Goal: Task Accomplishment & Management: Complete application form

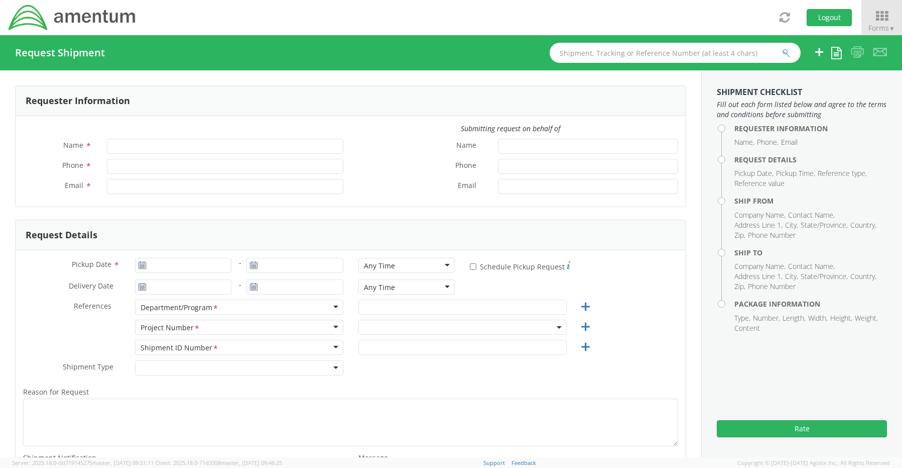
type input "[PERSON_NAME]"
type input "8172241568"
type input "[EMAIL_ADDRESS][PERSON_NAME][DOMAIN_NAME]"
select select "OCCP.600391.00000"
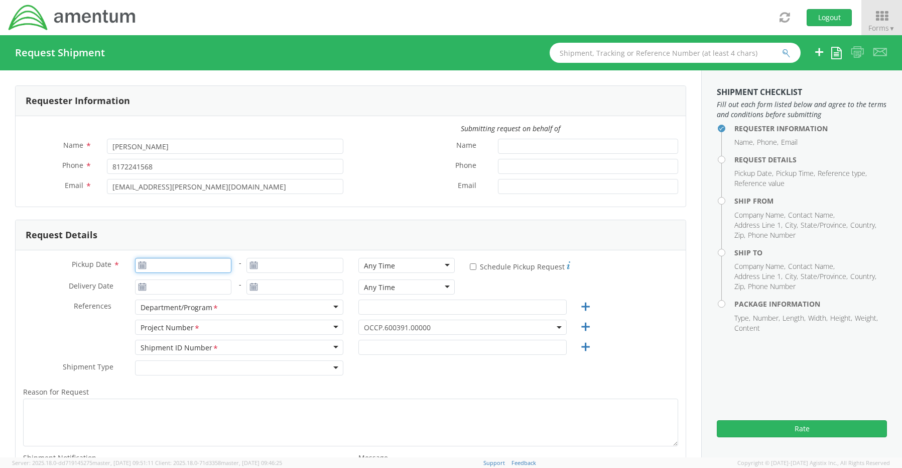
type input "[DATE]"
click at [181, 264] on input "[DATE]" at bounding box center [183, 265] width 97 height 15
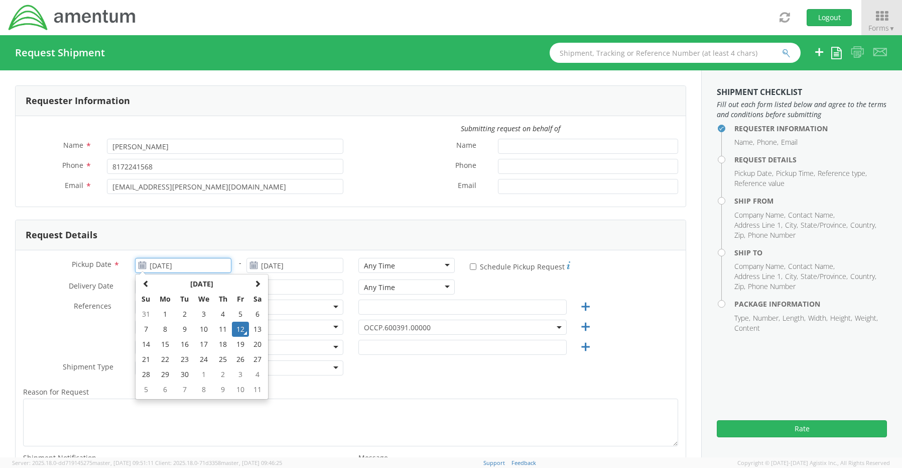
click at [239, 327] on td "12" at bounding box center [240, 328] width 17 height 15
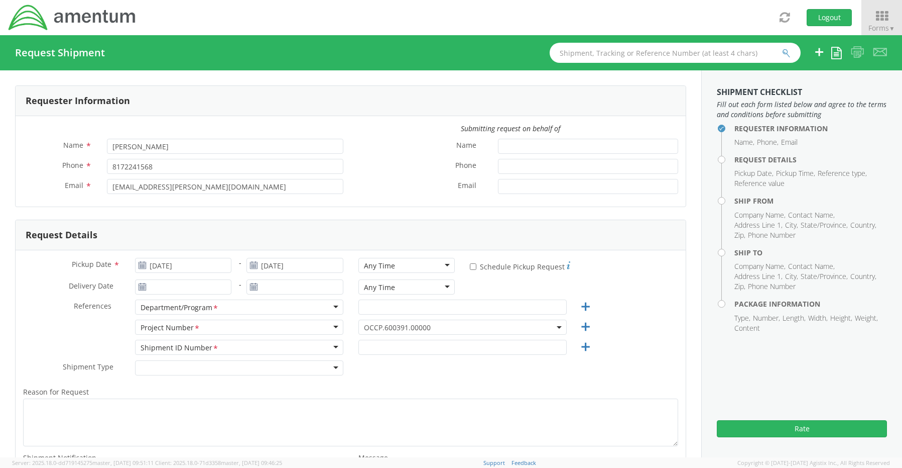
click at [401, 265] on div "Any Time" at bounding box center [407, 265] width 97 height 15
click at [381, 312] on input "text" at bounding box center [463, 306] width 208 height 15
paste input "[PERSON_NAME]"
type input "[PERSON_NAME]"
click at [383, 325] on span "OCCP.600391.00000" at bounding box center [462, 327] width 197 height 10
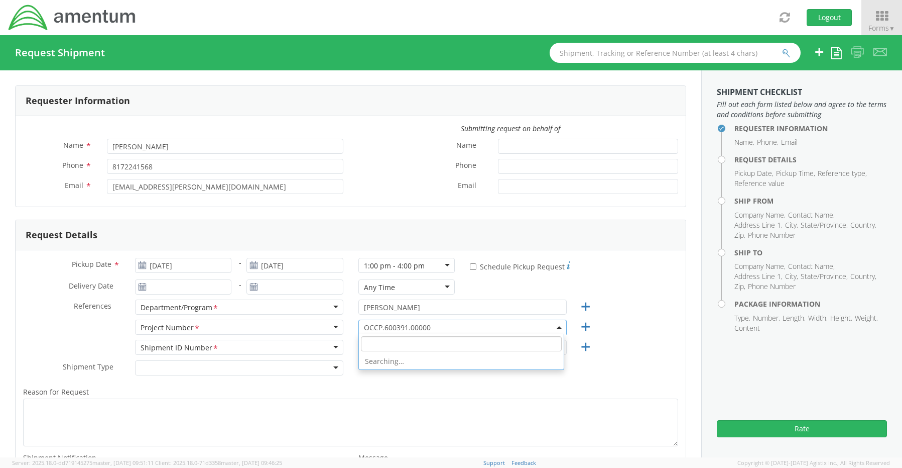
click at [382, 339] on span at bounding box center [461, 343] width 205 height 19
click at [382, 343] on input "search" at bounding box center [461, 343] width 201 height 15
paste input "IWBO .100534.100552.opsgp"
drag, startPoint x: 380, startPoint y: 343, endPoint x: 324, endPoint y: 339, distance: 55.9
click at [326, 341] on div "Pickup Date * 09/12/2025 - [DATE] 1:00 pm - 4:00 pm 1:00 pm - 4:00 pm Any Time …" at bounding box center [351, 382] width 670 height 264
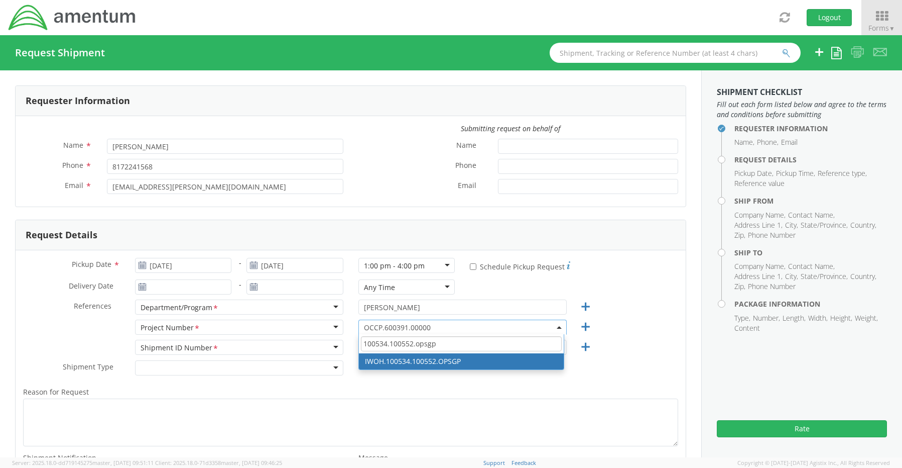
type input "100534.100552.opsgp"
select select "IWOH.100534.100552.OPSGP"
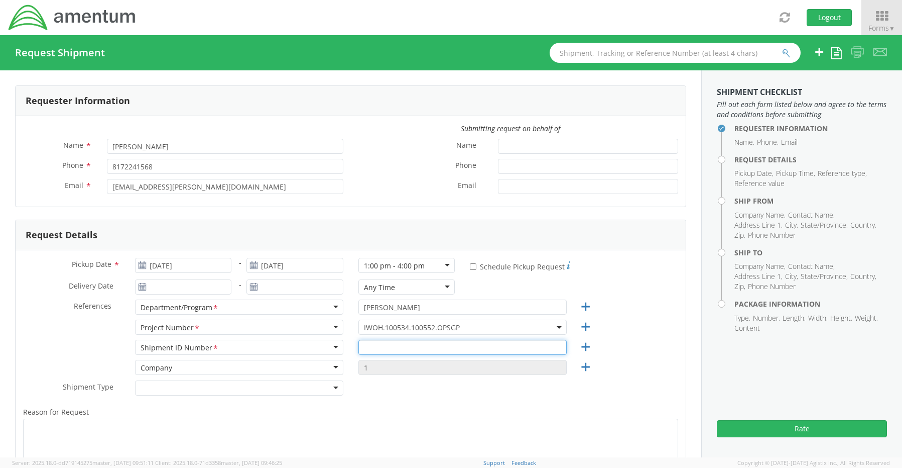
click at [377, 343] on input "text" at bounding box center [463, 346] width 208 height 15
paste input "[PERSON_NAME] RITM0237748"
type input "[PERSON_NAME] RITM0237748"
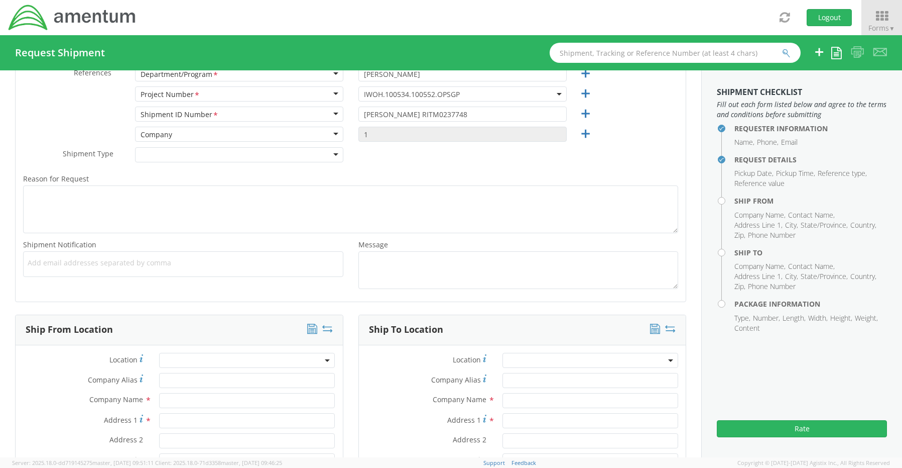
click at [66, 264] on span "Add email addresses separated by comma" at bounding box center [183, 263] width 311 height 10
paste input "[PERSON_NAME][EMAIL_ADDRESS][PERSON_NAME][DOMAIN_NAME]"
type input "[PERSON_NAME][EMAIL_ADDRESS][PERSON_NAME][DOMAIN_NAME]"
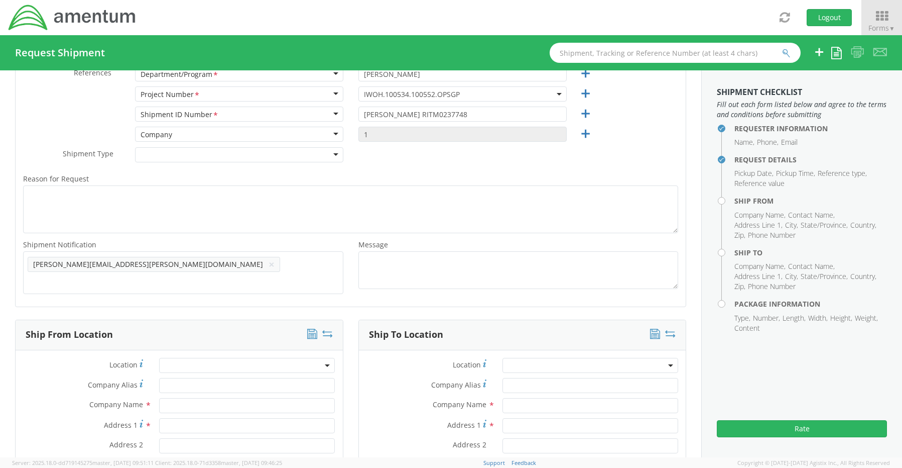
scroll to position [0, 0]
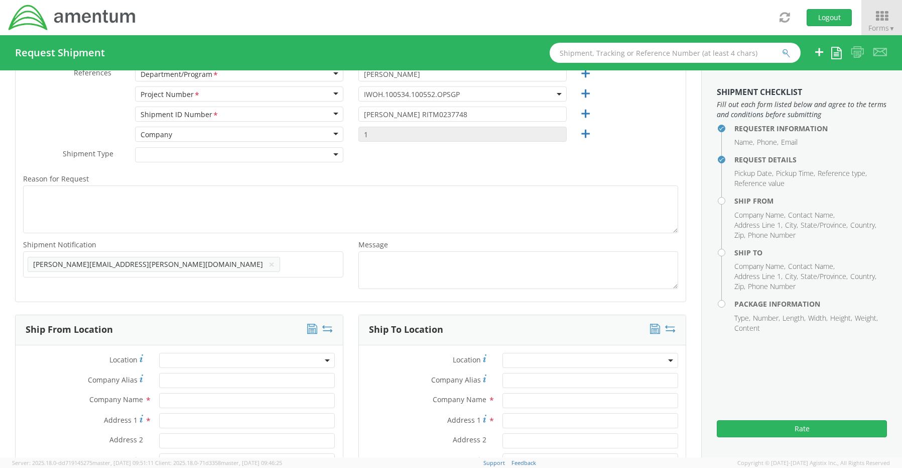
click at [202, 268] on ul "[PERSON_NAME][EMAIL_ADDRESS][PERSON_NAME][DOMAIN_NAME] ×" at bounding box center [183, 264] width 311 height 17
paste input "[EMAIL_ADDRESS][DOMAIN_NAME]"
type input "[EMAIL_ADDRESS][DOMAIN_NAME]"
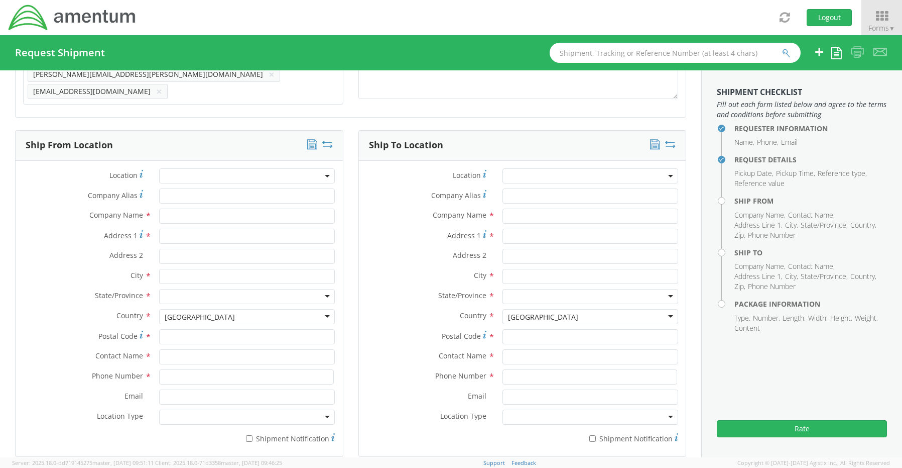
scroll to position [434, 0]
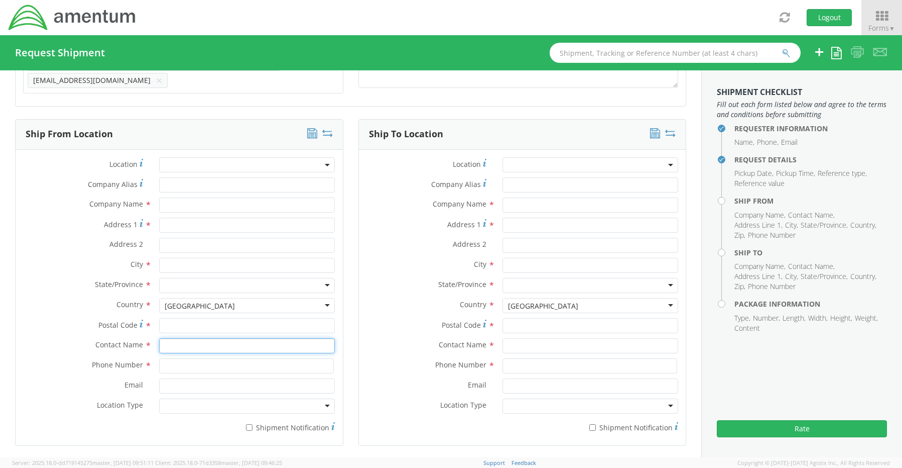
click at [197, 338] on input "text" at bounding box center [247, 345] width 176 height 15
type input "sene"
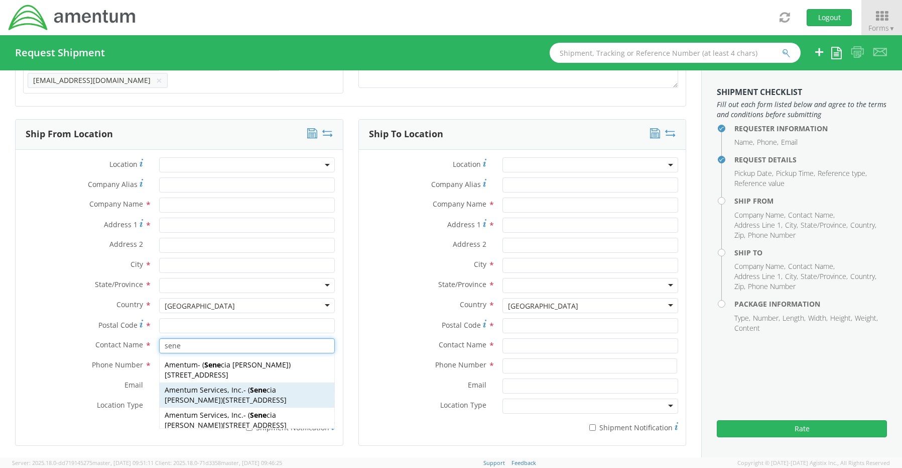
click at [223, 395] on span "[STREET_ADDRESS]" at bounding box center [255, 400] width 64 height 10
type input "Amentum Services, Inc."
type input "[STREET_ADDRESS]"
type input "[GEOGRAPHIC_DATA]"
type input "76177"
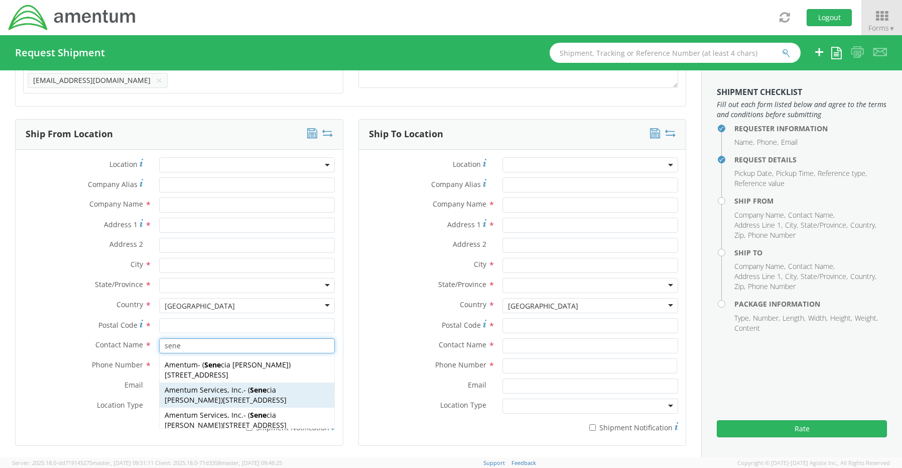
type input "[PERSON_NAME]"
type input "[PHONE_NUMBER]"
type input "[EMAIL_ADDRESS][PERSON_NAME][DOMAIN_NAME]"
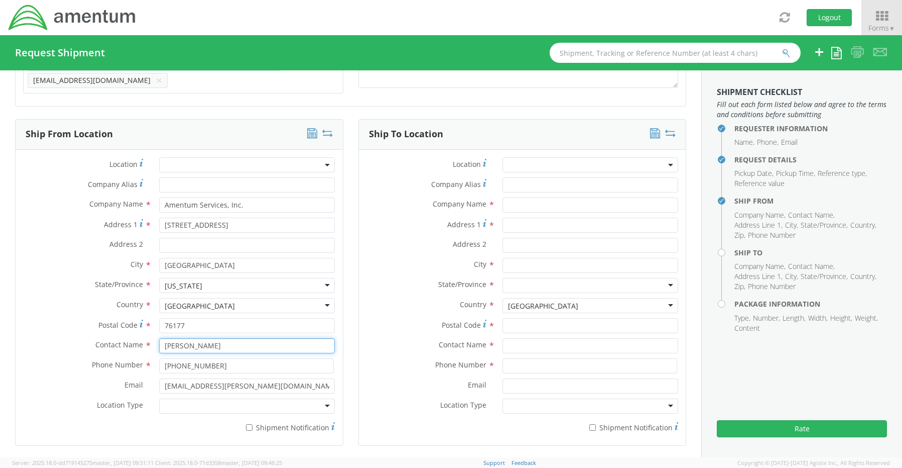
type input "[PERSON_NAME]"
click at [187, 400] on div at bounding box center [247, 405] width 176 height 15
click at [253, 424] on label "* Shipment Notification" at bounding box center [247, 426] width 176 height 12
click at [253, 424] on input "* Shipment Notification" at bounding box center [249, 427] width 7 height 7
checkbox input "true"
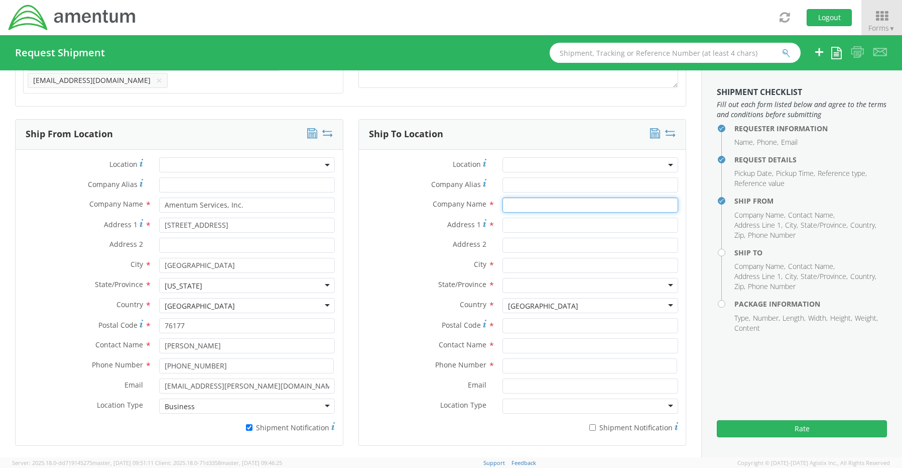
click at [525, 202] on input "text" at bounding box center [591, 204] width 176 height 15
paste input "[PERSON_NAME]"
type input "Amentum / [PERSON_NAME]"
click at [533, 344] on input "text" at bounding box center [591, 345] width 176 height 15
paste input "[PERSON_NAME]"
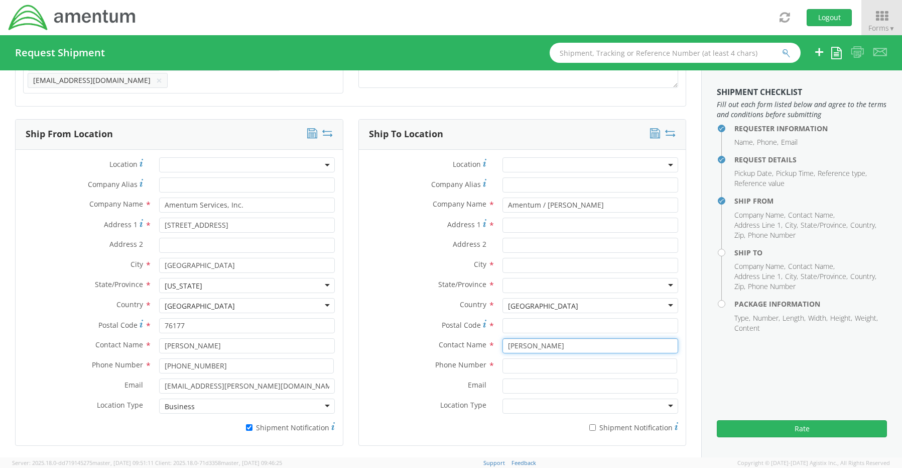
type input "[PERSON_NAME]"
click at [515, 217] on input "Address 1 *" at bounding box center [591, 224] width 176 height 15
paste input "[STREET_ADDRESS][PERSON_NAME]"
type input "[STREET_ADDRESS][PERSON_NAME]"
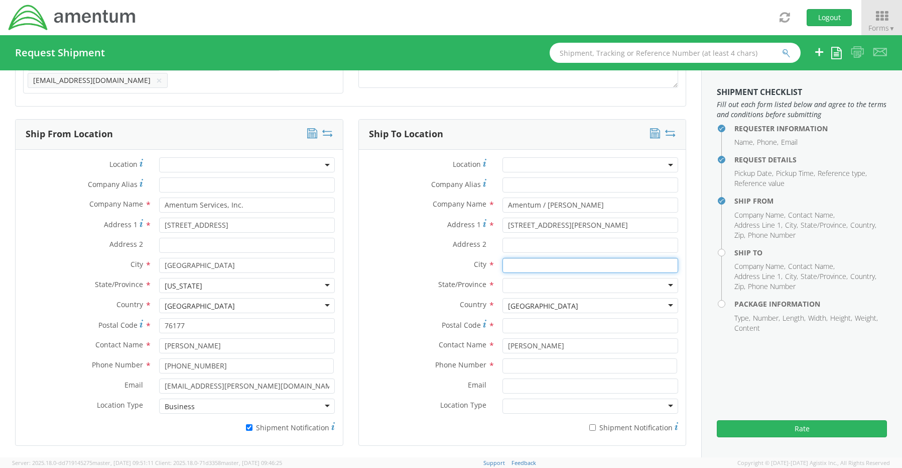
click at [515, 260] on input "text" at bounding box center [591, 265] width 176 height 15
paste input "Kingwood,"
type input "Kingwood"
click at [530, 281] on div at bounding box center [591, 285] width 176 height 15
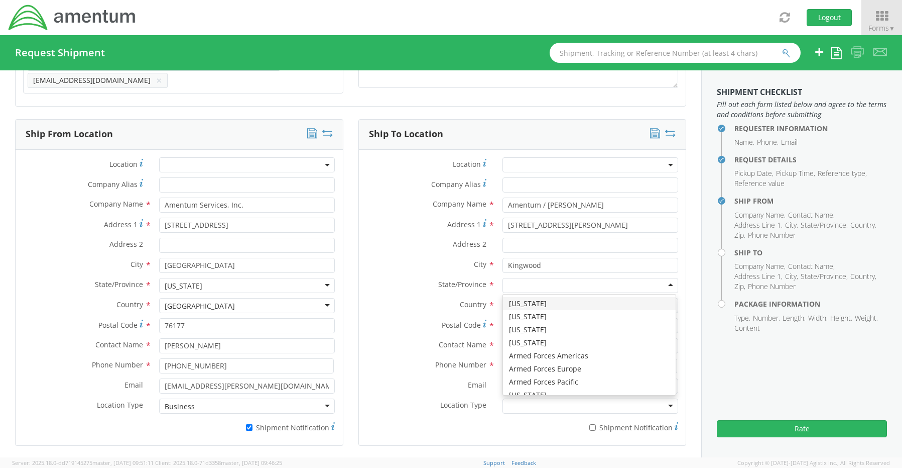
type input "v"
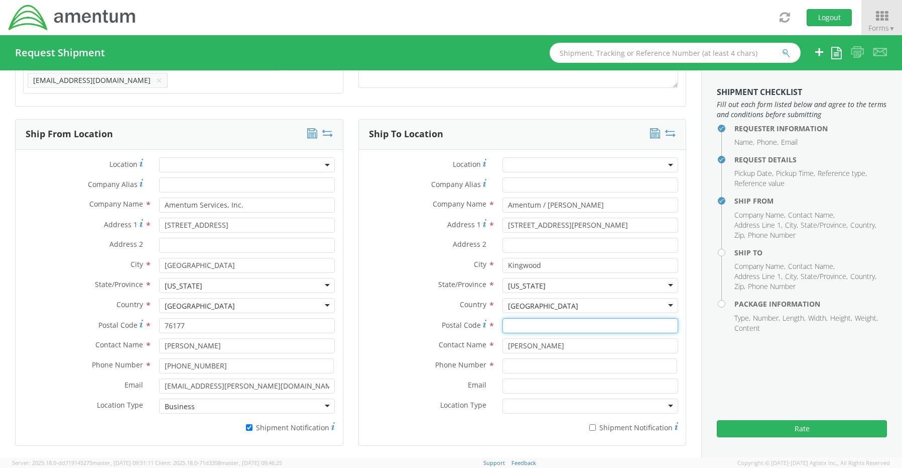
click at [510, 318] on input "Postal Code *" at bounding box center [591, 325] width 176 height 15
paste input "26527"
type input "26527"
click at [517, 364] on input at bounding box center [590, 365] width 175 height 15
paste input "[PHONE_NUMBER]"
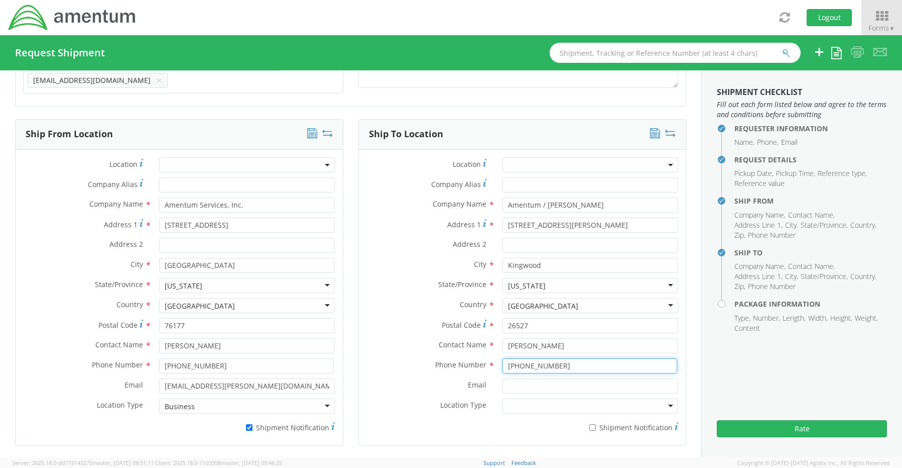
type input "[PHONE_NUMBER]"
click at [554, 381] on input "Email *" at bounding box center [591, 385] width 176 height 15
paste input "[PERSON_NAME][EMAIL_ADDRESS][DOMAIN_NAME]"
type input "[PERSON_NAME][EMAIL_ADDRESS][DOMAIN_NAME]"
click at [592, 422] on label "* Shipment Notification" at bounding box center [591, 426] width 176 height 12
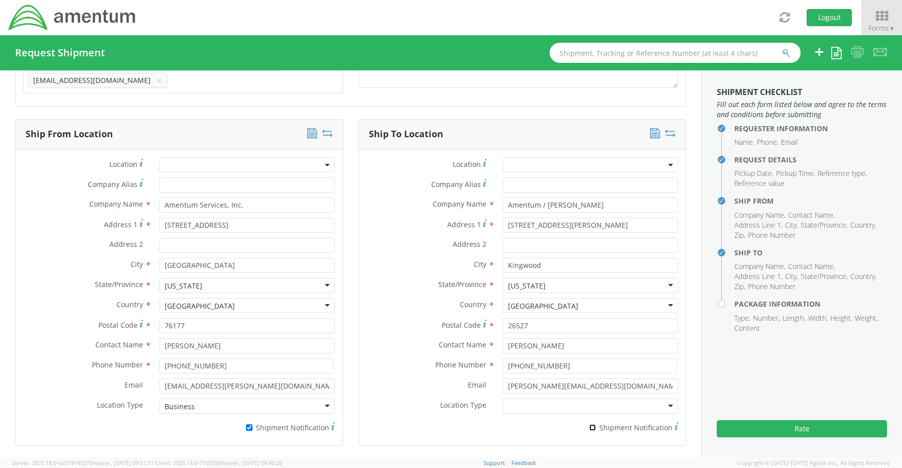
click at [592, 424] on input "* Shipment Notification" at bounding box center [593, 427] width 7 height 7
checkbox input "true"
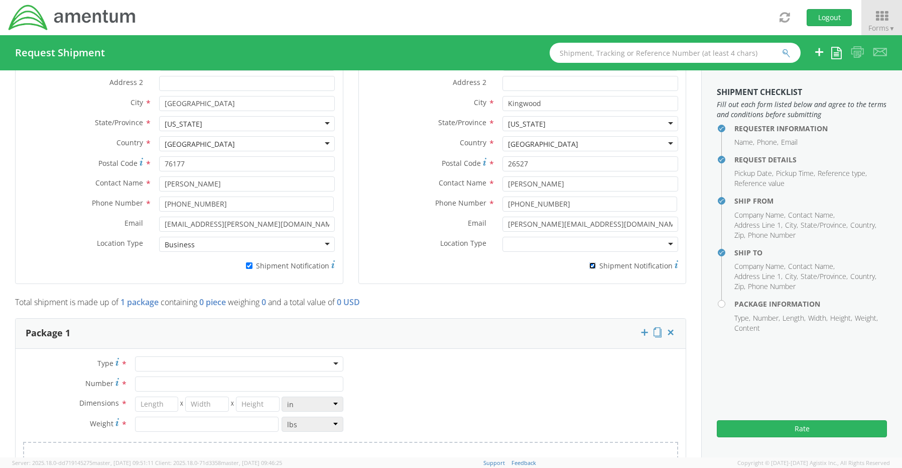
scroll to position [635, 0]
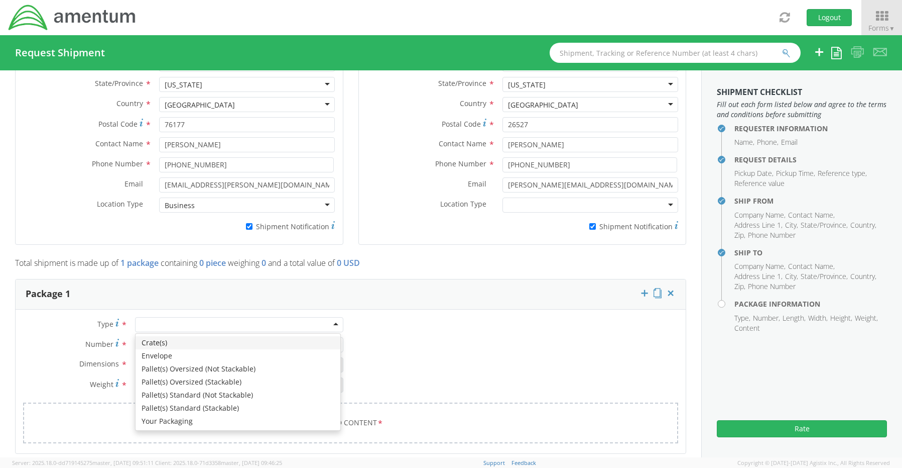
click at [172, 320] on div at bounding box center [239, 324] width 208 height 15
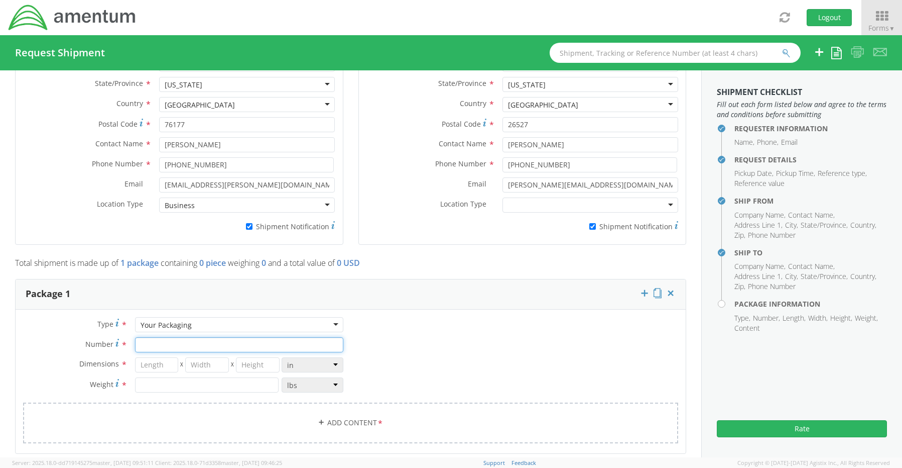
click at [166, 341] on input "Number *" at bounding box center [239, 344] width 208 height 15
type input "1"
type input "16"
type input "14"
type input "3"
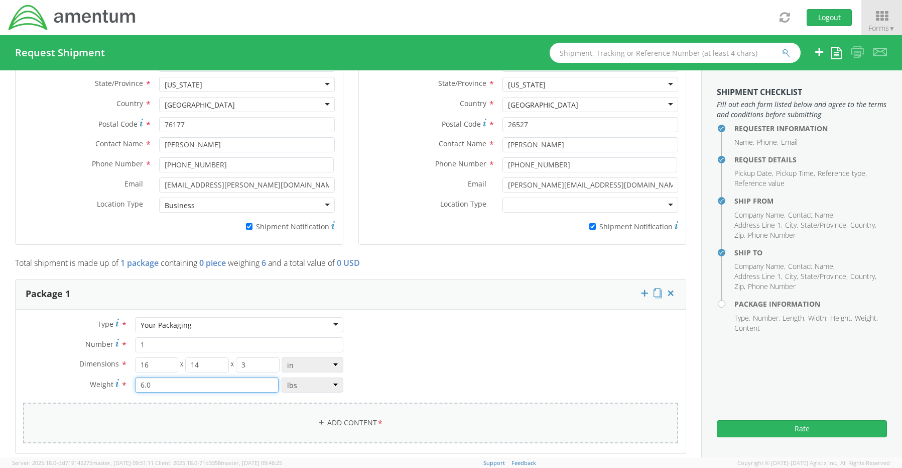
type input "6.0"
click at [358, 414] on link "Add Content *" at bounding box center [350, 422] width 655 height 41
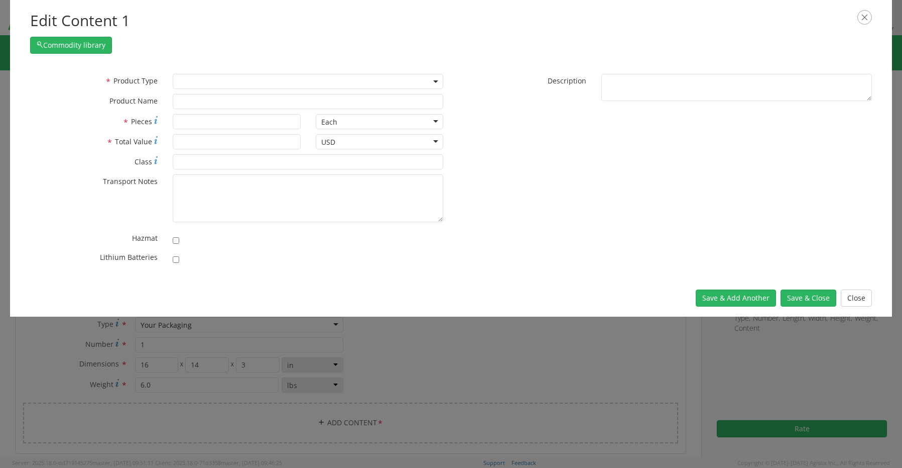
click at [188, 77] on span at bounding box center [308, 81] width 271 height 15
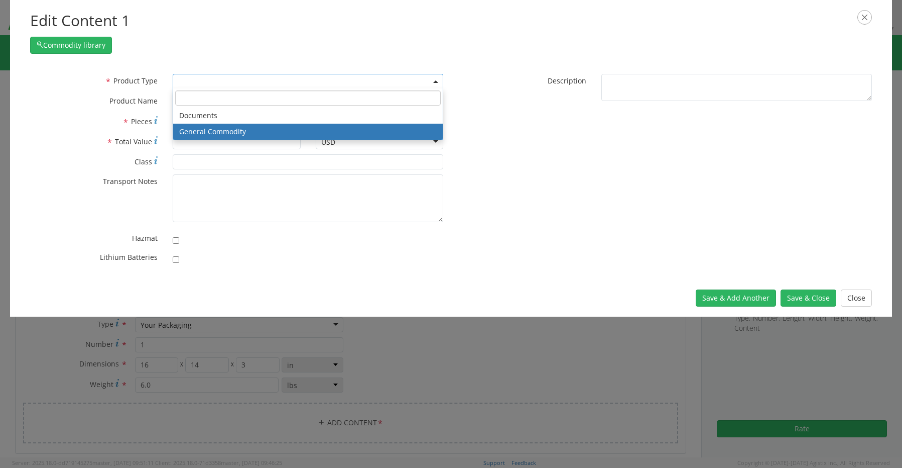
select select "COMMODITY"
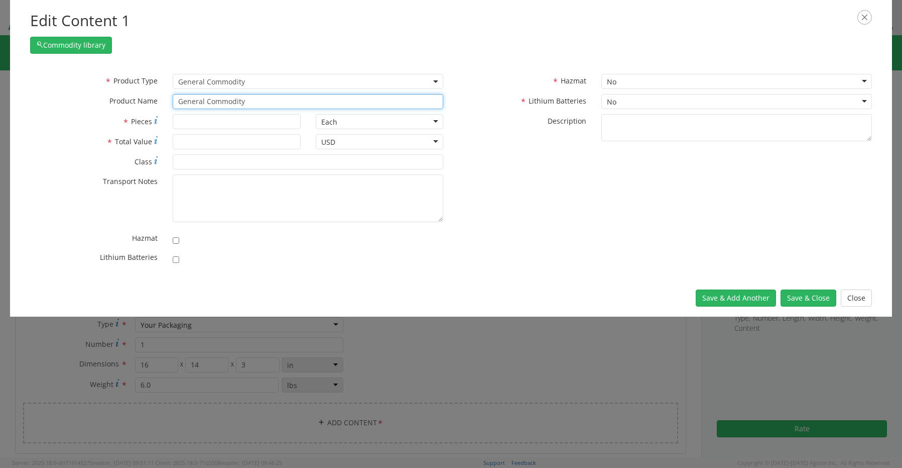
drag, startPoint x: 251, startPoint y: 104, endPoint x: 106, endPoint y: 92, distance: 144.6
click at [116, 89] on div "* Product Type Documents General Commodity General Commodity * Product Name Gen…" at bounding box center [237, 94] width 429 height 40
paste input "Laptop(TRAVEL): CORP027134/SN: 393PGB4"
type input "Laptop(TRAVEL): CORP027134/SN: 393PGB4"
type input "1"
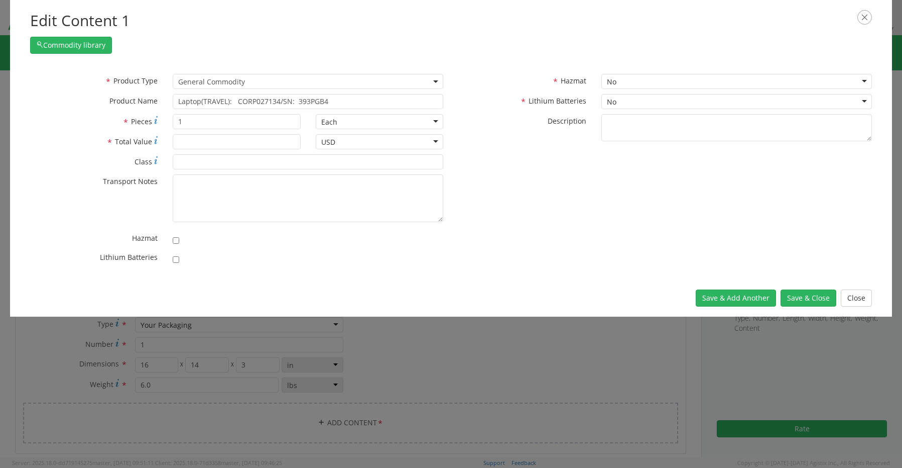
scroll to position [90, 0]
type input "1500.00"
click at [176, 257] on input "checkbox" at bounding box center [176, 259] width 7 height 7
checkbox input "true"
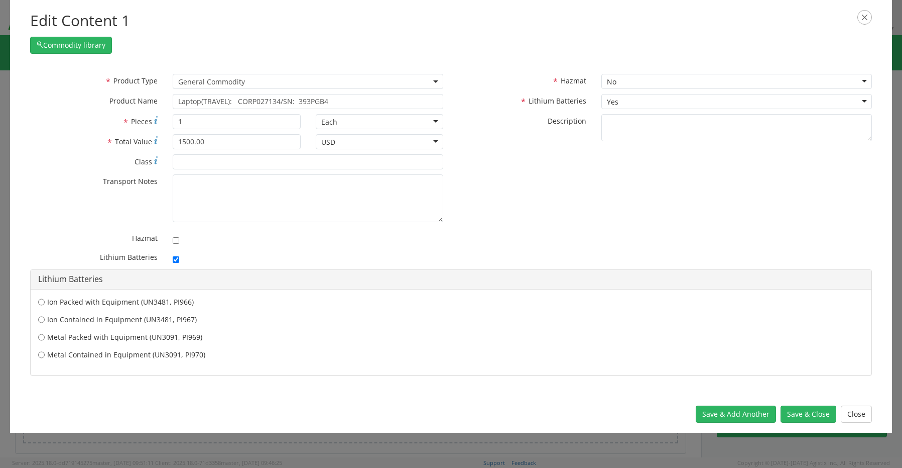
click at [96, 321] on label "Ion Contained in Equipment (UN3481, PI967)" at bounding box center [451, 319] width 826 height 10
click at [45, 321] on input "Ion Contained in Equipment (UN3481, PI967)" at bounding box center [41, 319] width 7 height 10
radio input "true"
click at [806, 416] on button "Save & Close" at bounding box center [809, 413] width 56 height 17
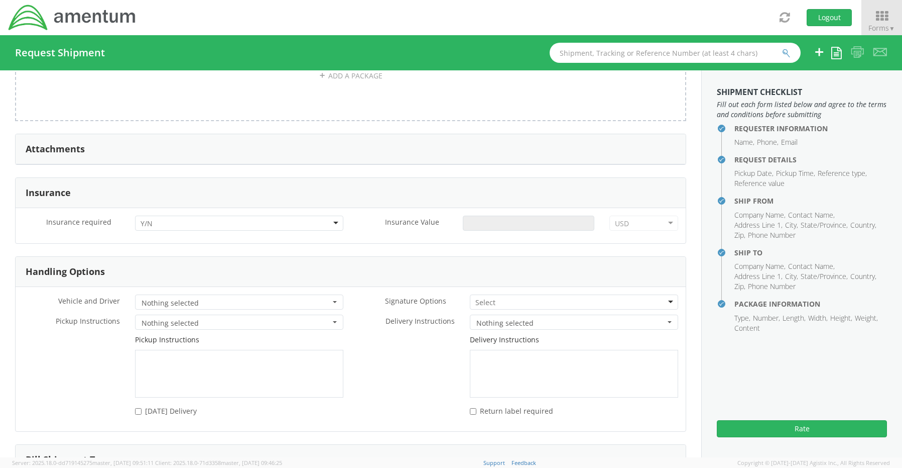
scroll to position [1137, 0]
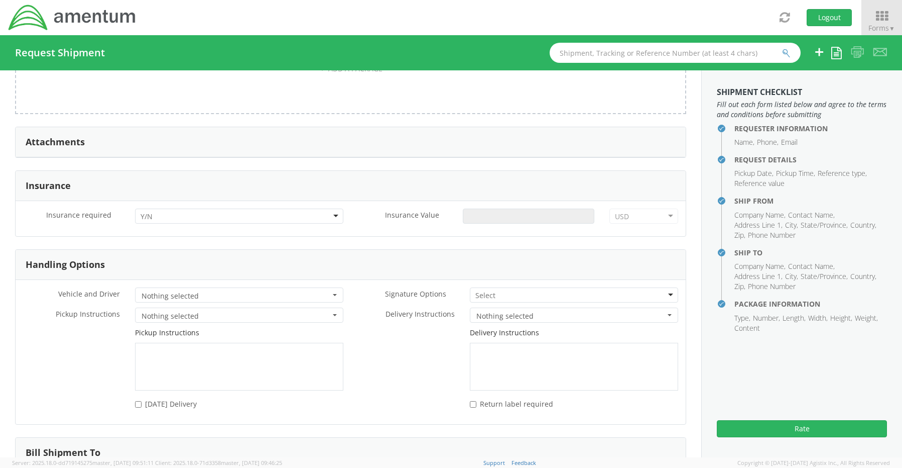
click at [154, 208] on div at bounding box center [239, 215] width 208 height 15
click at [483, 208] on input "Insurance Value *" at bounding box center [529, 215] width 132 height 15
type input "1500.00"
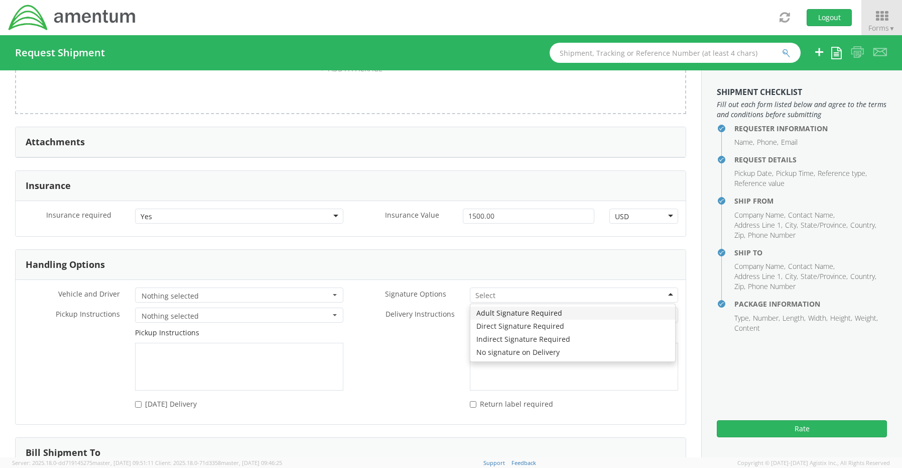
drag, startPoint x: 488, startPoint y: 287, endPoint x: 484, endPoint y: 301, distance: 14.6
click at [487, 290] on input "select-one" at bounding box center [487, 295] width 22 height 10
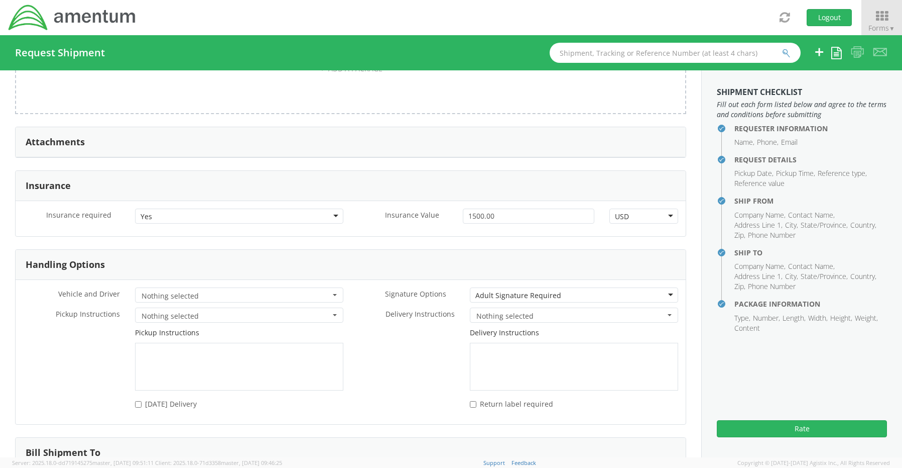
drag, startPoint x: 483, startPoint y: 307, endPoint x: 407, endPoint y: 311, distance: 76.5
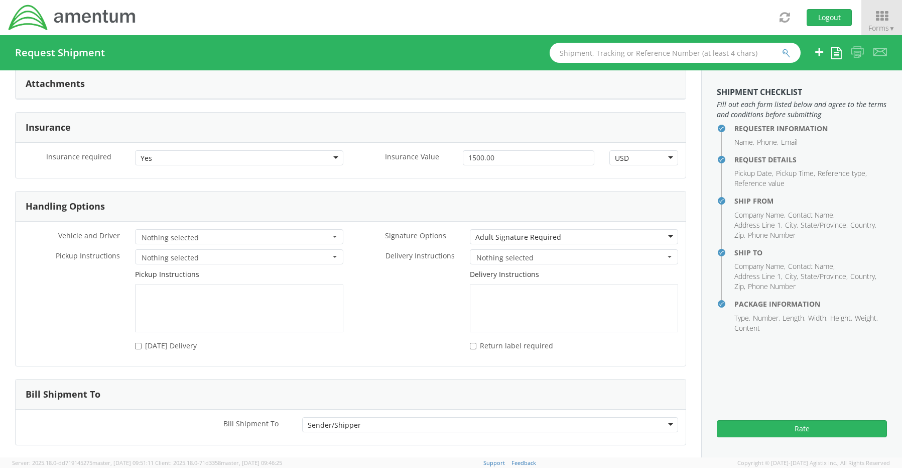
scroll to position [1230, 0]
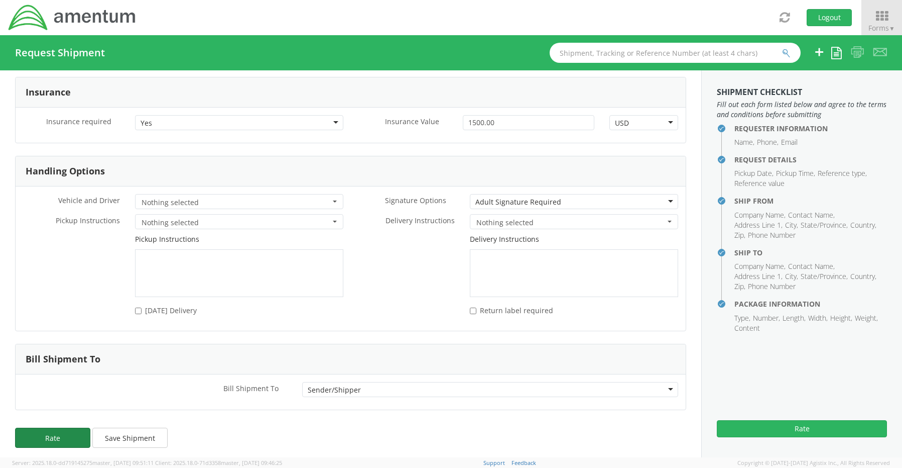
click at [60, 432] on button "Rate" at bounding box center [52, 437] width 75 height 20
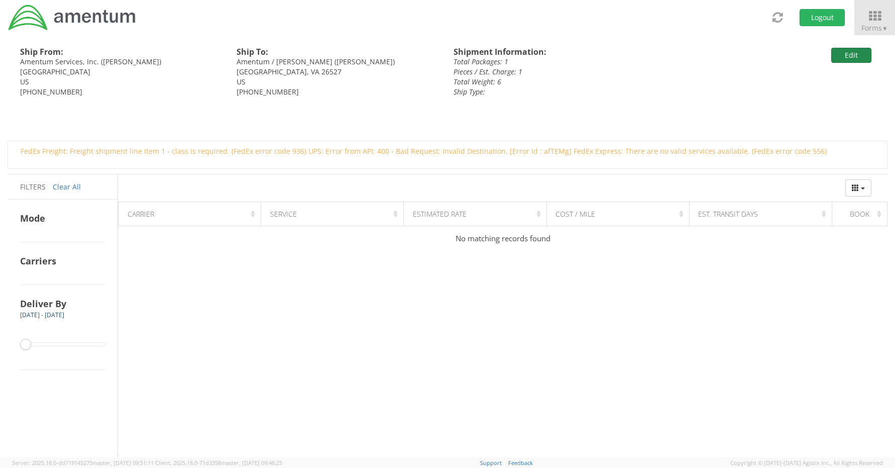
click at [846, 55] on button "Edit" at bounding box center [851, 55] width 40 height 15
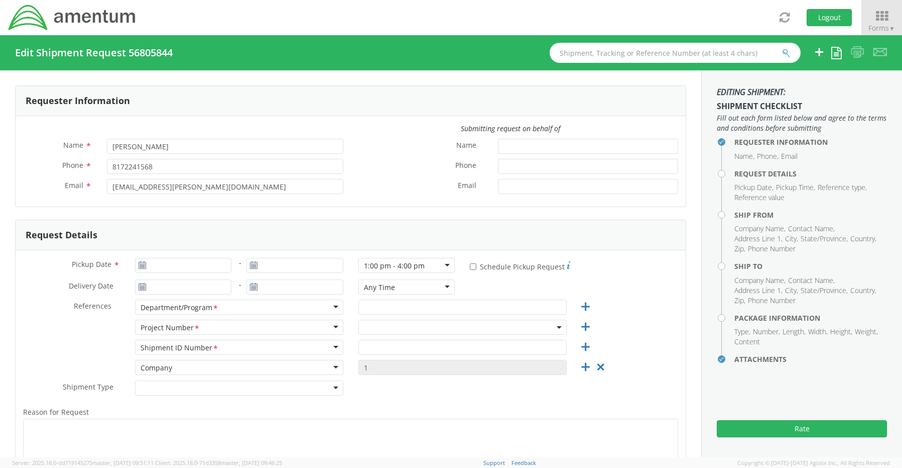
type input "[DATE]"
type input "[PERSON_NAME]"
type input "[PERSON_NAME] RITM0237748"
select select
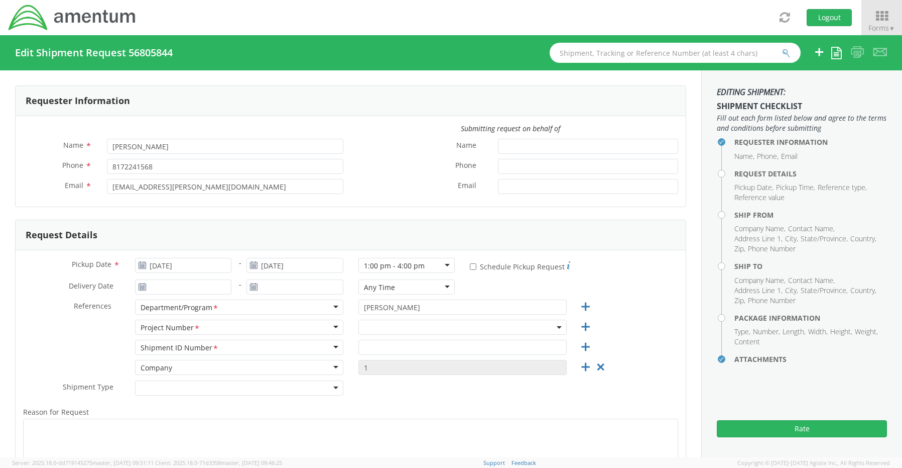
type input "Amentum Services, Inc."
type input "[STREET_ADDRESS]"
type input "[GEOGRAPHIC_DATA]"
type input "76177"
type input "[PERSON_NAME]"
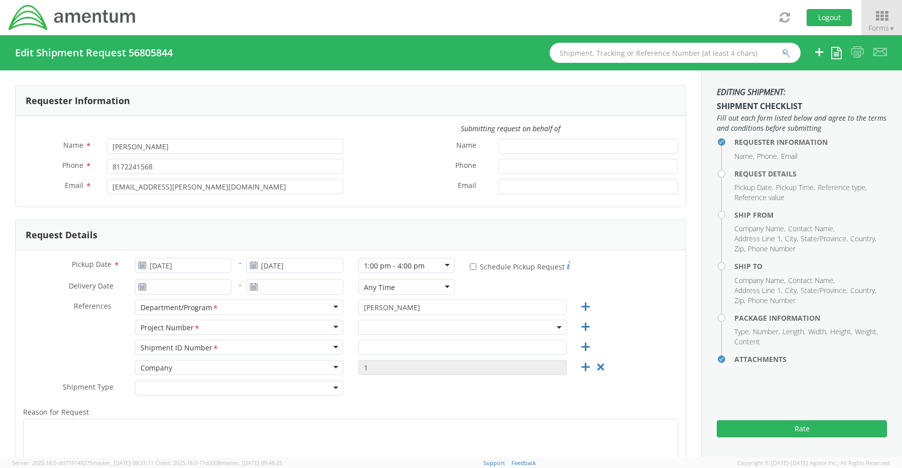
type input "[PHONE_NUMBER]"
type input "[EMAIL_ADDRESS][PERSON_NAME][DOMAIN_NAME]"
checkbox input "true"
select select
type input "Amentum / [PERSON_NAME]"
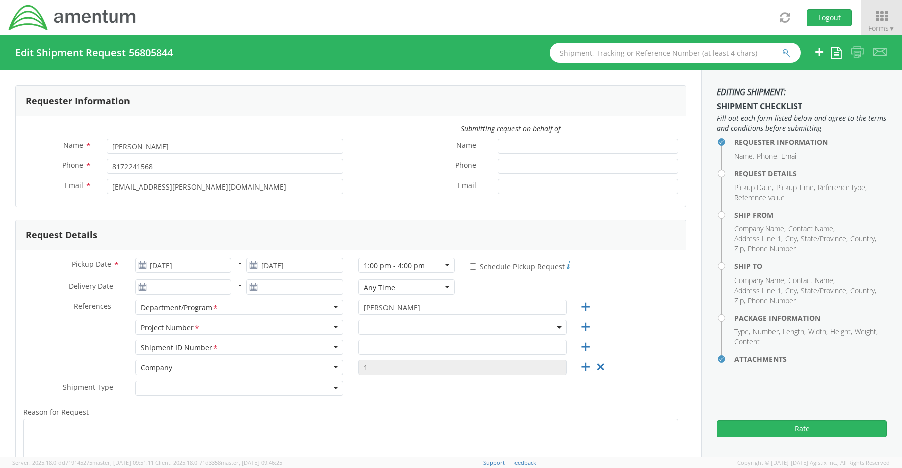
type input "[STREET_ADDRESS][PERSON_NAME]"
type input "Kingwood"
type input "26527"
type input "[PERSON_NAME]"
type input "[PHONE_NUMBER]"
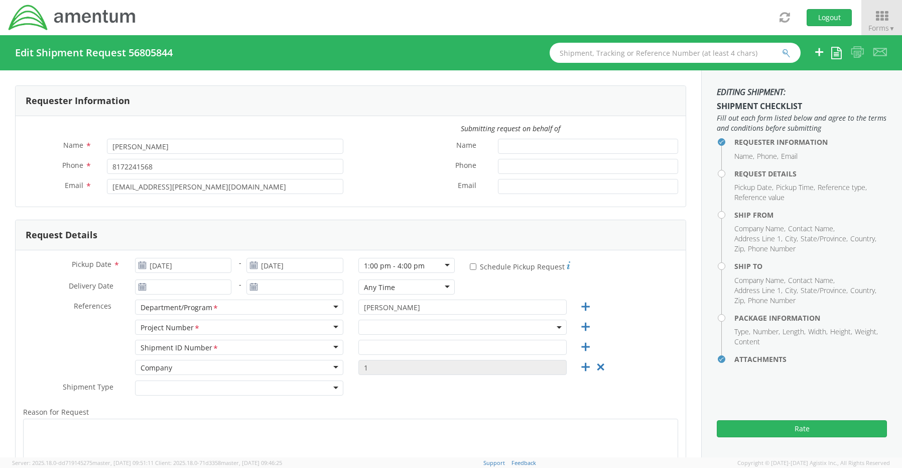
type input "[PERSON_NAME][EMAIL_ADDRESS][DOMAIN_NAME]"
checkbox input "true"
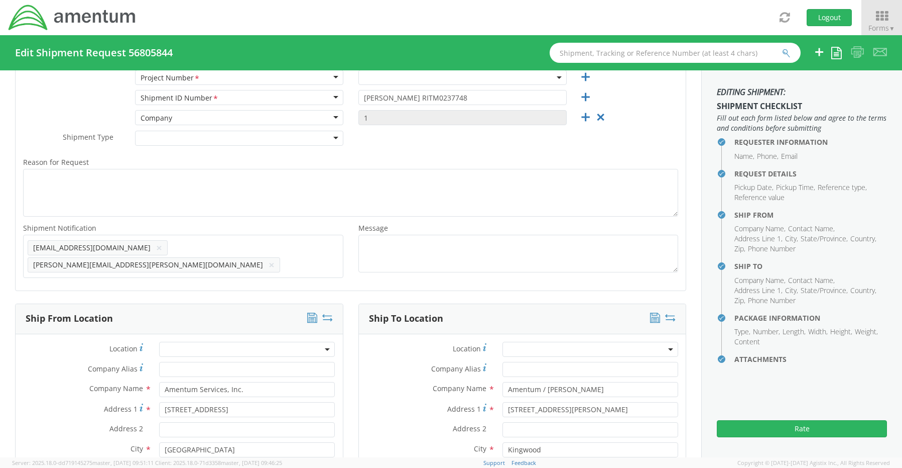
scroll to position [251, 0]
select select "OCCP.600391.00000"
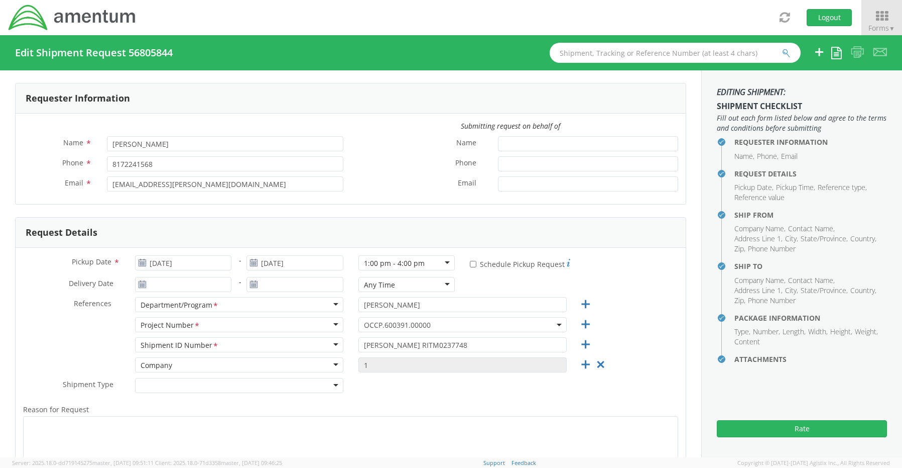
scroll to position [0, 0]
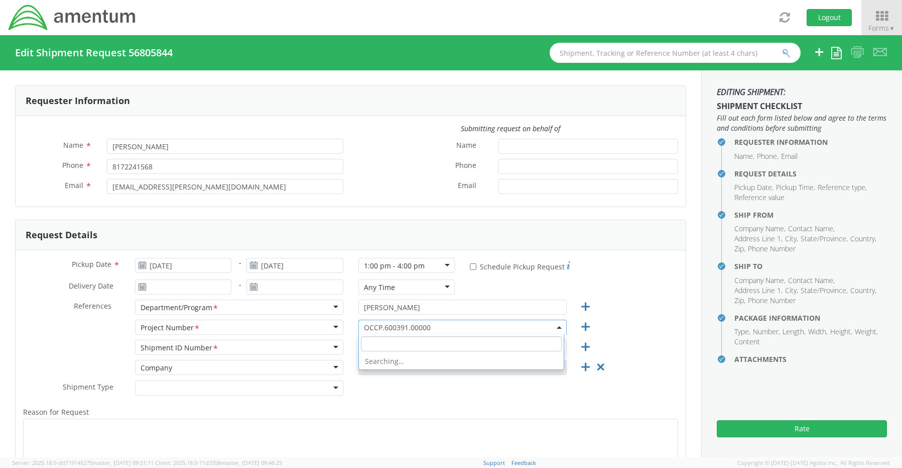
drag, startPoint x: 436, startPoint y: 325, endPoint x: 429, endPoint y: 324, distance: 7.0
click at [429, 324] on span "OCCP.600391.00000" at bounding box center [462, 327] width 197 height 10
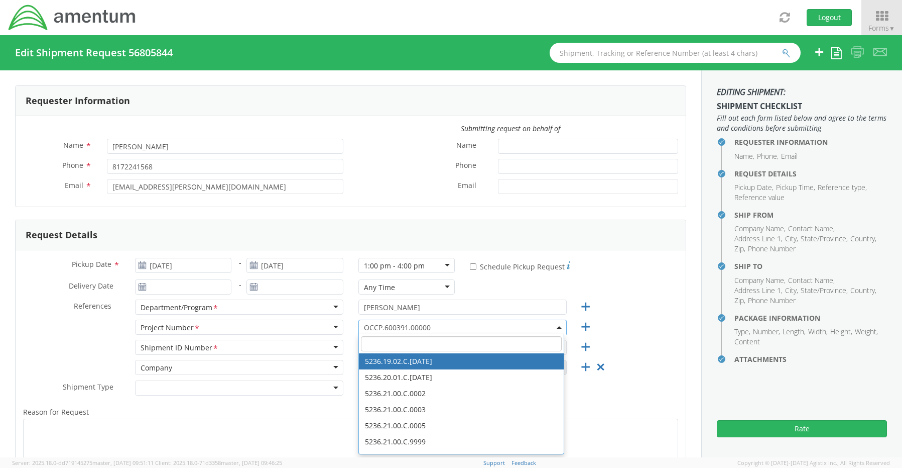
click at [390, 342] on input "search" at bounding box center [461, 343] width 201 height 15
paste input "100534.100552.opsgp"
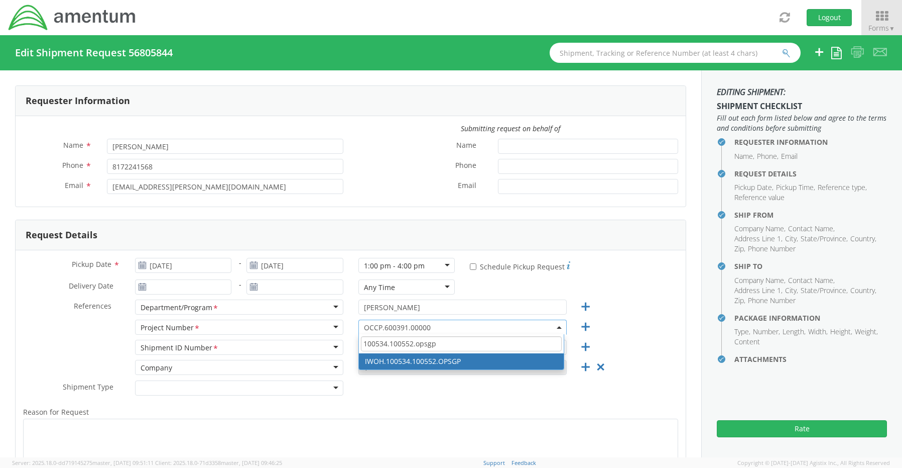
type input "100534.100552.opsgp"
select select "IWOH.100534.100552.OPSGP"
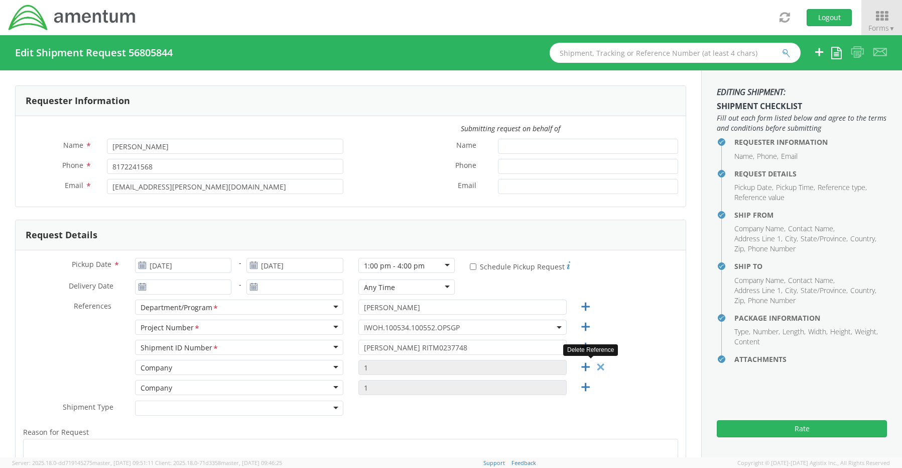
click at [595, 369] on icon at bounding box center [601, 367] width 13 height 13
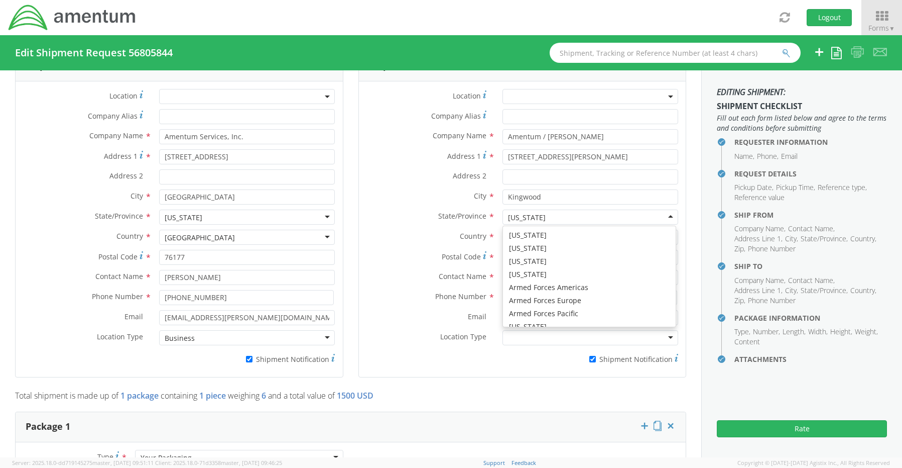
scroll to position [586, 0]
click at [508, 213] on div "[US_STATE]" at bounding box center [527, 217] width 38 height 10
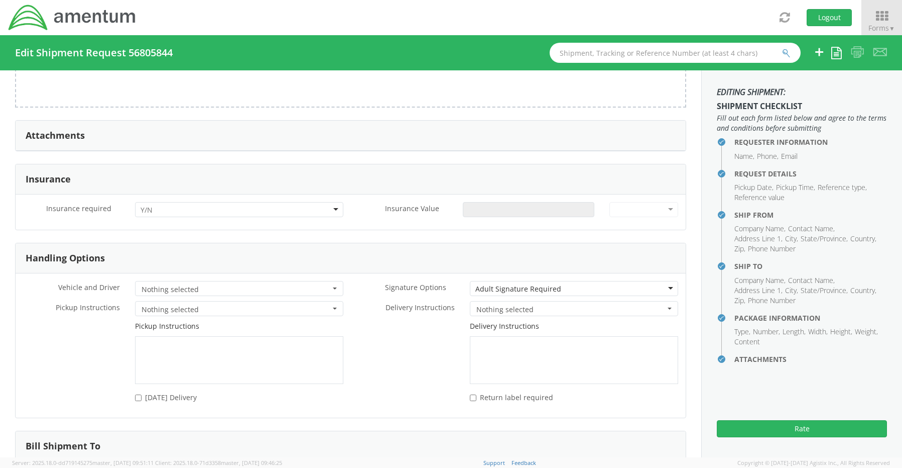
scroll to position [1155, 0]
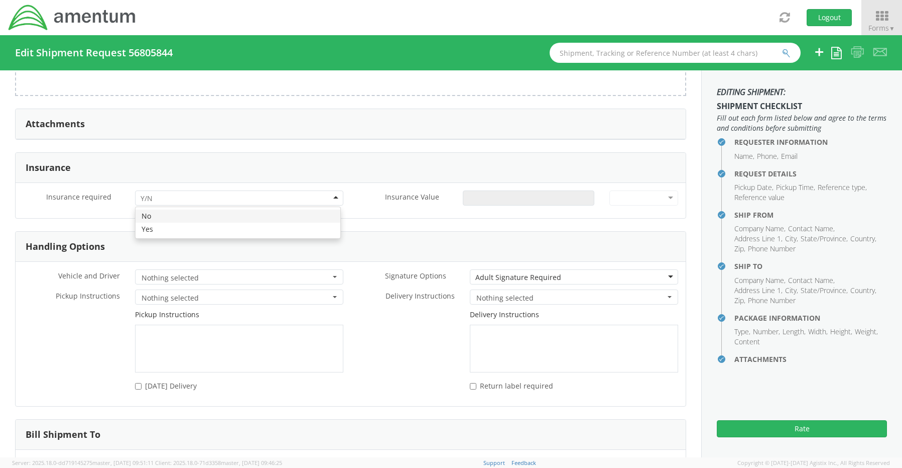
click at [154, 193] on div at bounding box center [239, 197] width 208 height 15
click at [473, 199] on input "Insurance Value *" at bounding box center [529, 197] width 132 height 15
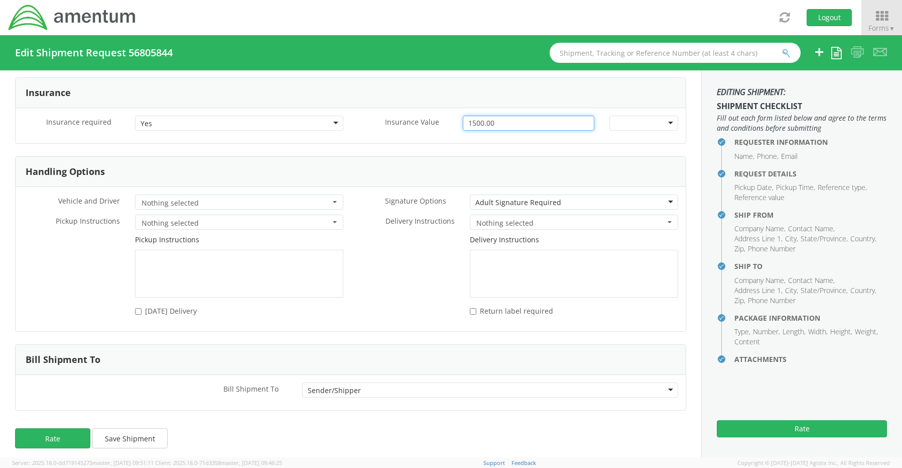
scroll to position [1230, 0]
type input "1500.00"
click at [136, 433] on button "Save Shipment" at bounding box center [129, 437] width 75 height 20
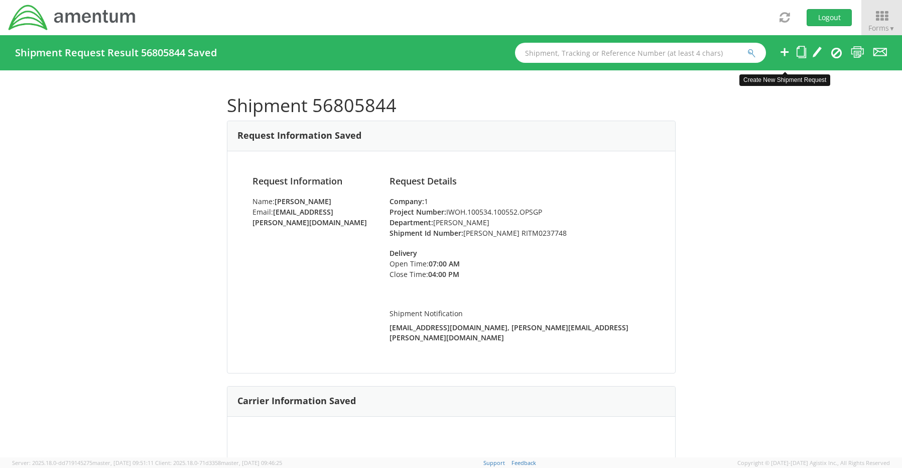
click at [784, 51] on icon at bounding box center [785, 52] width 12 height 13
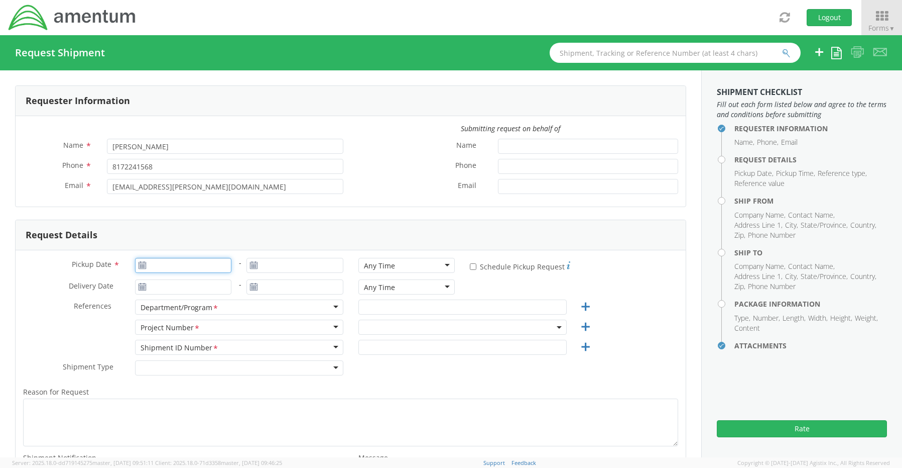
type input "[DATE]"
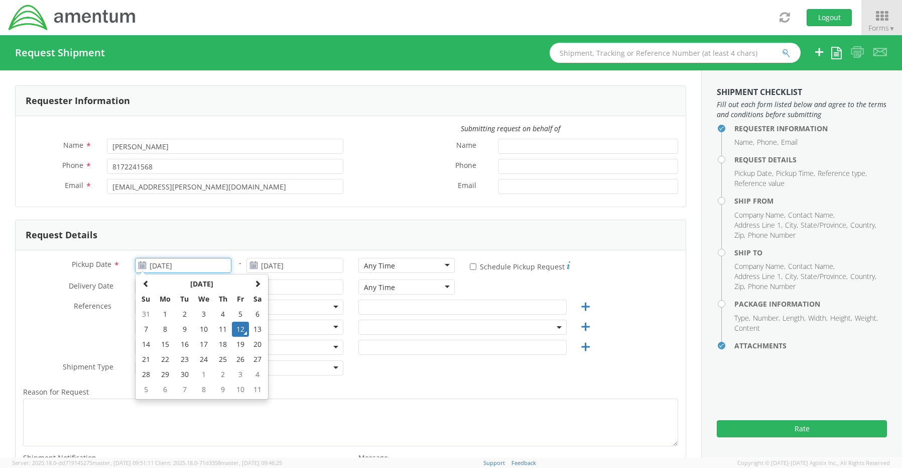
click at [165, 260] on input "[DATE]" at bounding box center [183, 265] width 97 height 15
select select "OCCP.600391.00000"
click at [241, 328] on td "12" at bounding box center [240, 328] width 17 height 15
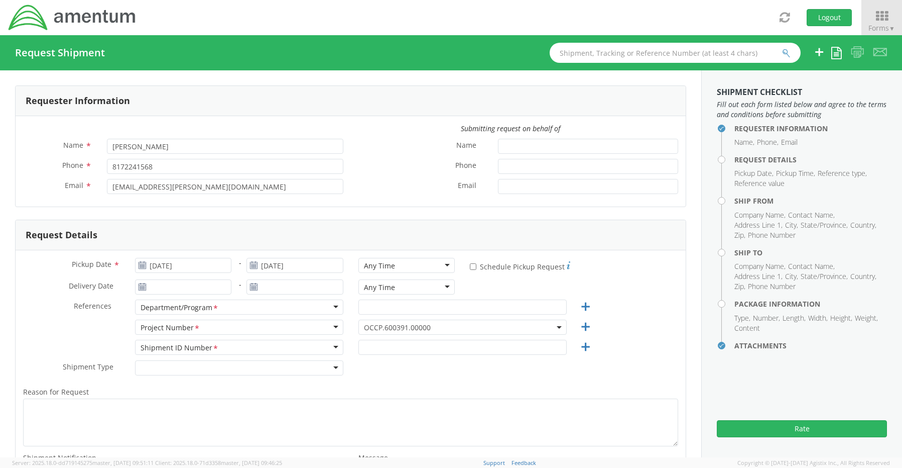
click at [385, 267] on div "Any Time" at bounding box center [379, 266] width 31 height 10
click at [366, 305] on input "text" at bounding box center [463, 306] width 208 height 15
paste input "[PERSON_NAME]"
type input "[PERSON_NAME]"
drag, startPoint x: 375, startPoint y: 321, endPoint x: 378, endPoint y: 327, distance: 6.7
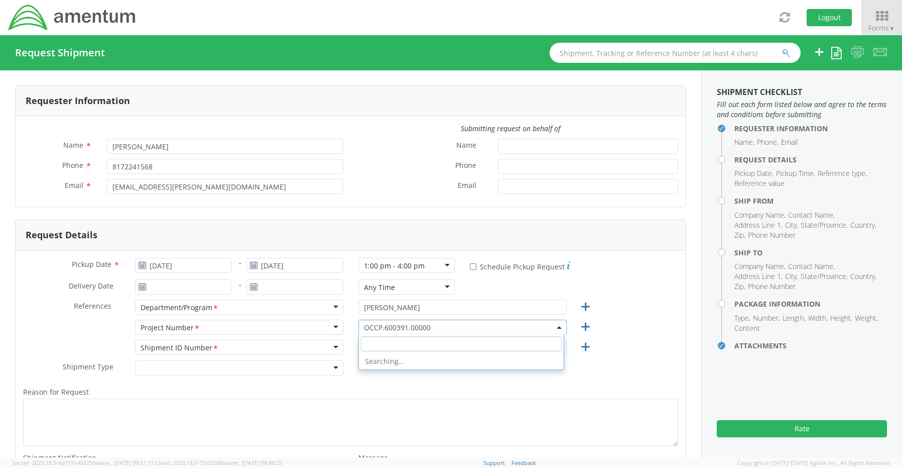
click at [375, 322] on span "OCCP.600391.00000" at bounding box center [463, 326] width 208 height 15
click at [379, 342] on input "search" at bounding box center [461, 343] width 201 height 15
paste input "7263.0003.3.0002.001"
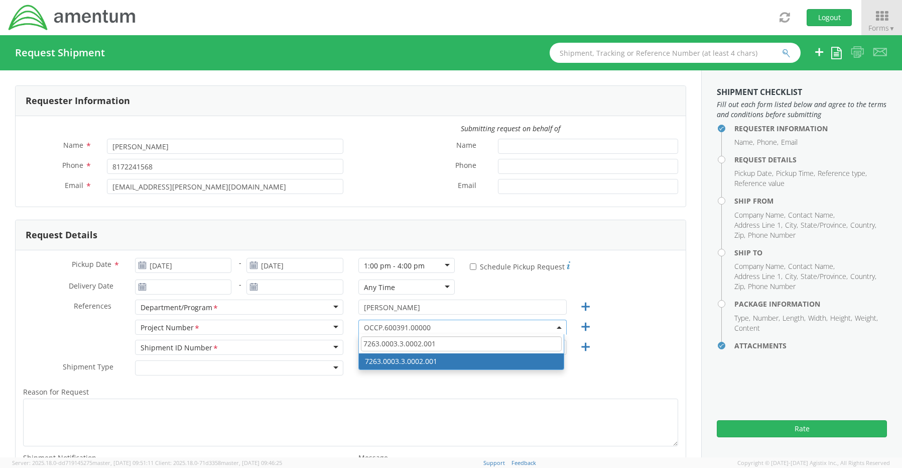
type input "7263.0003.3.0002.001"
select select "7263.0003.3.0002.001"
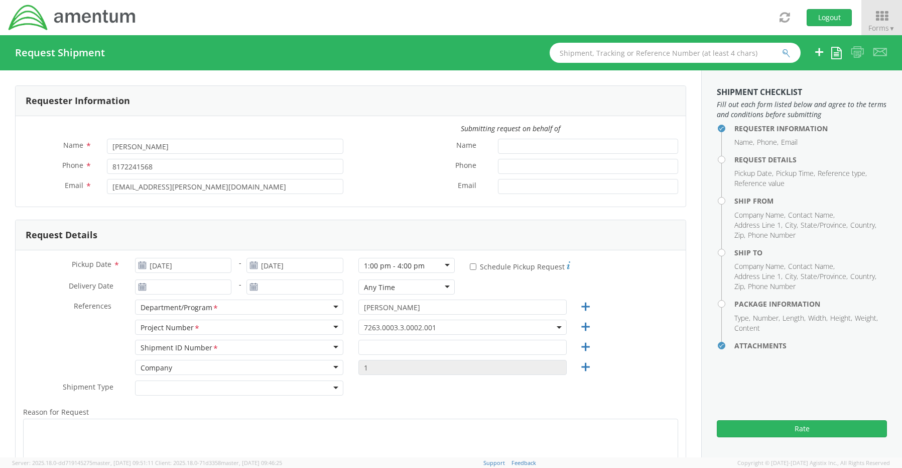
click at [367, 338] on div "OCCP.600391.00000 7263.0003.3.0002.001 7263.0003.3.0002.001" at bounding box center [462, 329] width 223 height 20
click at [378, 349] on input "text" at bounding box center [463, 346] width 208 height 15
paste input "[PERSON_NAME] RITM0229549"
type input "[PERSON_NAME] RITM0229549"
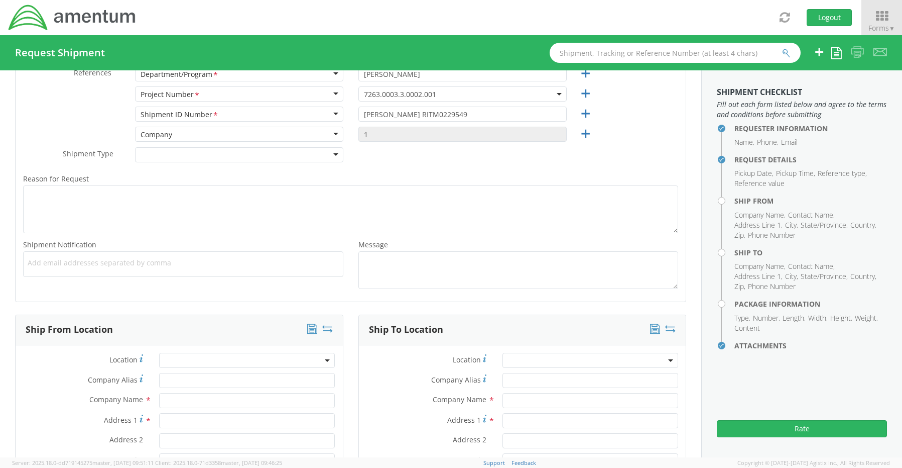
click at [33, 256] on div "Add email addresses separated by comma" at bounding box center [183, 264] width 320 height 26
paste input "[PERSON_NAME][EMAIL_ADDRESS][PERSON_NAME][DOMAIN_NAME]"
type input "[PERSON_NAME][EMAIL_ADDRESS][PERSON_NAME][DOMAIN_NAME]"
click at [200, 263] on span "Add email addresses separated by comma" at bounding box center [183, 263] width 311 height 10
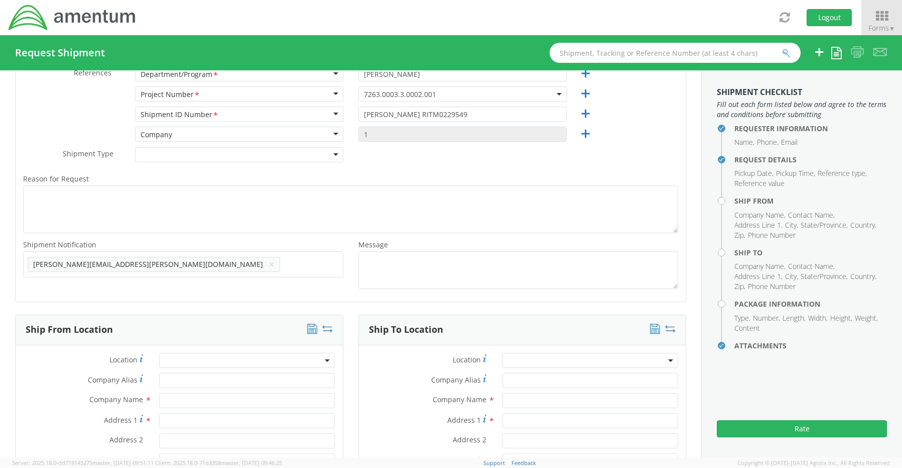
paste input "[EMAIL_ADDRESS][DOMAIN_NAME]"
type input "[EMAIL_ADDRESS][DOMAIN_NAME]"
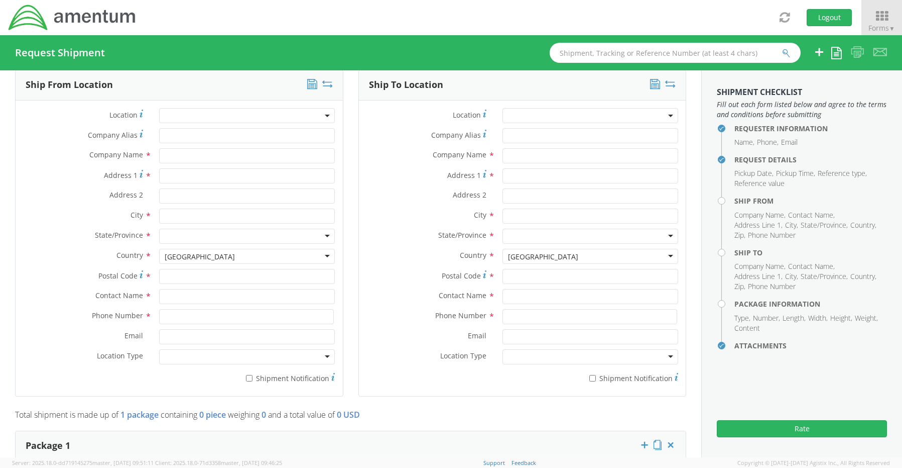
scroll to position [484, 0]
click at [181, 293] on input "text" at bounding box center [247, 295] width 176 height 15
type input "sene"
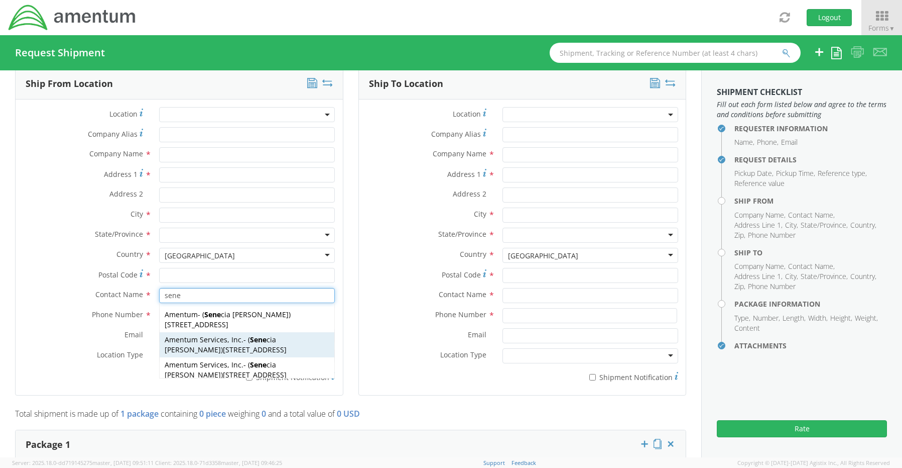
click at [186, 335] on span "Amentum Services, Inc." at bounding box center [204, 339] width 79 height 10
type input "Amentum Services, Inc."
type input "[STREET_ADDRESS]"
type input "[GEOGRAPHIC_DATA]"
type input "76177"
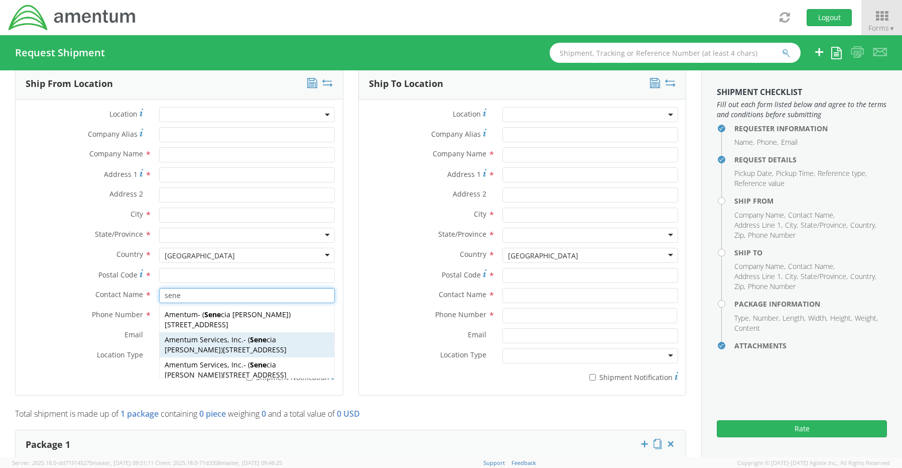
type input "[PERSON_NAME]"
type input "[PHONE_NUMBER]"
type input "[EMAIL_ADDRESS][PERSON_NAME][DOMAIN_NAME]"
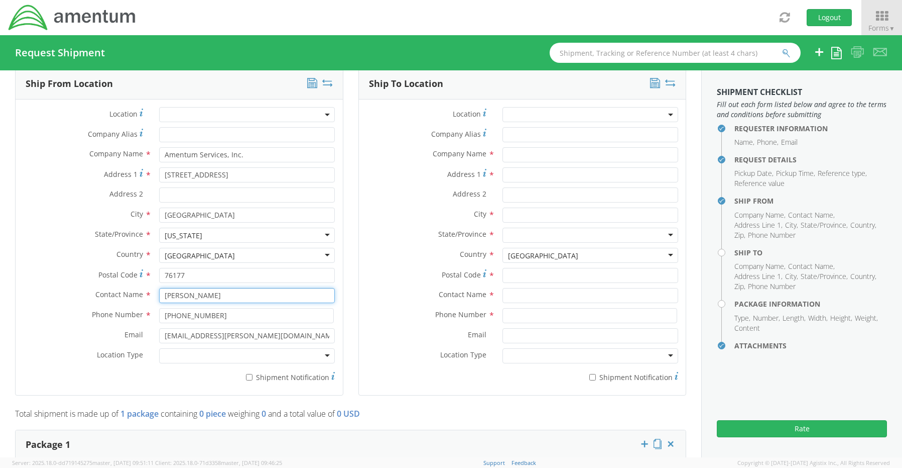
type input "[PERSON_NAME]"
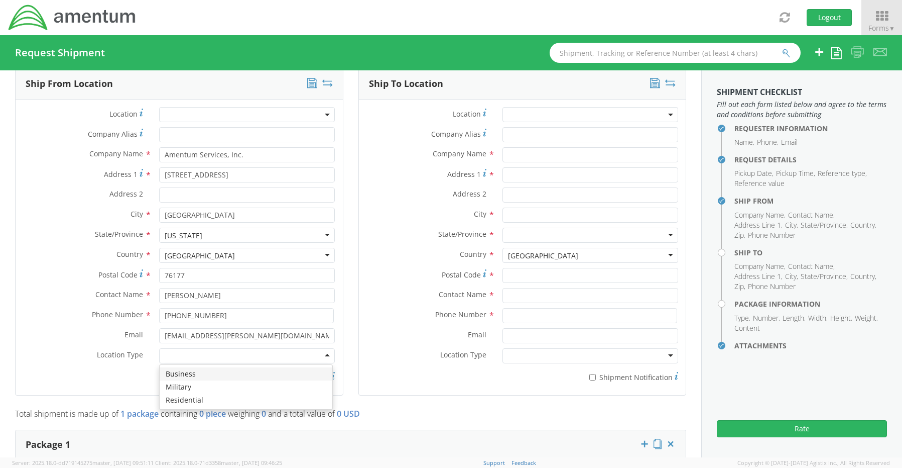
drag, startPoint x: 179, startPoint y: 350, endPoint x: 180, endPoint y: 360, distance: 10.2
click at [179, 352] on div at bounding box center [247, 355] width 176 height 15
drag, startPoint x: 184, startPoint y: 366, endPoint x: 196, endPoint y: 367, distance: 12.6
click at [247, 370] on label "* Shipment Notification" at bounding box center [247, 376] width 176 height 12
click at [247, 374] on input "* Shipment Notification" at bounding box center [249, 377] width 7 height 7
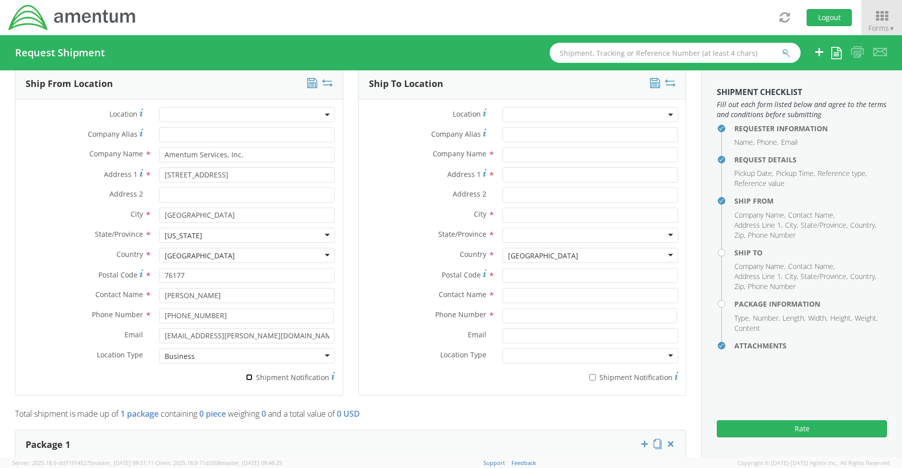
checkbox input "true"
click at [522, 153] on input "text" at bounding box center [591, 154] width 176 height 15
type input "A"
paste input "[PERSON_NAME]"
type input "Amentum / [PERSON_NAME]"
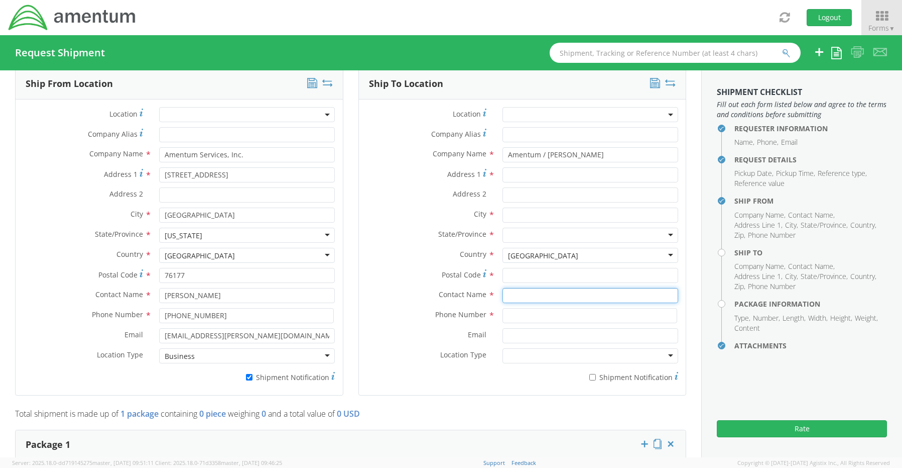
click at [541, 288] on input "text" at bounding box center [591, 295] width 176 height 15
paste input "[PERSON_NAME]"
type input "[PERSON_NAME]"
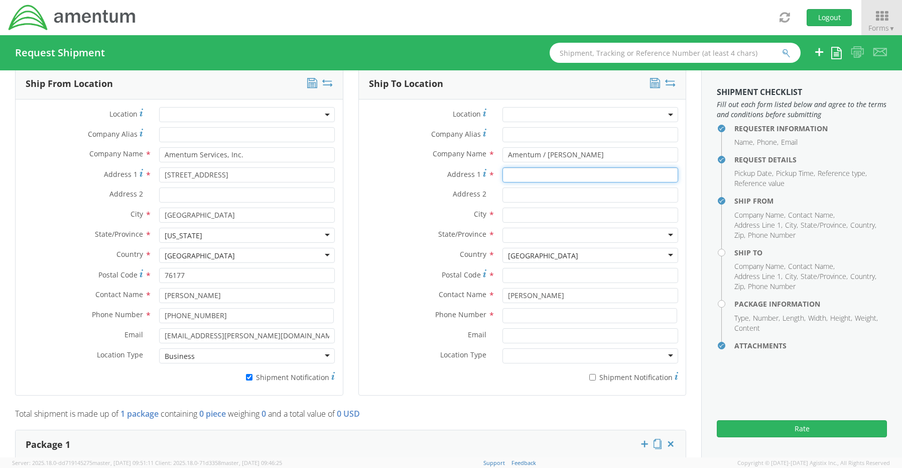
click at [525, 171] on input "Address 1 *" at bounding box center [591, 174] width 176 height 15
paste input "1908 [GEOGRAPHIC_DATA]"
type input "1908 [GEOGRAPHIC_DATA]"
click at [523, 195] on input "Address 2 *" at bounding box center [591, 194] width 176 height 15
paste input "Apt 1227"
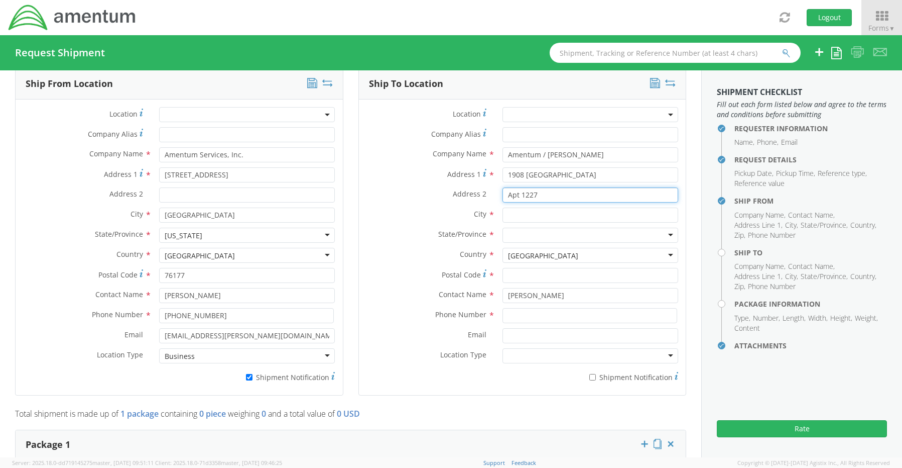
type input "Apt 1227"
click at [514, 210] on input "text" at bounding box center [591, 214] width 176 height 15
paste input "Reston"
type input "Reston"
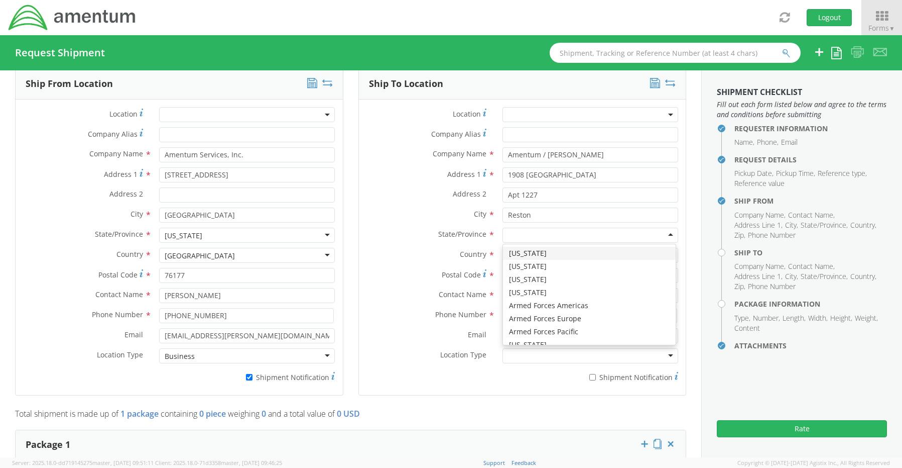
click at [503, 229] on div at bounding box center [591, 234] width 176 height 15
type input "v"
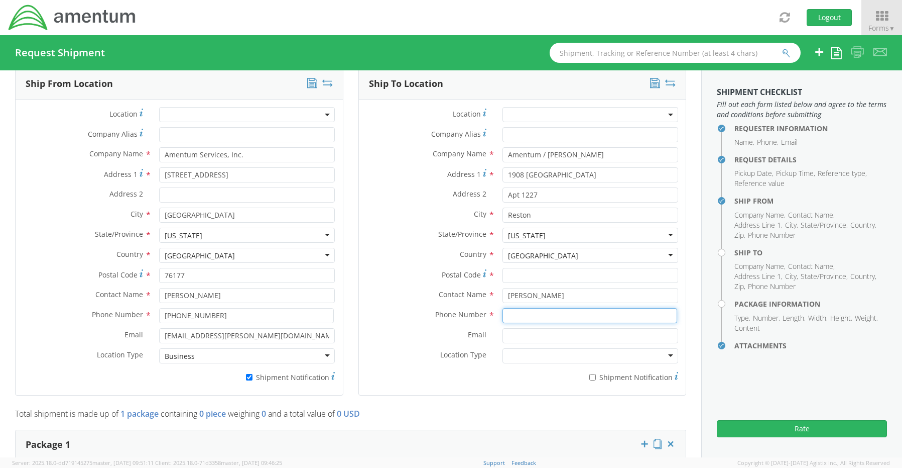
click at [504, 310] on input at bounding box center [590, 315] width 175 height 15
paste input "20190"
type input "20190"
click at [513, 328] on input "Email *" at bounding box center [591, 335] width 176 height 15
paste input "[PERSON_NAME][EMAIL_ADDRESS][PERSON_NAME][DOMAIN_NAME]"
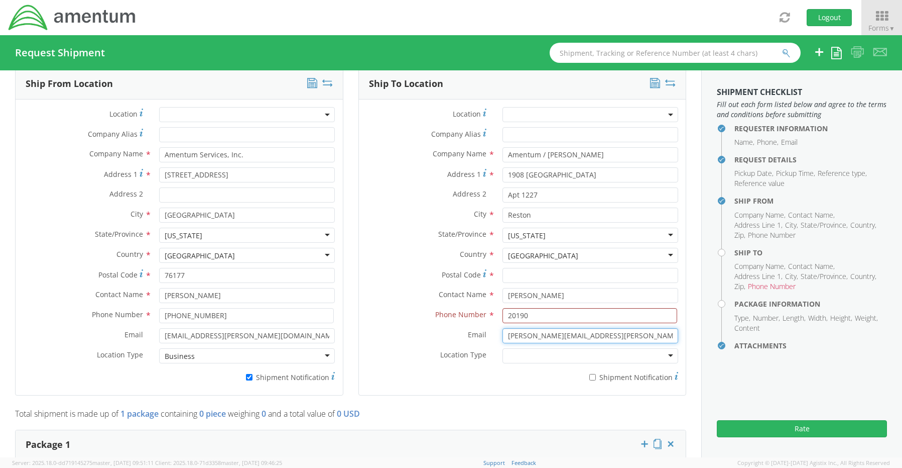
type input "[PERSON_NAME][EMAIL_ADDRESS][PERSON_NAME][DOMAIN_NAME]"
drag, startPoint x: 534, startPoint y: 311, endPoint x: 484, endPoint y: 309, distance: 50.3
click at [484, 309] on div "Phone Number * 20190" at bounding box center [522, 315] width 327 height 15
click at [545, 273] on input "Postal Code *" at bounding box center [591, 275] width 176 height 15
paste input "20190"
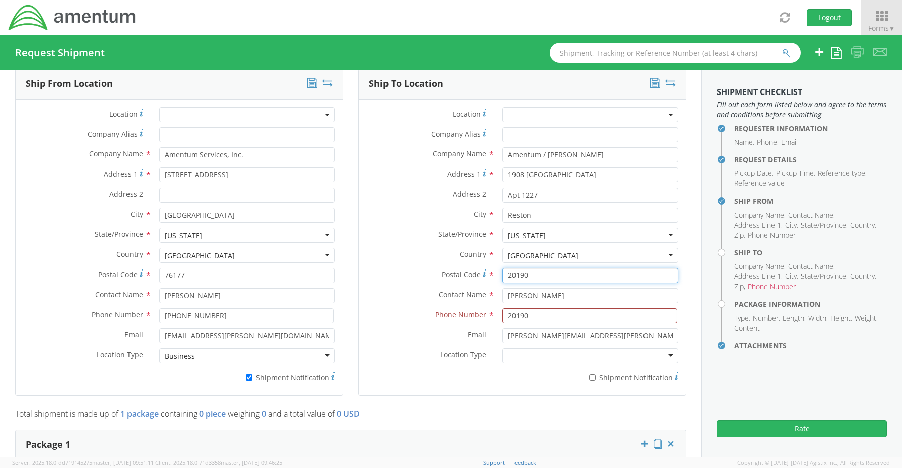
type input "20190"
drag, startPoint x: 529, startPoint y: 313, endPoint x: 444, endPoint y: 305, distance: 84.7
click at [444, 308] on div "Phone Number * 20190" at bounding box center [522, 315] width 327 height 15
click at [520, 311] on input at bounding box center [590, 315] width 175 height 15
paste input "[PHONE_NUMBER]"
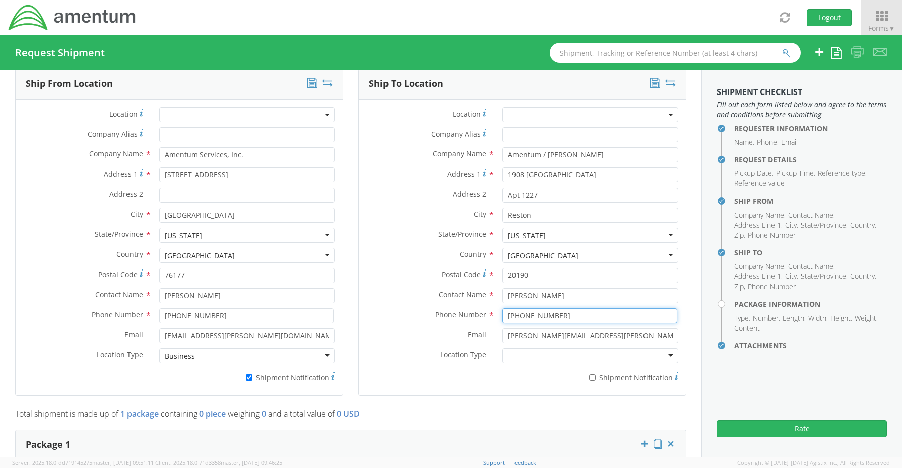
type input "[PHONE_NUMBER]"
click at [591, 376] on label "* Shipment Notification" at bounding box center [591, 376] width 176 height 12
click at [591, 376] on input "* Shipment Notification" at bounding box center [593, 377] width 7 height 7
checkbox input "true"
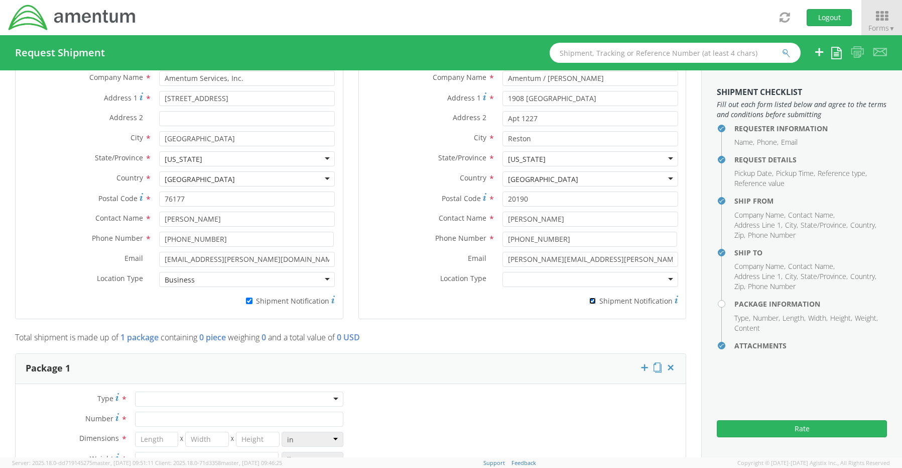
scroll to position [735, 0]
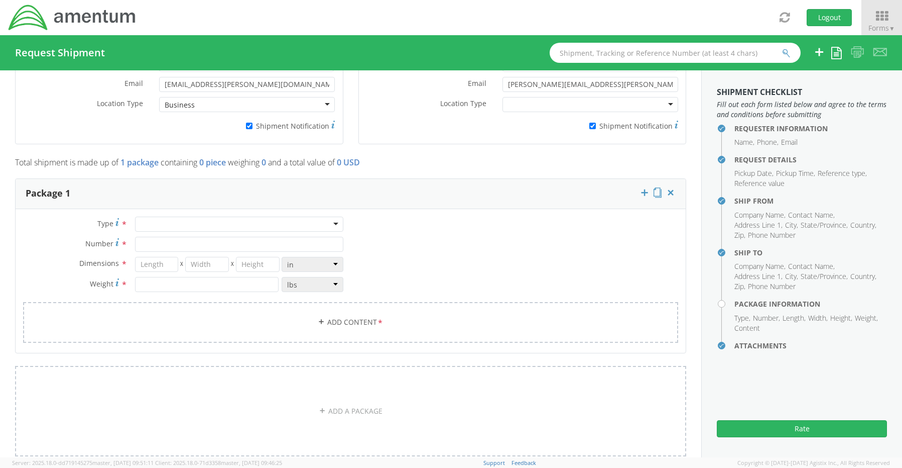
click at [154, 222] on div at bounding box center [239, 223] width 208 height 15
click at [157, 242] on input "Number *" at bounding box center [239, 244] width 208 height 15
type input "1"
type input "29"
type input "1"
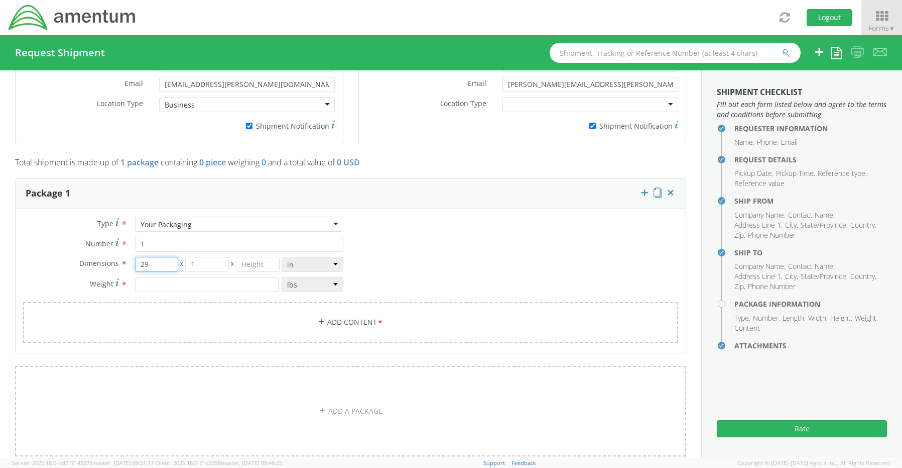
drag, startPoint x: 153, startPoint y: 254, endPoint x: 122, endPoint y: 254, distance: 30.6
click at [122, 257] on div "Dimensions * 29 X 1 X in cm ft" at bounding box center [183, 264] width 335 height 15
type input "16"
type input "14"
type input "3"
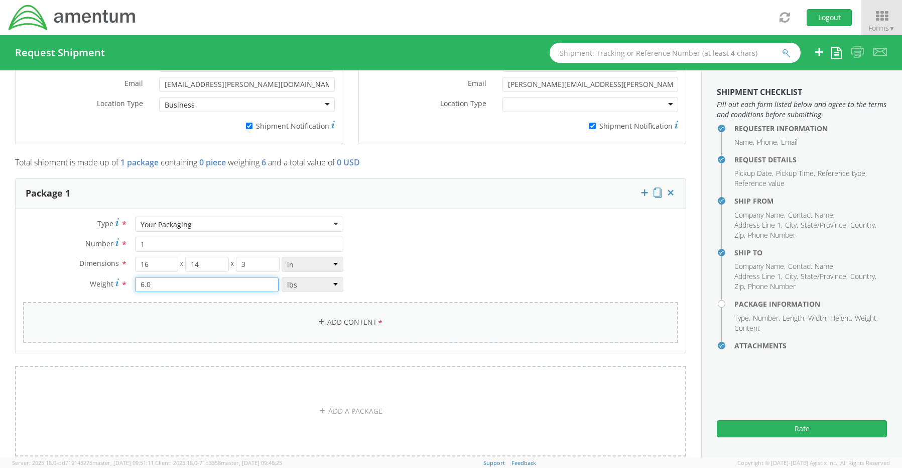
type input "6.0"
click at [355, 308] on link "Add Content *" at bounding box center [350, 322] width 655 height 41
select select
type input "General Commodity"
checkbox input "false"
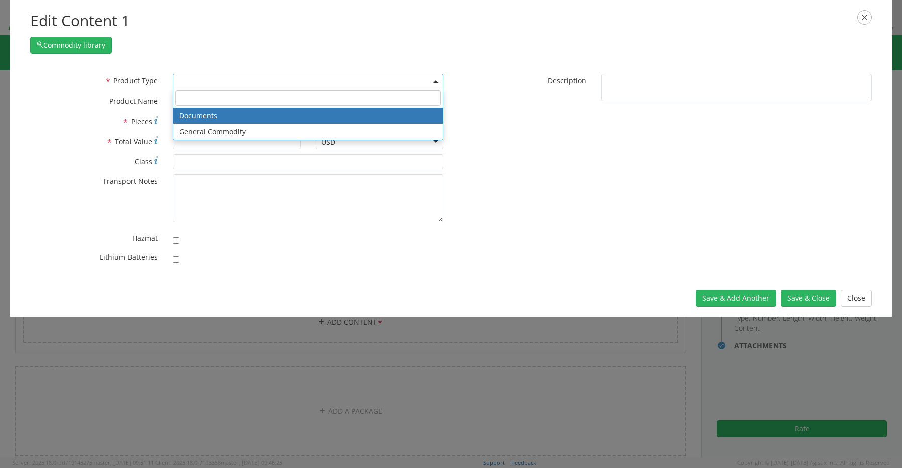
click at [194, 80] on span at bounding box center [308, 81] width 271 height 15
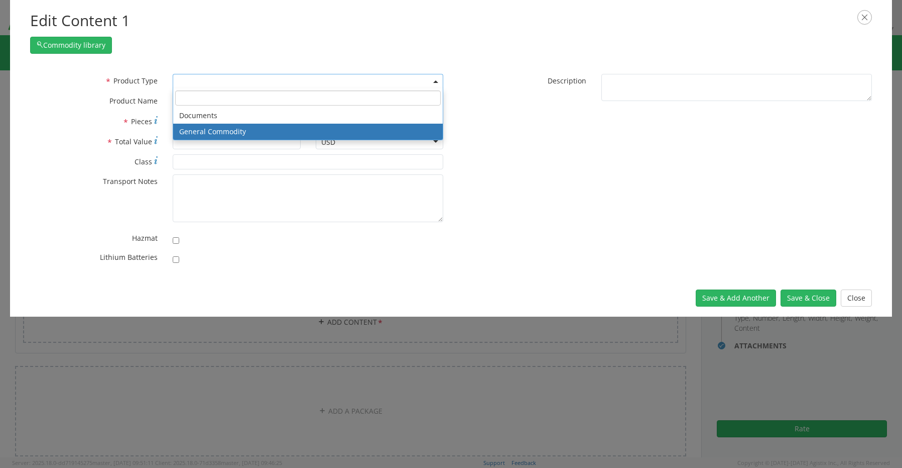
select select "COMMODITY"
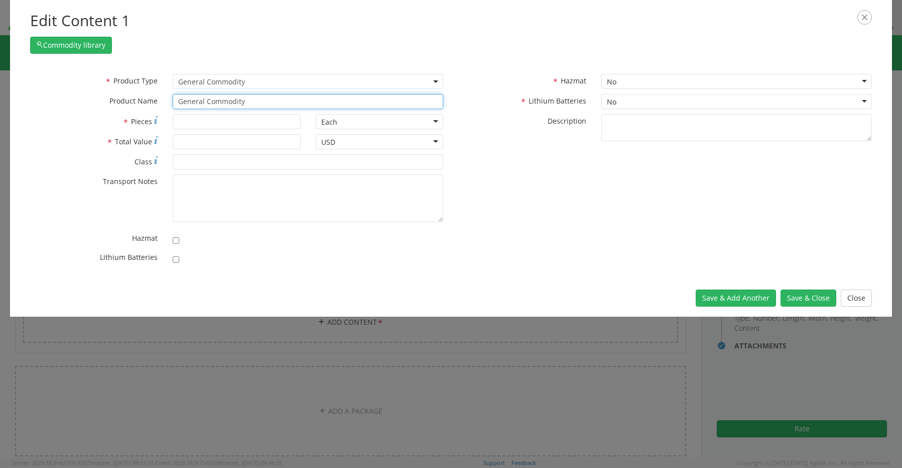
drag, startPoint x: 268, startPoint y: 107, endPoint x: 164, endPoint y: 112, distance: 104.6
click at [166, 112] on div "* Product Type Documents General Commodity General Commodity * Product Name Gen…" at bounding box center [237, 94] width 429 height 40
drag, startPoint x: 257, startPoint y: 98, endPoint x: 149, endPoint y: 102, distance: 108.0
click at [157, 102] on div "* Product Name General Commodity unable to find any results that match the curr…" at bounding box center [237, 101] width 429 height 15
paste input "Laptop(TRAVEL): CORP027136/SN: 5N3PGB4"
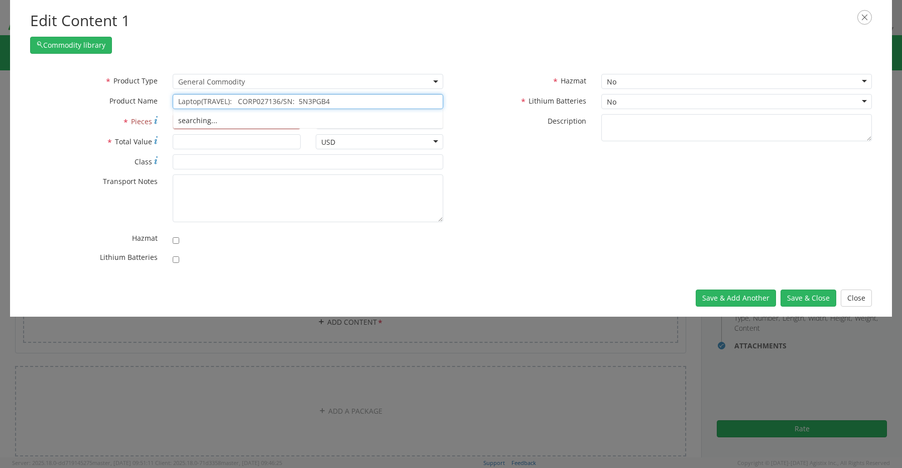
type input "Laptop(TRAVEL): CORP027136/SN: 5N3PGB4"
type input "1"
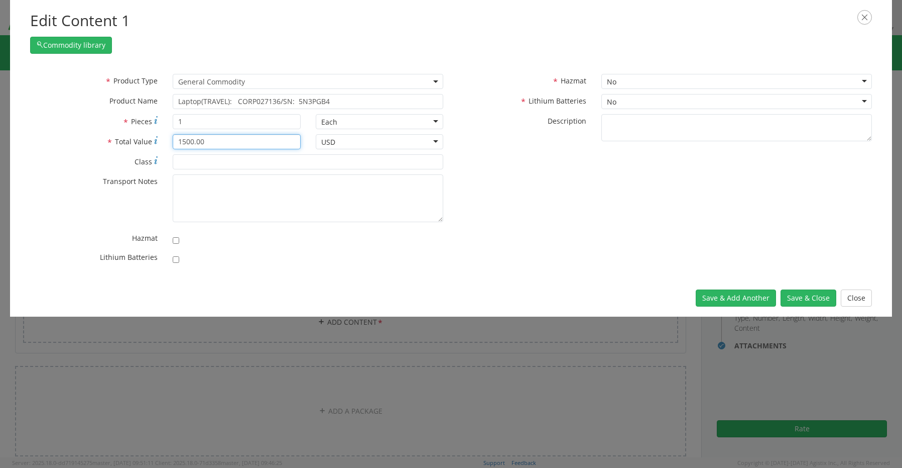
type input "1500.00"
click at [177, 262] on input "checkbox" at bounding box center [176, 259] width 7 height 7
checkbox input "true"
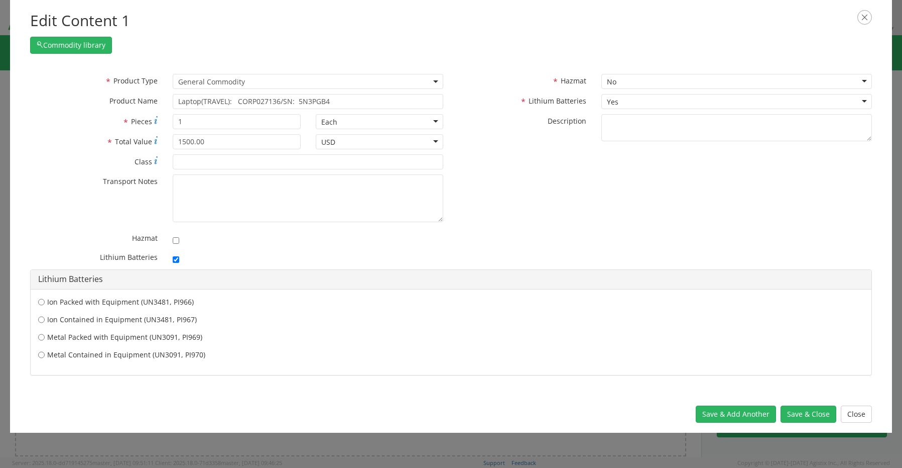
click at [121, 320] on label "Ion Contained in Equipment (UN3481, PI967)" at bounding box center [451, 319] width 826 height 10
click at [45, 320] on input "Ion Contained in Equipment (UN3481, PI967)" at bounding box center [41, 319] width 7 height 10
radio input "true"
click at [798, 414] on button "Save & Close" at bounding box center [809, 413] width 56 height 17
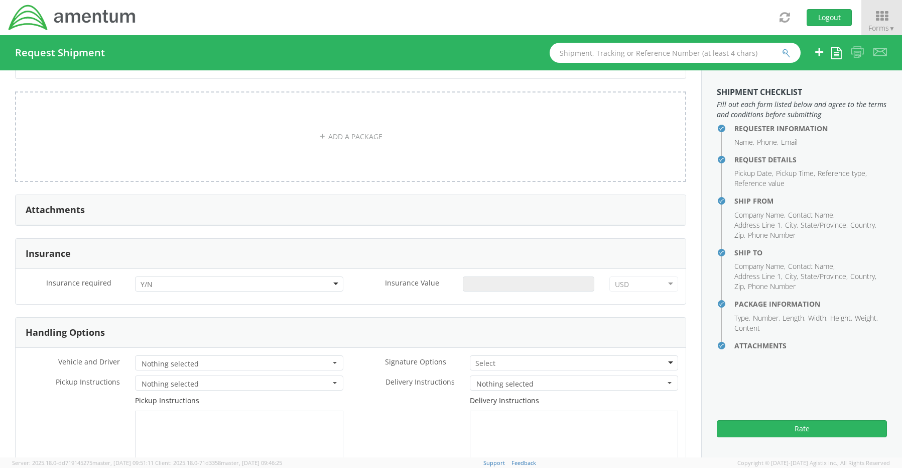
scroll to position [1087, 0]
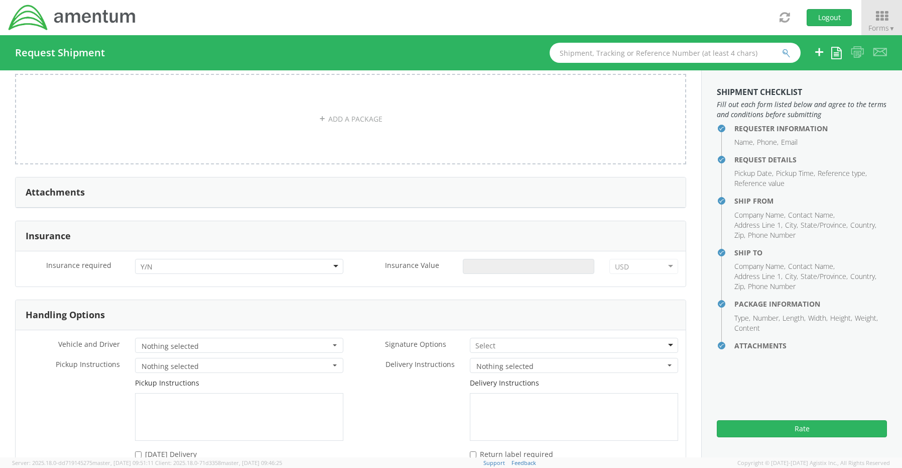
click at [145, 262] on input "select-one" at bounding box center [148, 267] width 14 height 10
click at [494, 259] on input "Insurance Value *" at bounding box center [529, 266] width 132 height 15
type input "1500.00"
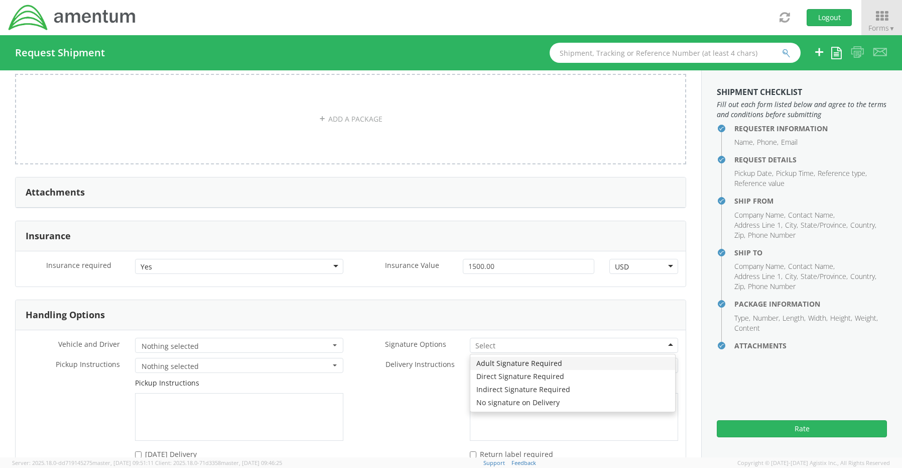
click at [488, 341] on input "select-one" at bounding box center [487, 345] width 22 height 10
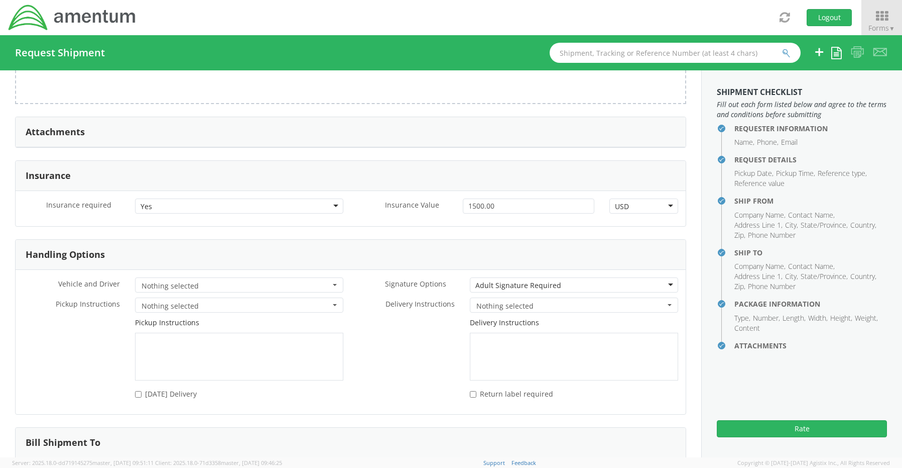
scroll to position [1230, 0]
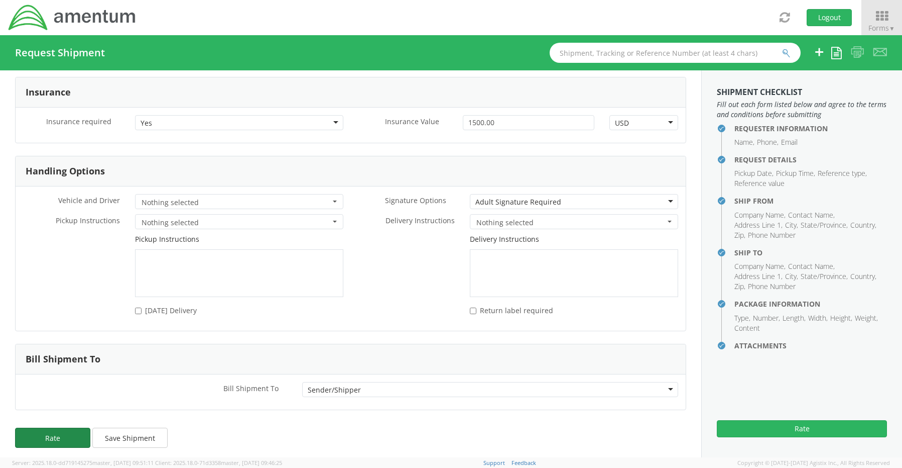
click at [66, 430] on button "Rate" at bounding box center [52, 437] width 75 height 20
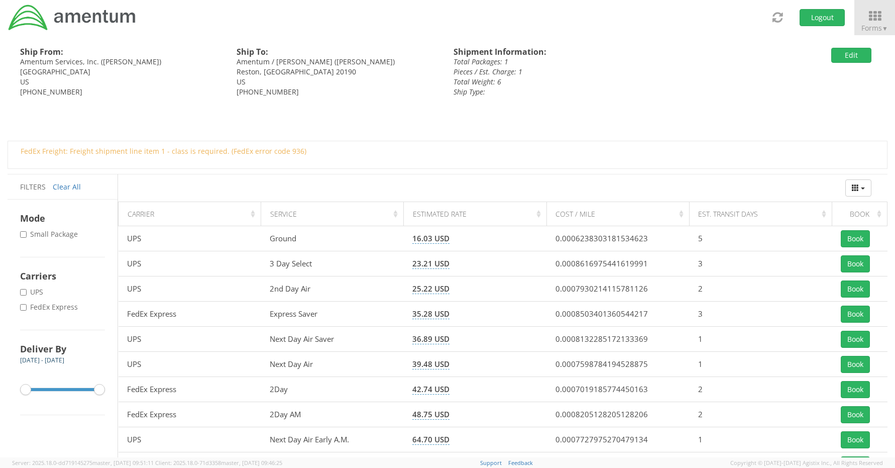
click at [41, 303] on label "* FedEx Express" at bounding box center [50, 307] width 60 height 10
click at [27, 304] on input "* FedEx Express" at bounding box center [23, 307] width 7 height 7
checkbox input "true"
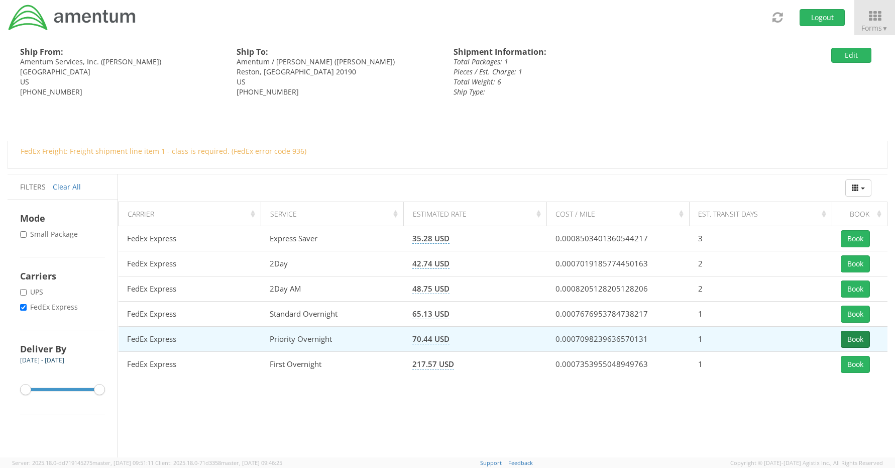
click at [855, 336] on button "Book" at bounding box center [855, 338] width 29 height 17
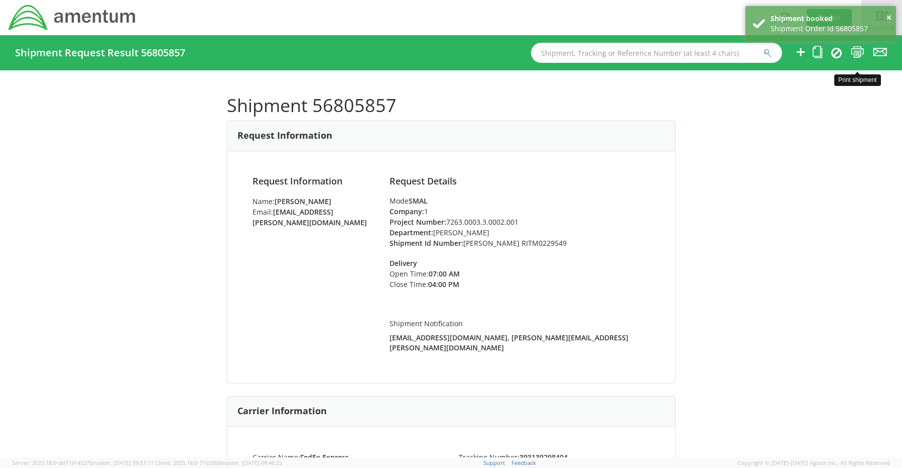
click at [861, 53] on icon at bounding box center [858, 52] width 14 height 13
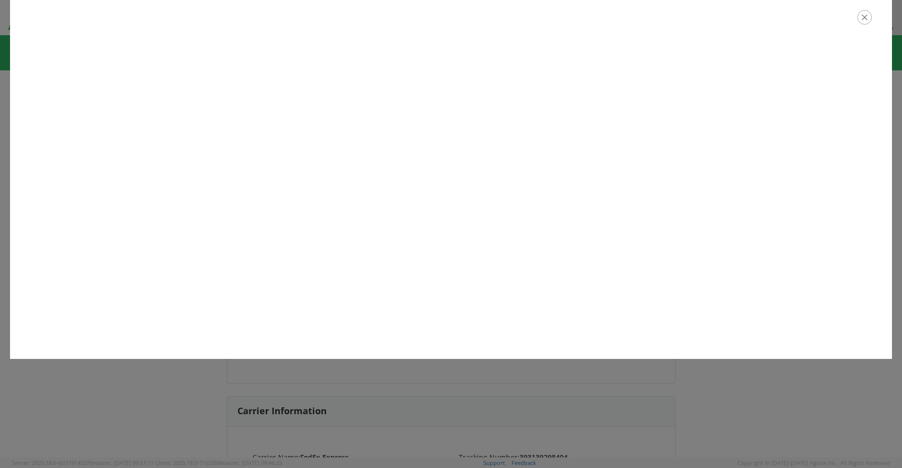
click at [865, 22] on icon "button" at bounding box center [865, 17] width 15 height 15
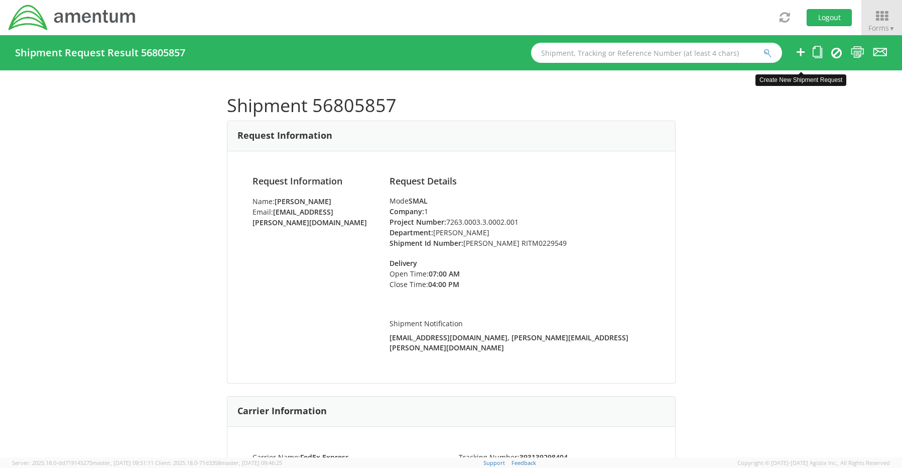
click at [802, 52] on icon at bounding box center [801, 52] width 12 height 13
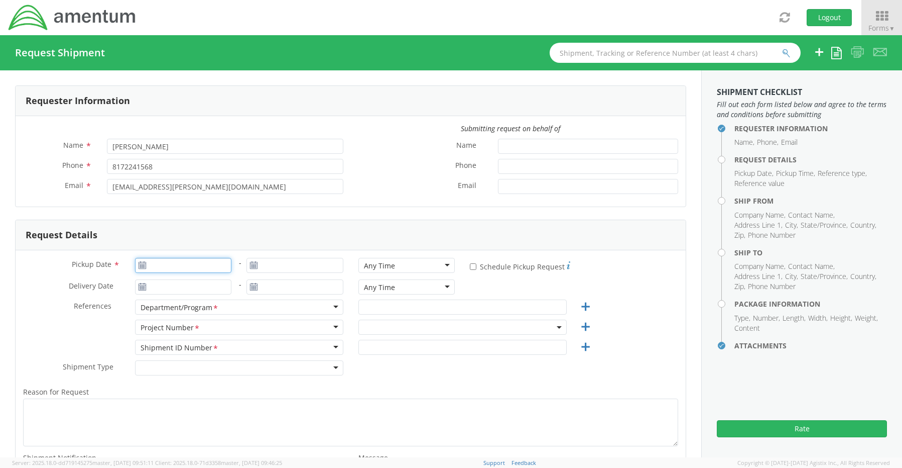
type input "[DATE]"
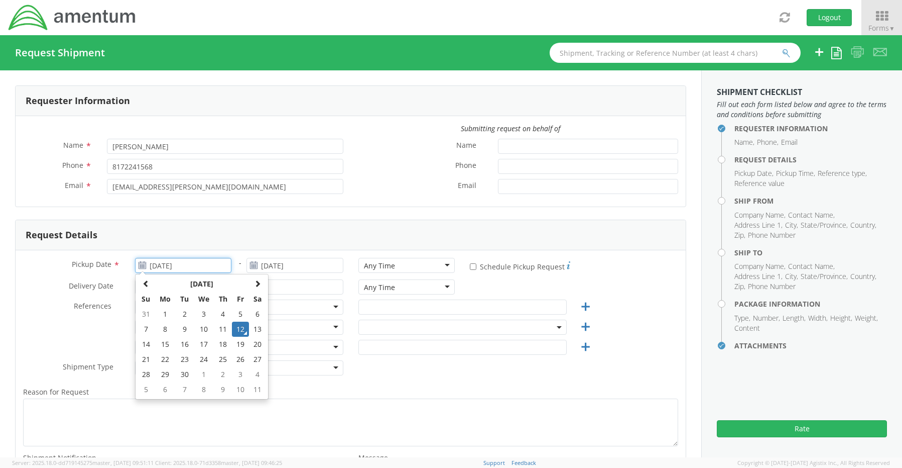
click at [166, 268] on input "[DATE]" at bounding box center [183, 265] width 97 height 15
click at [237, 326] on td "12" at bounding box center [240, 328] width 17 height 15
select select "OCCP.600391.00000"
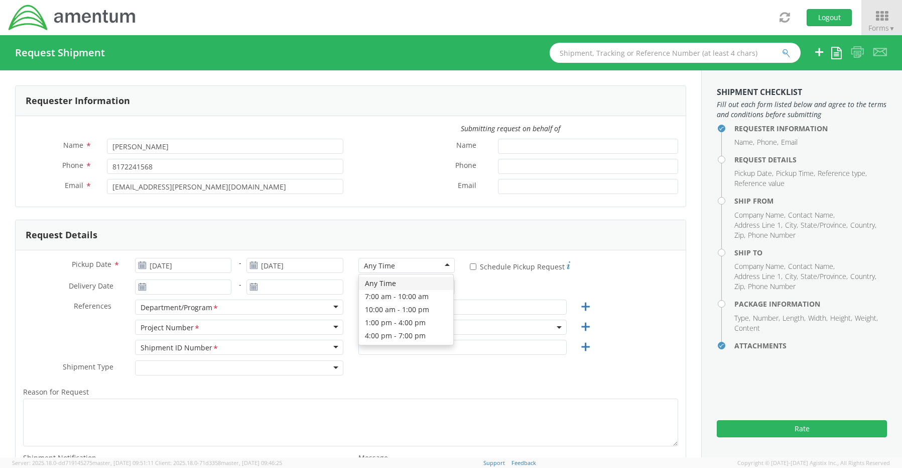
click at [369, 266] on div "Any Time" at bounding box center [379, 266] width 31 height 10
click at [378, 305] on input "text" at bounding box center [463, 306] width 208 height 15
paste input "[PERSON_NAME]"
type input "[PERSON_NAME]"
click at [368, 329] on span "OCCP.600391.00000" at bounding box center [462, 327] width 197 height 10
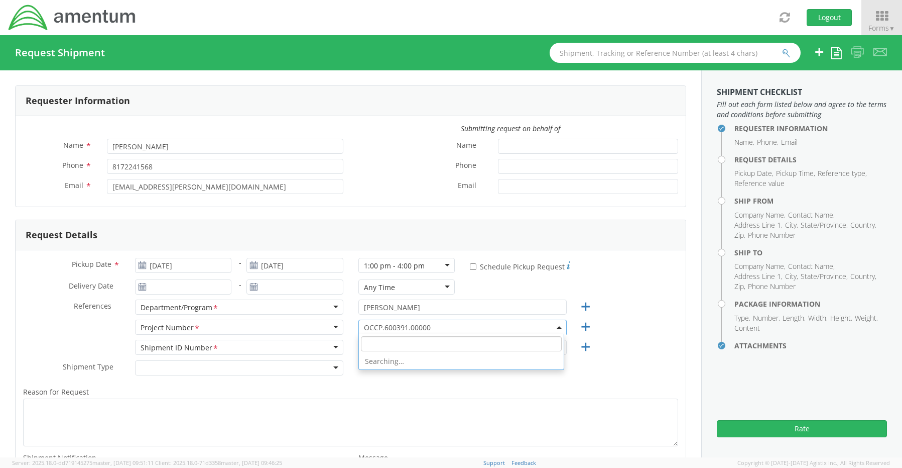
click at [371, 344] on input "search" at bounding box center [461, 343] width 201 height 15
paste input "OVHD.100705.00000"
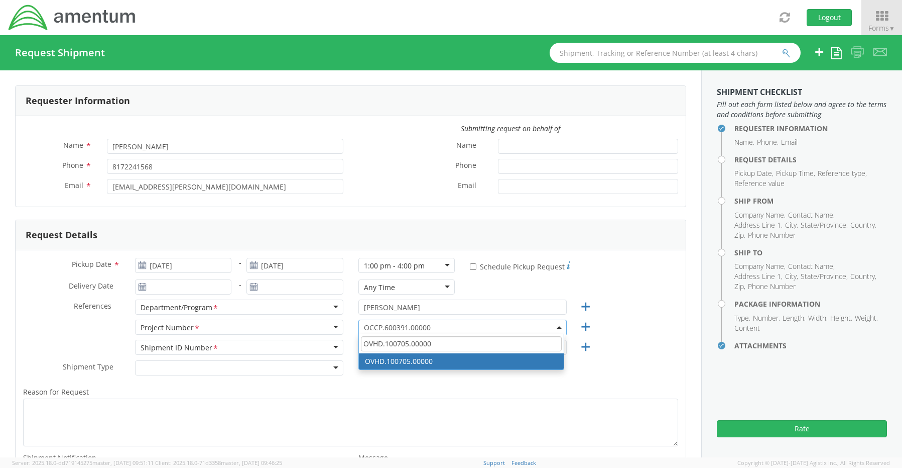
type input "OVHD.100705.00000"
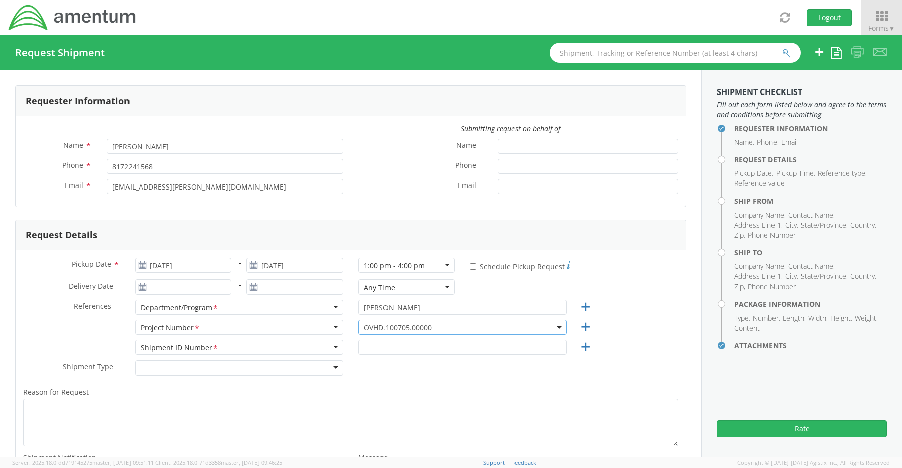
select select "OVHD.100705.00000"
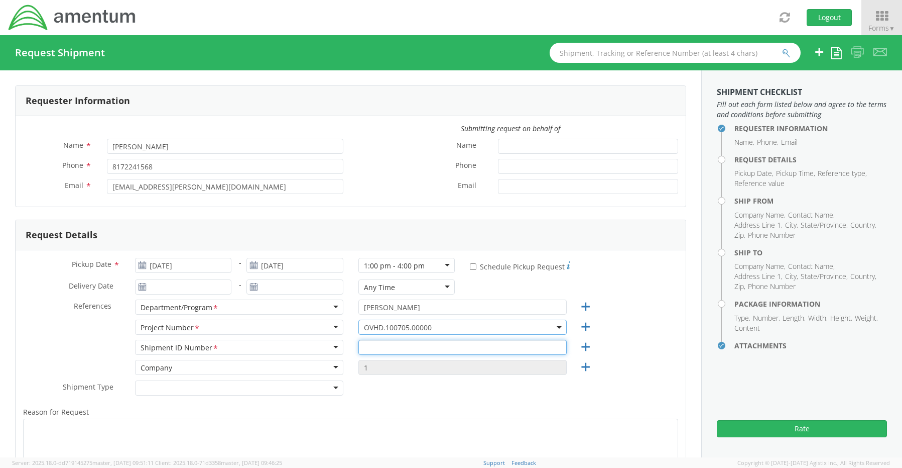
click at [373, 349] on input "text" at bounding box center [463, 346] width 208 height 15
paste input "[PERSON_NAME] RITM0233113"
type input "[PERSON_NAME] RITM0233113"
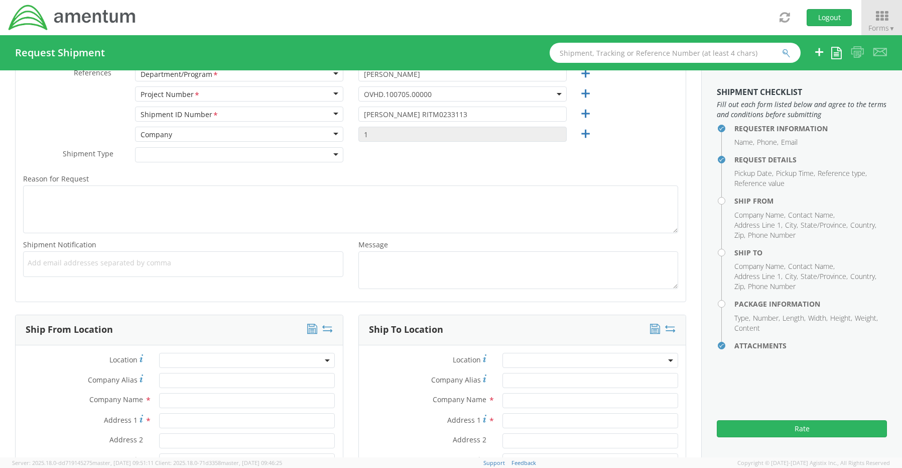
click at [52, 264] on span "Add email addresses separated by comma" at bounding box center [183, 263] width 311 height 10
paste input "[PERSON_NAME][EMAIL_ADDRESS][PERSON_NAME][DOMAIN_NAME]"
type input "[PERSON_NAME][EMAIL_ADDRESS][PERSON_NAME][DOMAIN_NAME]"
click at [211, 264] on span "Add email addresses separated by comma" at bounding box center [183, 263] width 311 height 10
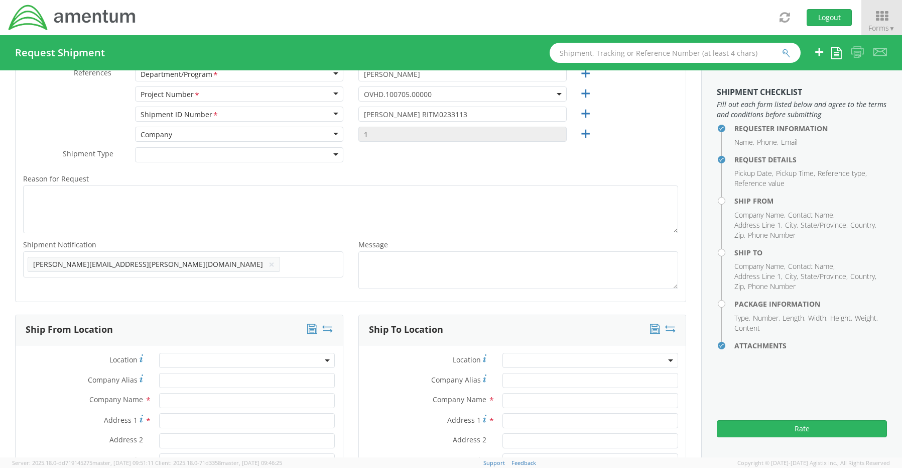
paste input "[EMAIL_ADDRESS][DOMAIN_NAME]"
type input "[EMAIL_ADDRESS][DOMAIN_NAME]"
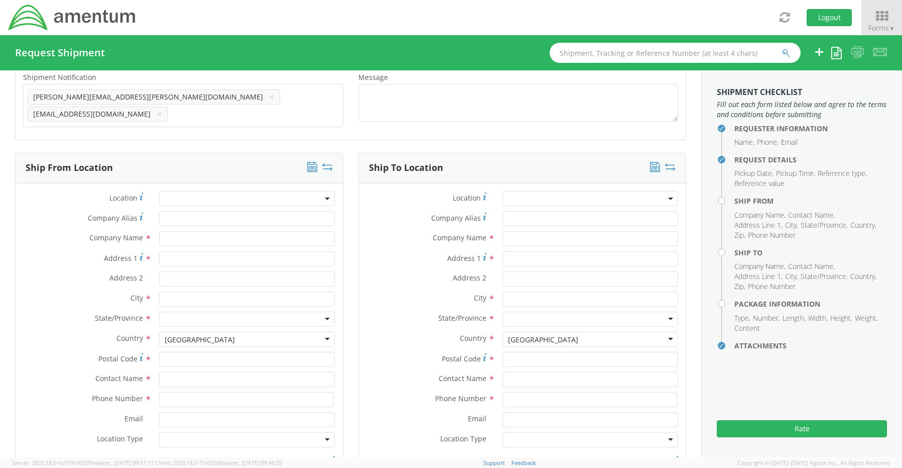
scroll to position [434, 0]
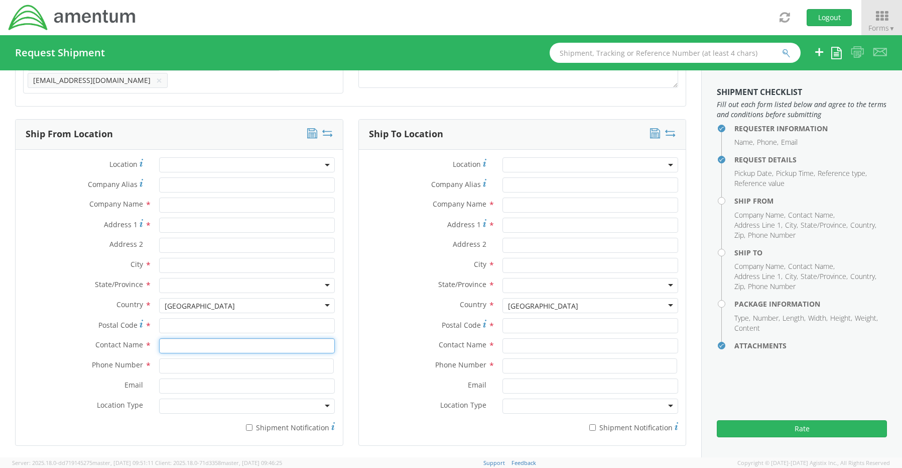
click at [179, 340] on input "text" at bounding box center [247, 345] width 176 height 15
type input "sene"
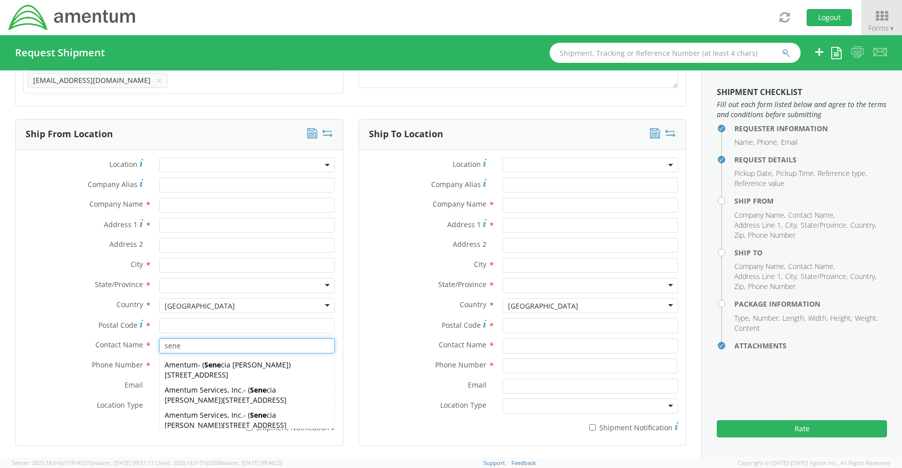
click at [223, 395] on span "[STREET_ADDRESS]" at bounding box center [255, 400] width 64 height 10
type input "Amentum Services, Inc."
type input "[STREET_ADDRESS]"
type input "[GEOGRAPHIC_DATA]"
type input "76177"
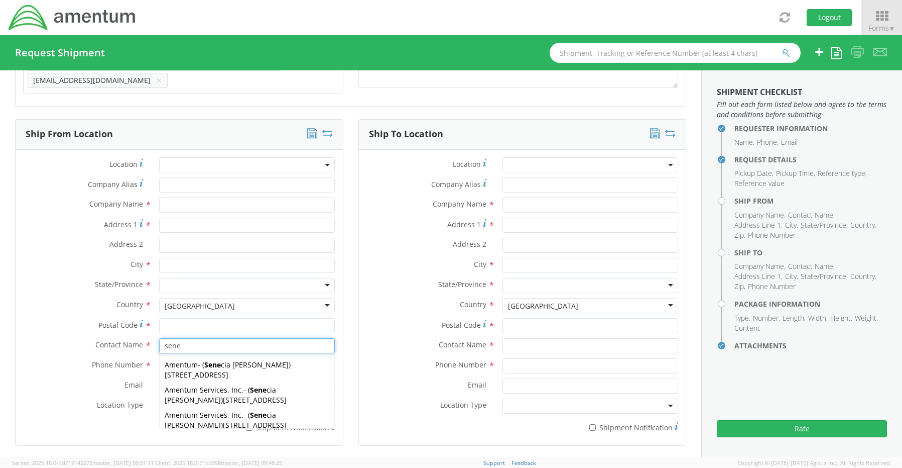
type input "[PERSON_NAME]"
type input "[PHONE_NUMBER]"
type input "[EMAIL_ADDRESS][PERSON_NAME][DOMAIN_NAME]"
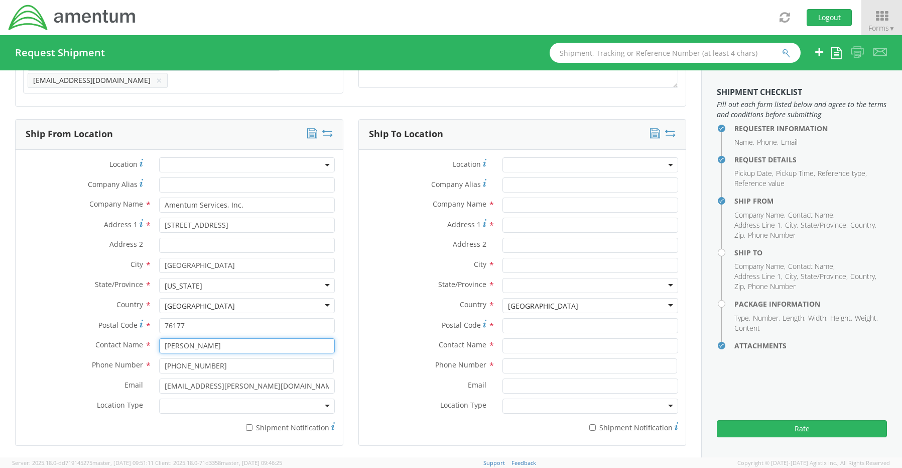
type input "[PERSON_NAME]"
drag, startPoint x: 179, startPoint y: 401, endPoint x: 180, endPoint y: 416, distance: 14.6
click at [179, 402] on div at bounding box center [247, 405] width 176 height 15
click at [252, 420] on label "* Shipment Notification" at bounding box center [247, 426] width 176 height 12
click at [252, 424] on input "* Shipment Notification" at bounding box center [249, 427] width 7 height 7
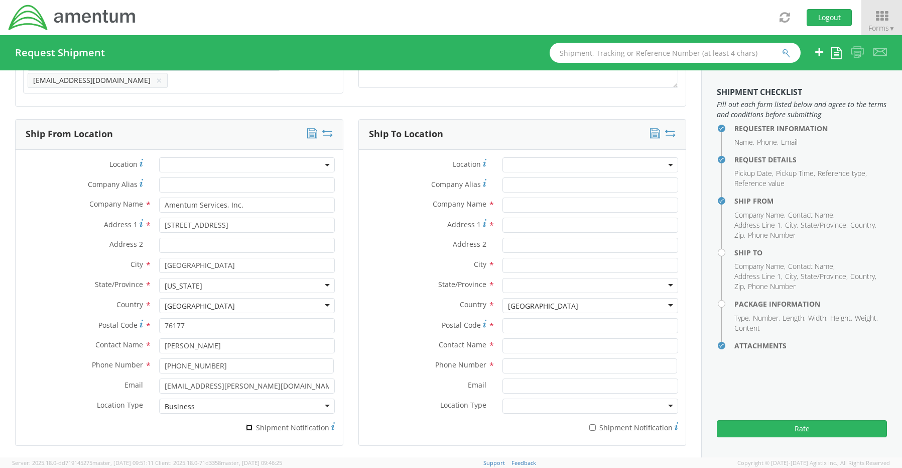
checkbox input "true"
click at [531, 198] on input "text" at bounding box center [591, 204] width 176 height 15
paste input "[PERSON_NAME]"
type input "Amentum / [PERSON_NAME]"
click at [537, 341] on input "text" at bounding box center [591, 345] width 176 height 15
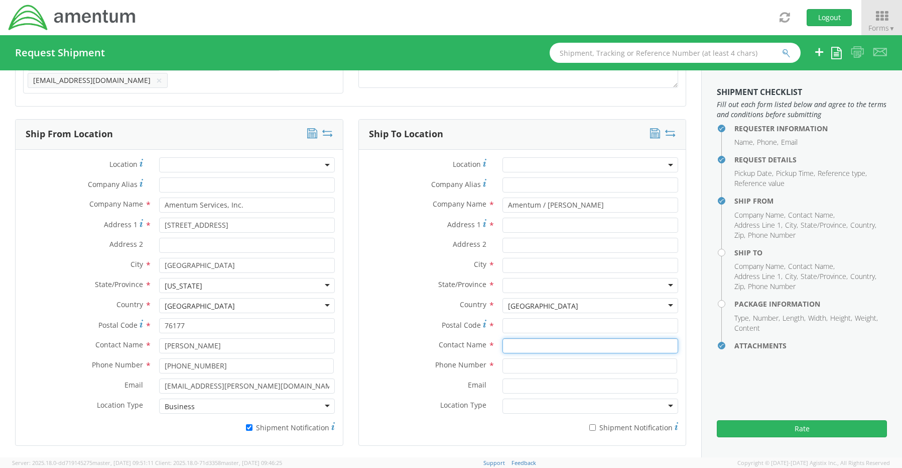
paste input "[PERSON_NAME]"
type input "[PERSON_NAME]"
click at [512, 221] on input "Address 1 *" at bounding box center [591, 224] width 176 height 15
paste input "[STREET_ADDRESS][PERSON_NAME]"
type input "[STREET_ADDRESS][PERSON_NAME]"
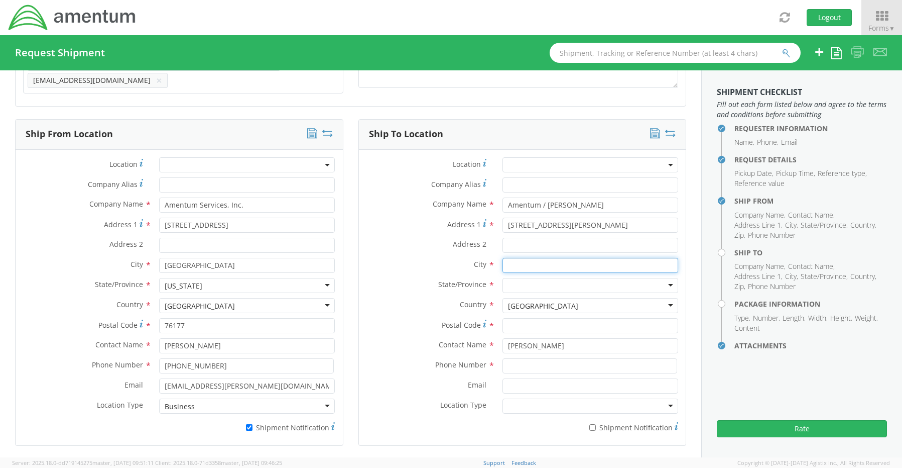
click at [509, 261] on input "text" at bounding box center [591, 265] width 176 height 15
paste input "[GEOGRAPHIC_DATA]"
type input "[GEOGRAPHIC_DATA]"
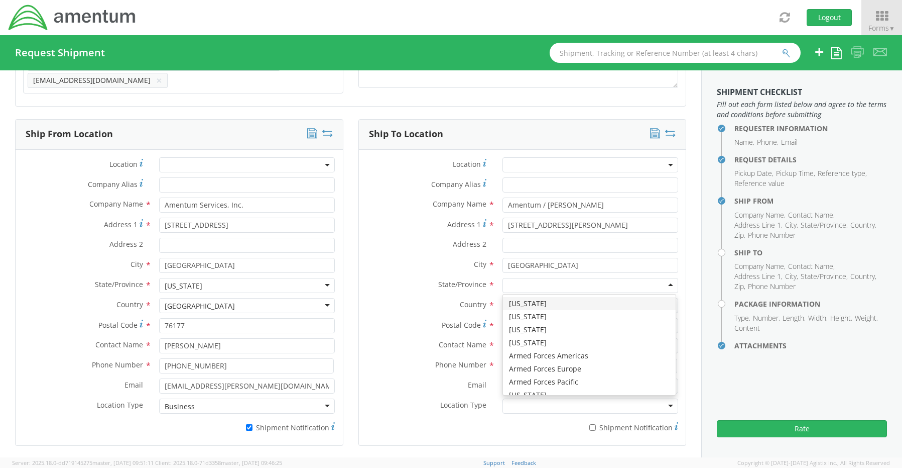
click at [509, 280] on div at bounding box center [591, 285] width 176 height 15
type input "v"
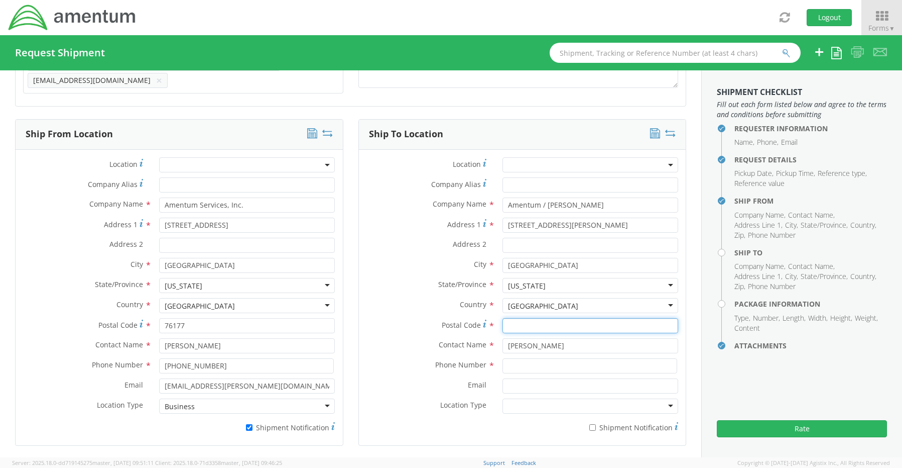
click at [528, 325] on input "Postal Code *" at bounding box center [591, 325] width 176 height 15
paste input "22408"
click at [504, 322] on input "22408" at bounding box center [591, 325] width 176 height 15
type input "22408"
click at [524, 364] on input at bounding box center [590, 365] width 175 height 15
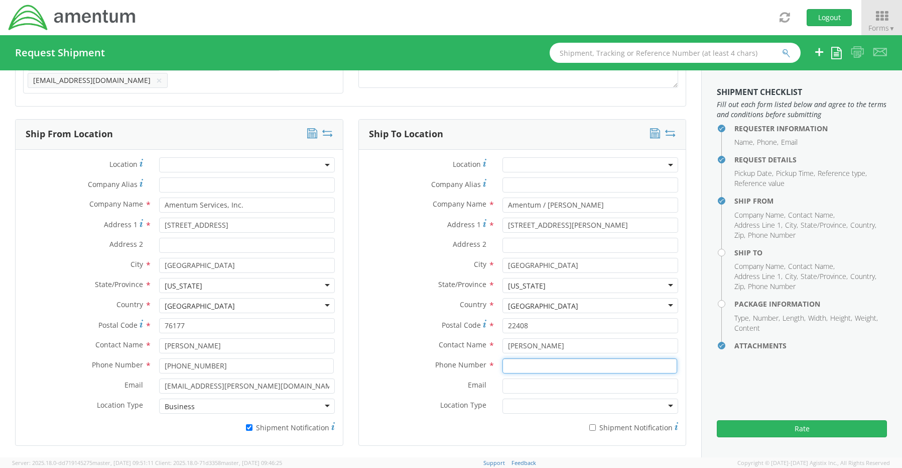
paste input "[PHONE_NUMBER]"
type input "[PHONE_NUMBER]"
click at [519, 383] on input "Email *" at bounding box center [591, 385] width 176 height 15
paste input "[PERSON_NAME][EMAIL_ADDRESS][PERSON_NAME][DOMAIN_NAME]"
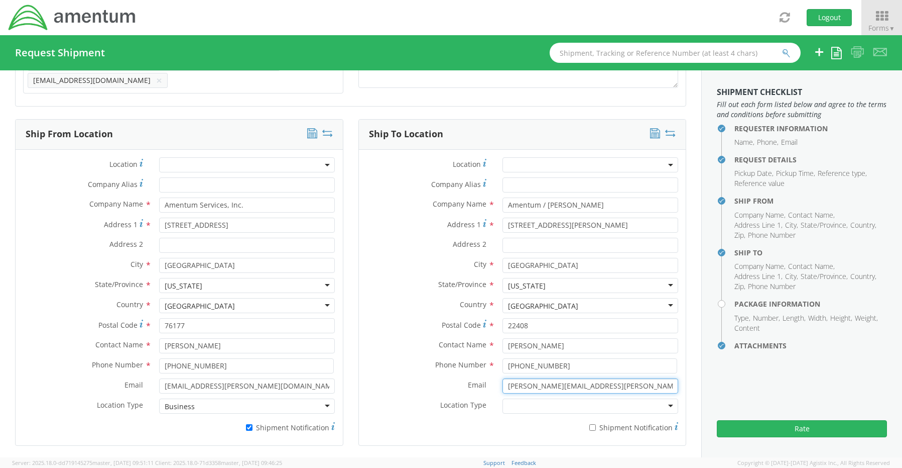
type input "[PERSON_NAME][EMAIL_ADDRESS][PERSON_NAME][DOMAIN_NAME]"
click at [590, 424] on input "* Shipment Notification" at bounding box center [593, 427] width 7 height 7
checkbox input "true"
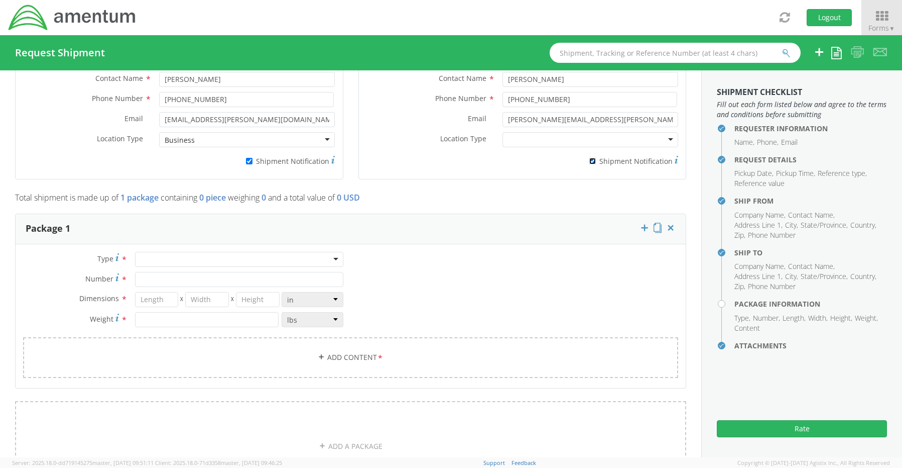
scroll to position [735, 0]
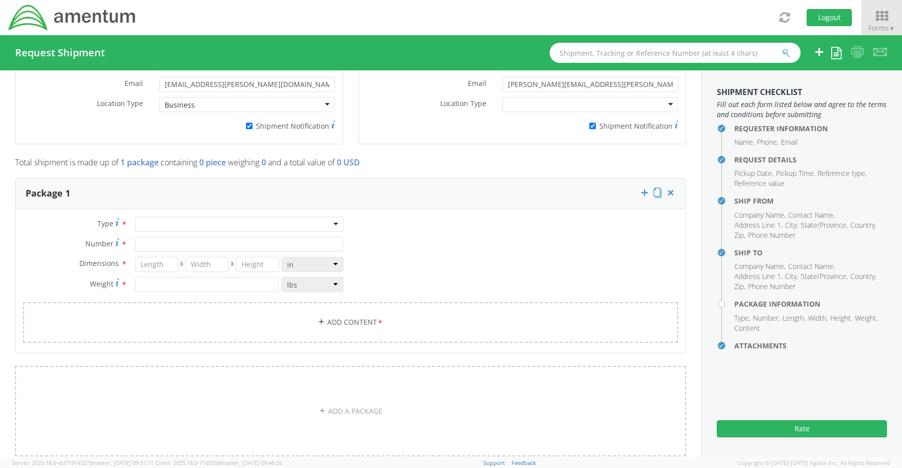
click at [158, 219] on div at bounding box center [239, 223] width 208 height 15
click at [163, 237] on input "Number *" at bounding box center [239, 244] width 208 height 15
type input "1"
type input "16"
type input "14"
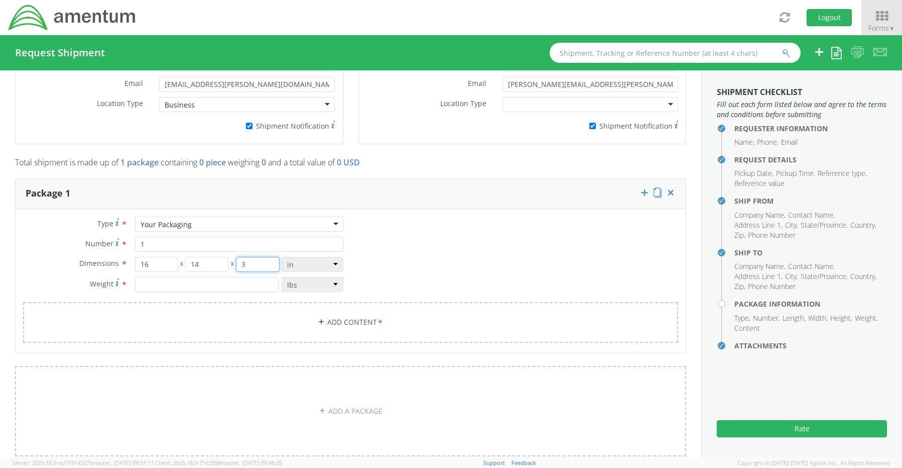
type input "3"
type input "6.0"
click at [360, 320] on link "Add Content *" at bounding box center [350, 322] width 655 height 41
select select
type input "General Commodity"
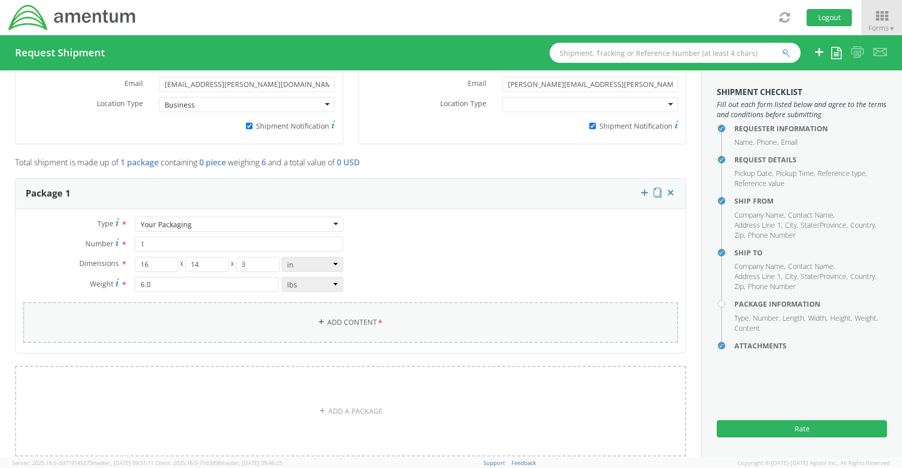
checkbox input "false"
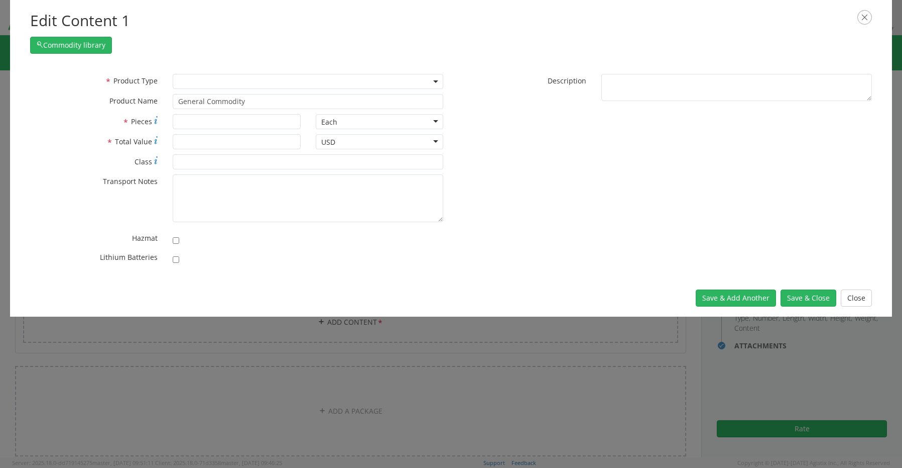
click at [181, 77] on span at bounding box center [308, 81] width 271 height 15
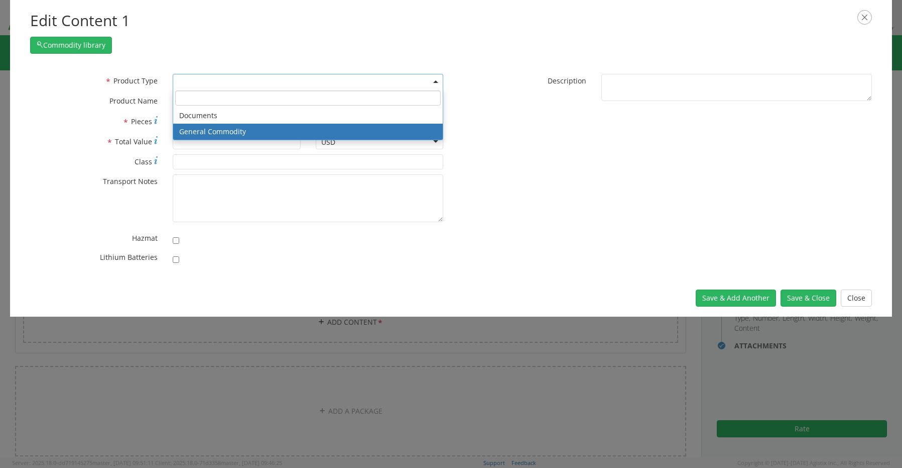
select select "COMMODITY"
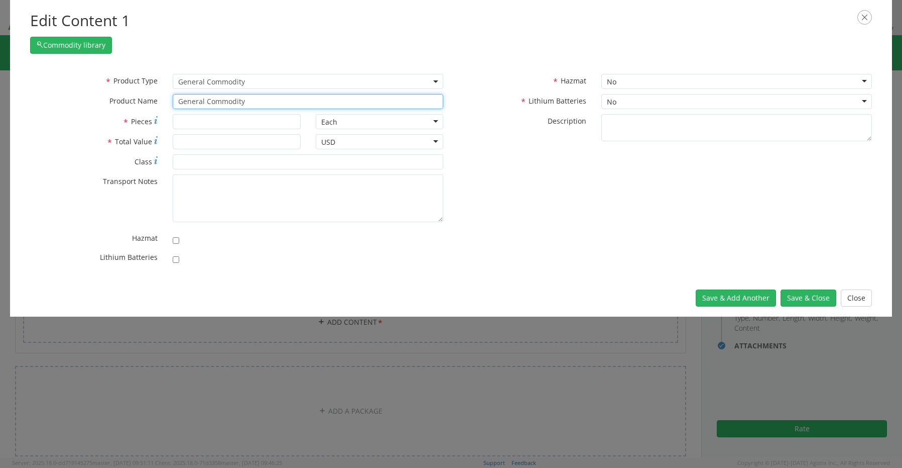
drag, startPoint x: 276, startPoint y: 101, endPoint x: 165, endPoint y: 97, distance: 111.6
click at [166, 97] on div "General Commodity unable to find any results that match the current query" at bounding box center [308, 101] width 286 height 15
paste input "Laptop: CORP026769/SN: DH2D0B4"
type input "Laptop: CORP026769/SN: DH2D0B4"
type input "1"
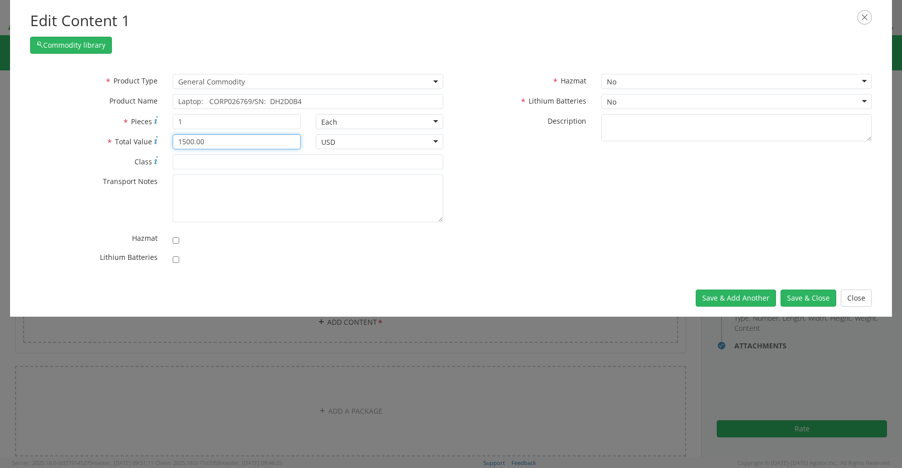
type input "1500.00"
click at [178, 261] on input "checkbox" at bounding box center [176, 259] width 7 height 7
checkbox input "true"
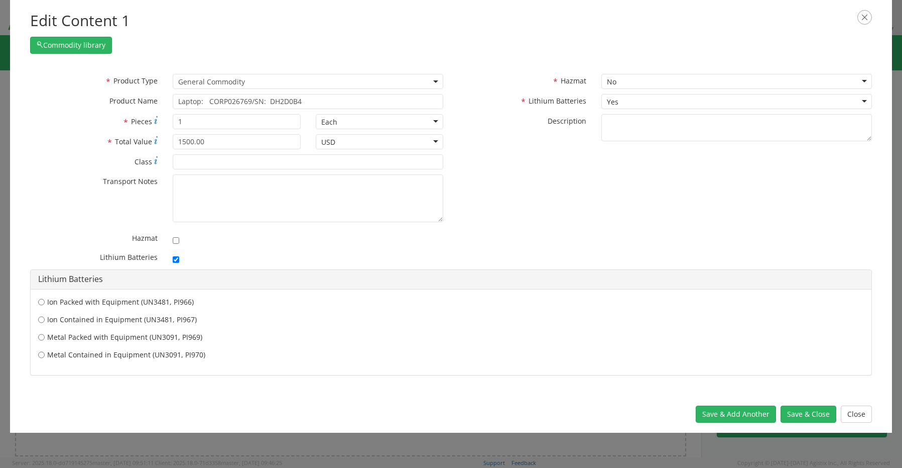
click at [110, 318] on label "Ion Contained in Equipment (UN3481, PI967)" at bounding box center [451, 319] width 826 height 10
click at [45, 318] on input "Ion Contained in Equipment (UN3481, PI967)" at bounding box center [41, 319] width 7 height 10
radio input "true"
click at [814, 417] on button "Save & Close" at bounding box center [809, 413] width 56 height 17
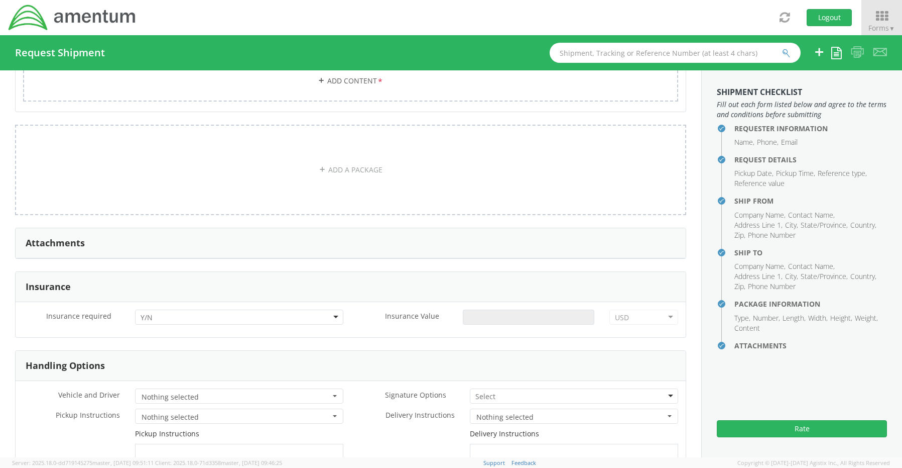
scroll to position [1037, 0]
click at [167, 314] on div at bounding box center [239, 316] width 208 height 15
drag, startPoint x: 167, startPoint y: 342, endPoint x: 190, endPoint y: 341, distance: 23.1
click at [476, 315] on input "Insurance Value *" at bounding box center [529, 316] width 132 height 15
type input "1500.00"
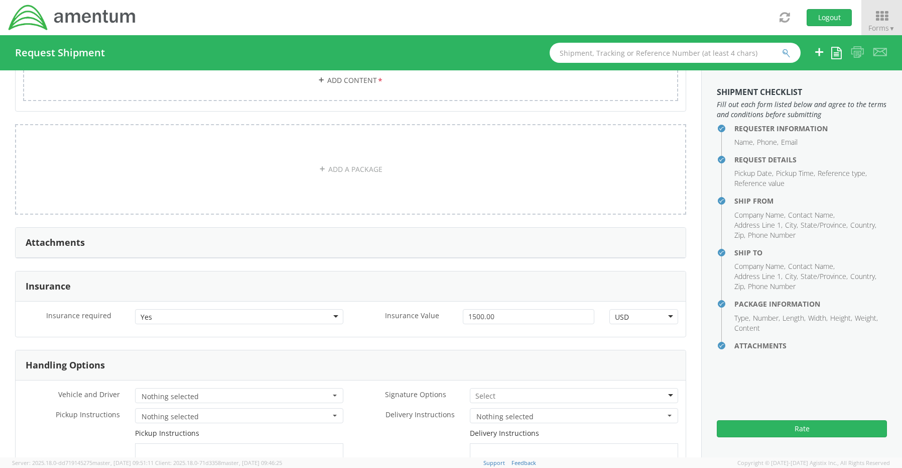
click at [483, 391] on input "select-one" at bounding box center [487, 396] width 22 height 10
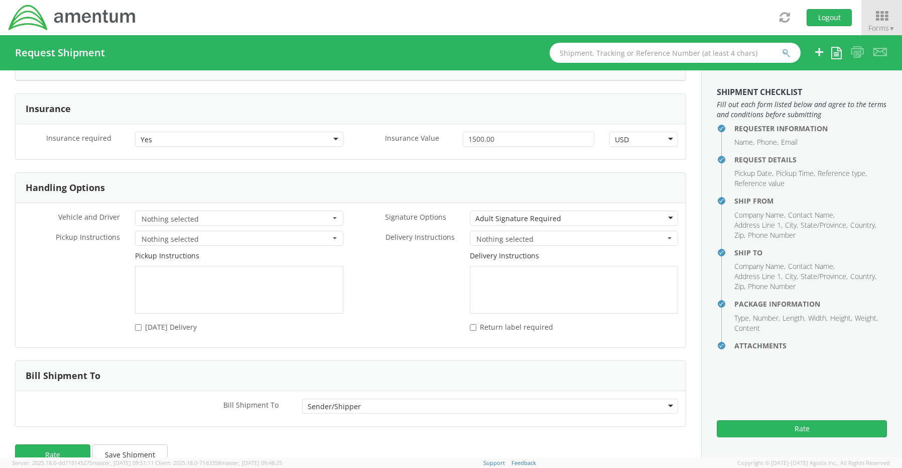
scroll to position [1230, 0]
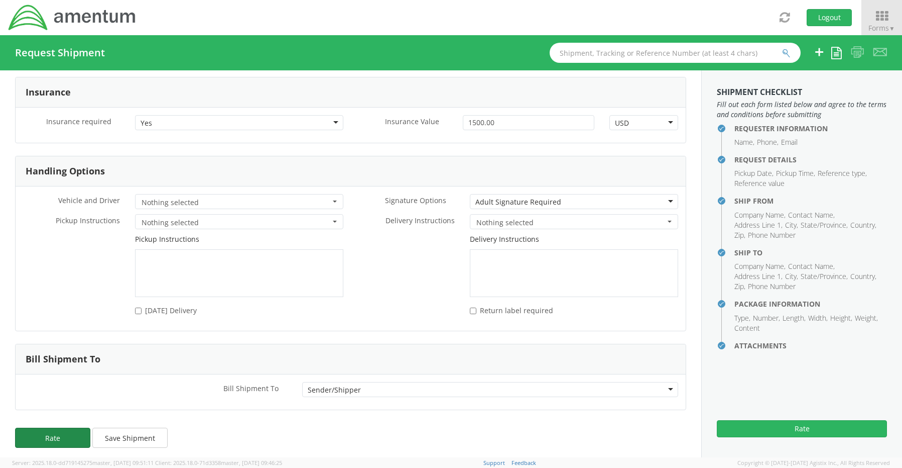
click at [63, 433] on button "Rate" at bounding box center [52, 437] width 75 height 20
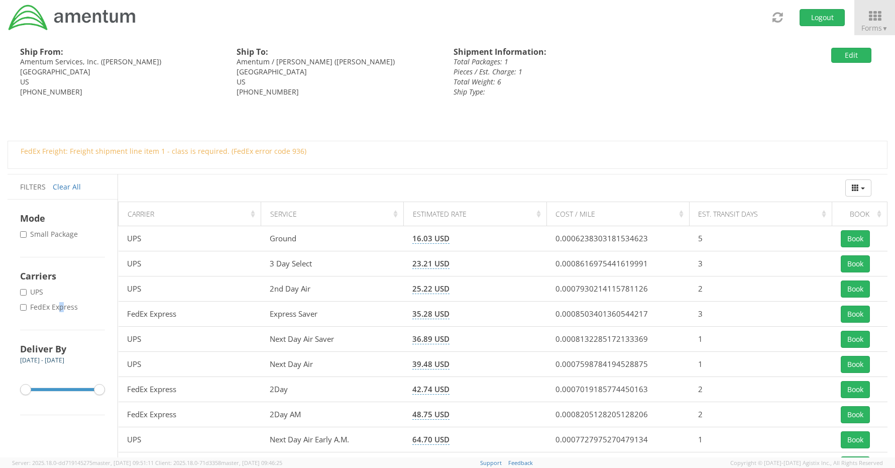
click at [62, 307] on label "* FedEx Express" at bounding box center [50, 307] width 60 height 10
drag, startPoint x: 62, startPoint y: 307, endPoint x: 24, endPoint y: 307, distance: 37.7
click at [24, 307] on input "* FedEx Express" at bounding box center [23, 307] width 7 height 7
checkbox input "true"
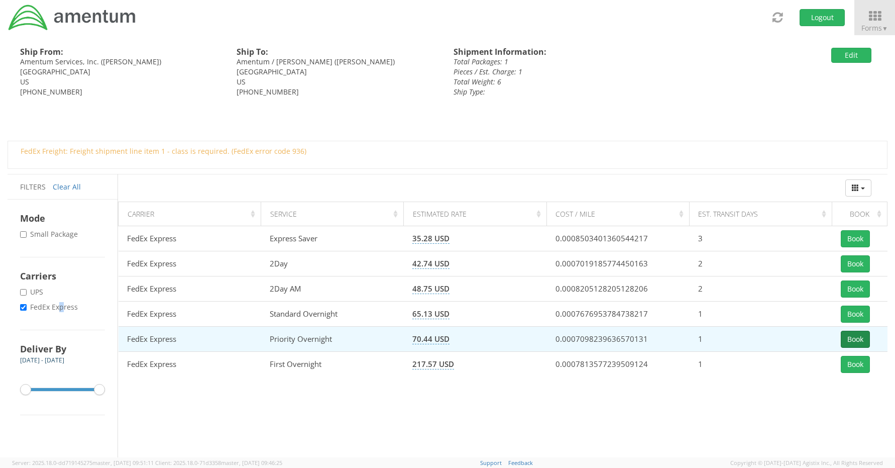
click at [856, 341] on button "Book" at bounding box center [855, 338] width 29 height 17
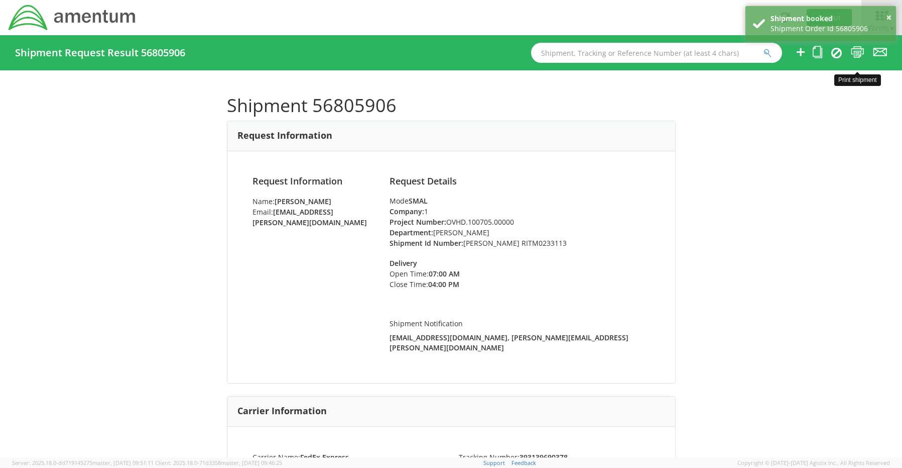
click at [855, 53] on icon at bounding box center [858, 52] width 14 height 13
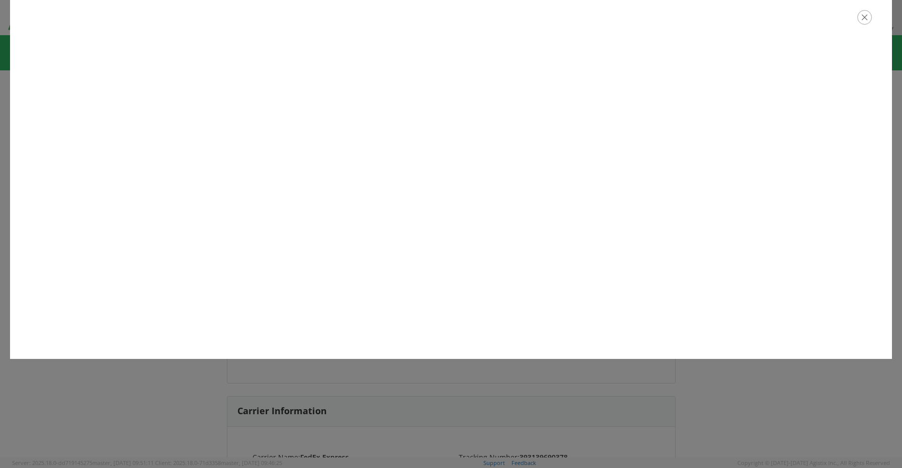
click at [865, 17] on icon "button" at bounding box center [865, 17] width 15 height 15
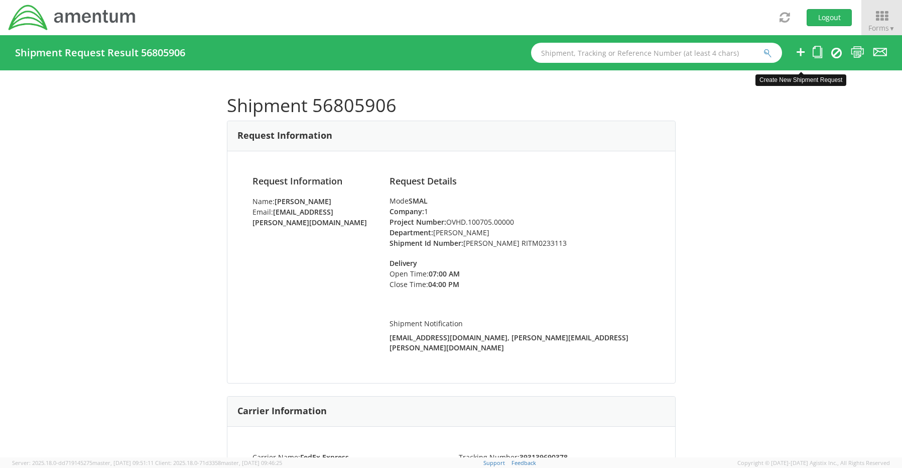
click at [799, 52] on icon at bounding box center [801, 52] width 12 height 13
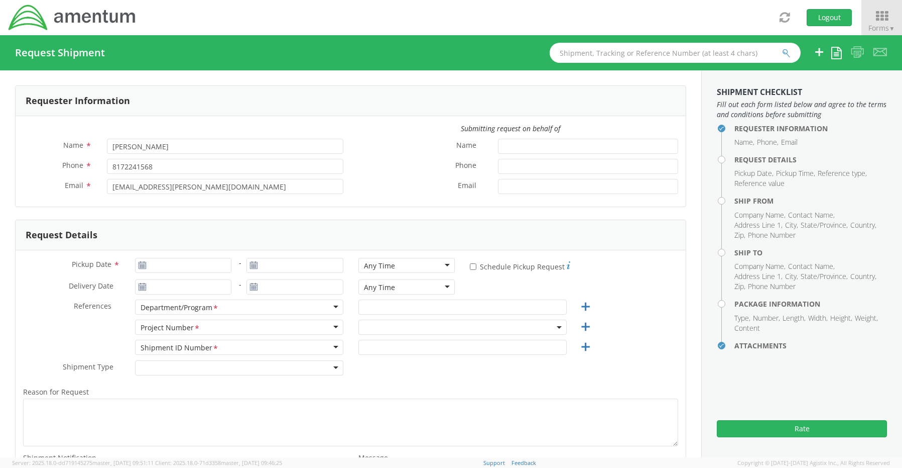
select select "OCCP.600391.00000"
type input "[DATE]"
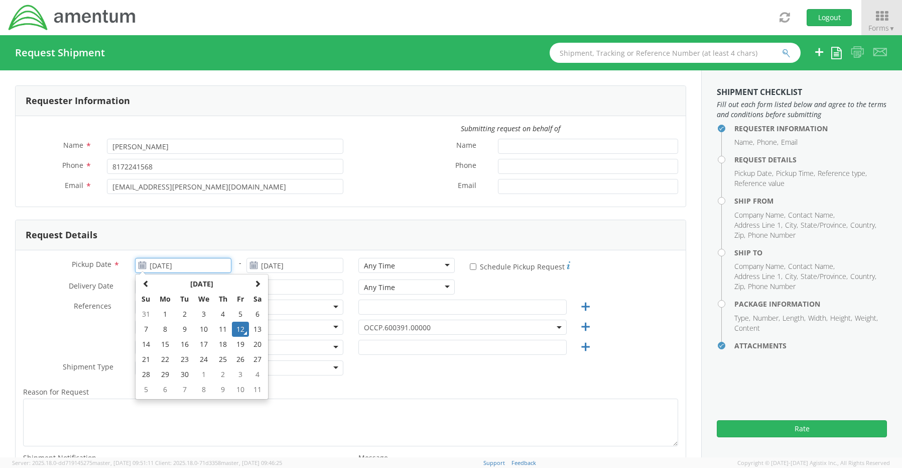
click at [175, 267] on input "[DATE]" at bounding box center [183, 265] width 97 height 15
click at [238, 331] on td "12" at bounding box center [240, 328] width 17 height 15
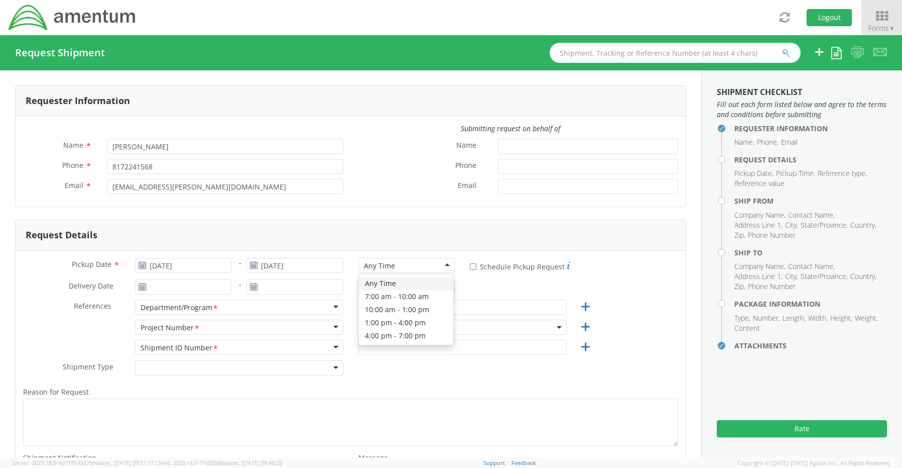
click at [406, 268] on div "Any Time" at bounding box center [407, 265] width 97 height 15
click at [379, 311] on input "text" at bounding box center [463, 306] width 208 height 15
paste input "[PERSON_NAME]"
type input "[PERSON_NAME]"
click at [365, 328] on span "OCCP.600391.00000" at bounding box center [462, 327] width 197 height 10
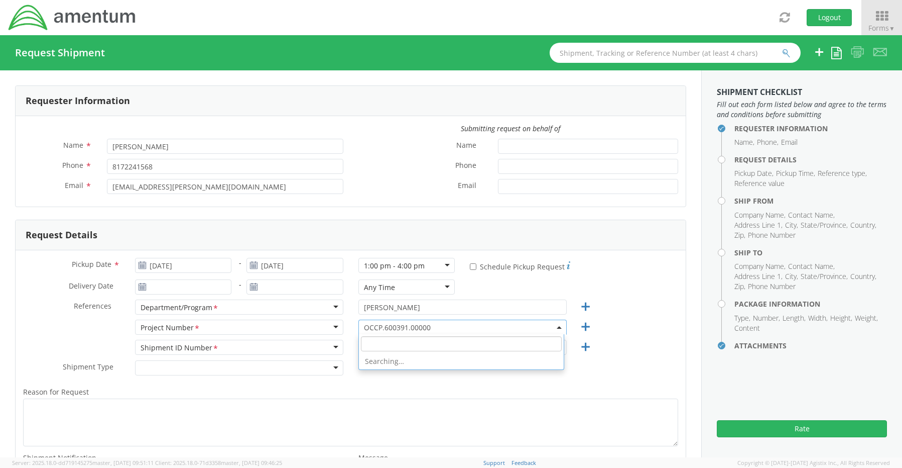
click at [366, 343] on input "search" at bounding box center [461, 343] width 201 height 15
paste input "OVHD.100026.00000"
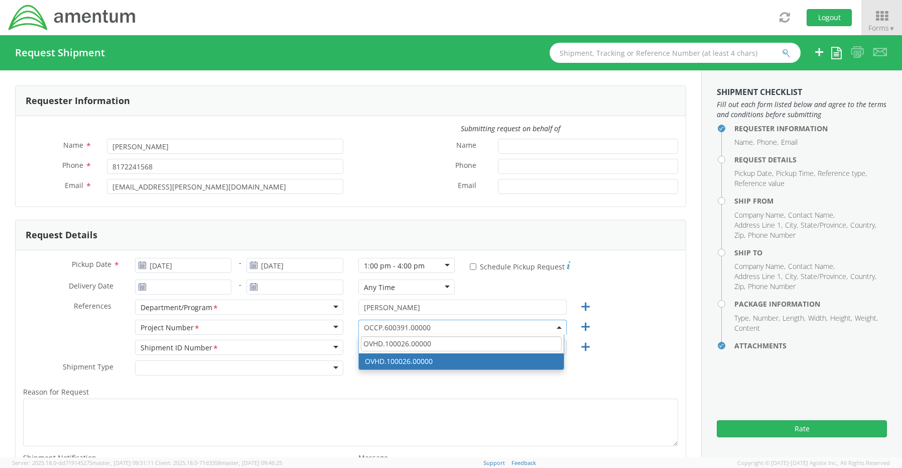
type input "OVHD.100026.00000"
select select "OVHD.100026.00000"
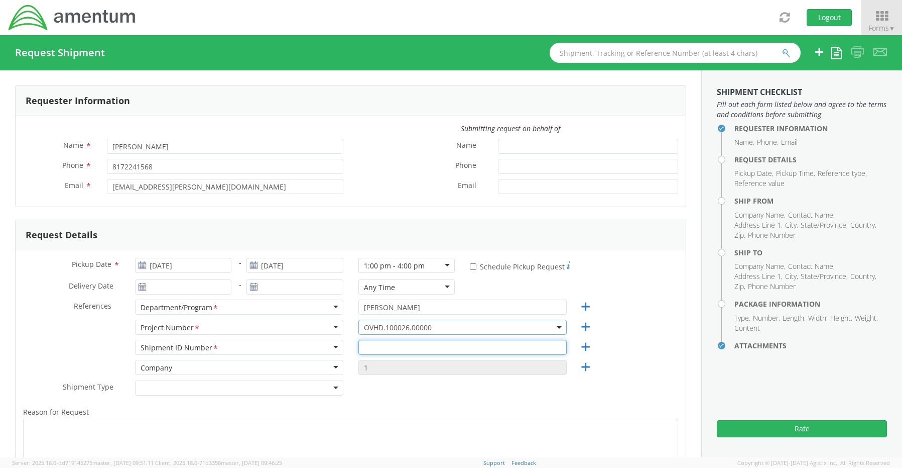
click at [366, 347] on input "text" at bounding box center [463, 346] width 208 height 15
paste input "[PERSON_NAME] REQ0230096"
type input "[PERSON_NAME] REQ0230096"
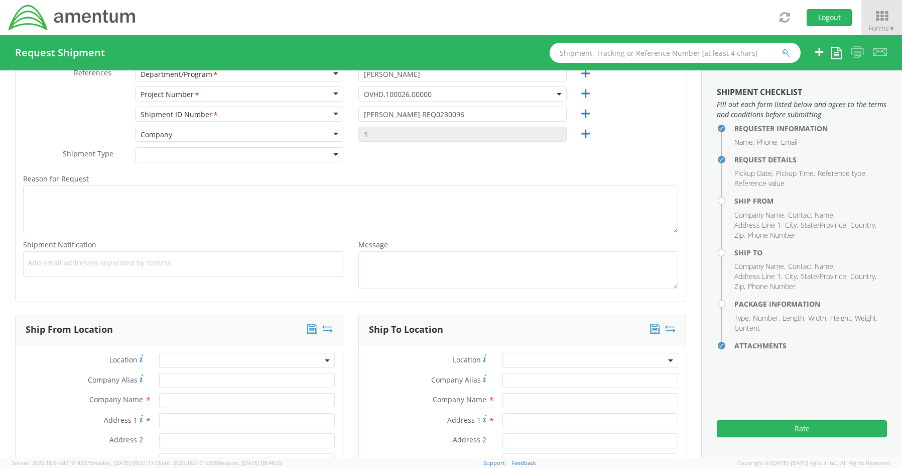
click at [50, 270] on ul at bounding box center [183, 264] width 311 height 17
paste input "[PERSON_NAME][EMAIL_ADDRESS][PERSON_NAME][DOMAIN_NAME]"
type input "[PERSON_NAME][EMAIL_ADDRESS][PERSON_NAME][DOMAIN_NAME]"
click at [176, 270] on ul "[PERSON_NAME][EMAIL_ADDRESS][PERSON_NAME][DOMAIN_NAME] ×" at bounding box center [183, 264] width 311 height 17
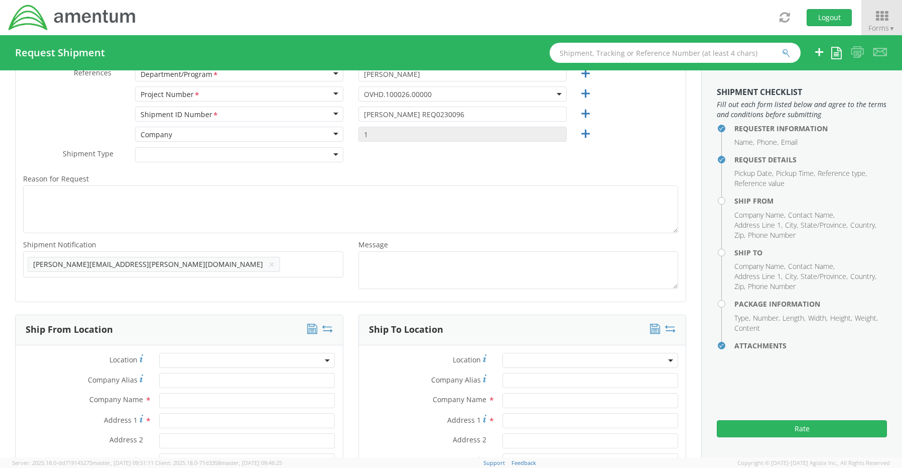
paste input "[EMAIL_ADDRESS][DOMAIN_NAME]"
type input "[EMAIL_ADDRESS][DOMAIN_NAME]"
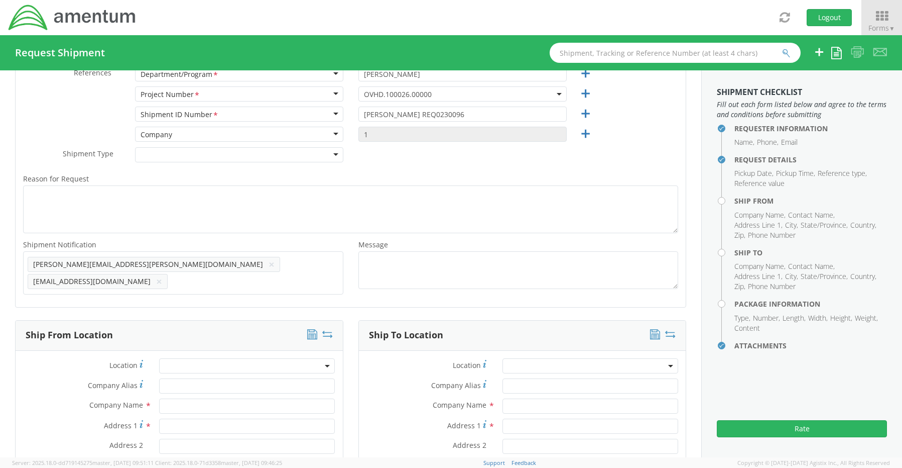
click at [311, 265] on span "Add email addresses separated by comma" at bounding box center [183, 263] width 311 height 10
paste input "[PERSON_NAME][EMAIL_ADDRESS][DOMAIN_NAME]"
type input "[PERSON_NAME][EMAIL_ADDRESS][DOMAIN_NAME]"
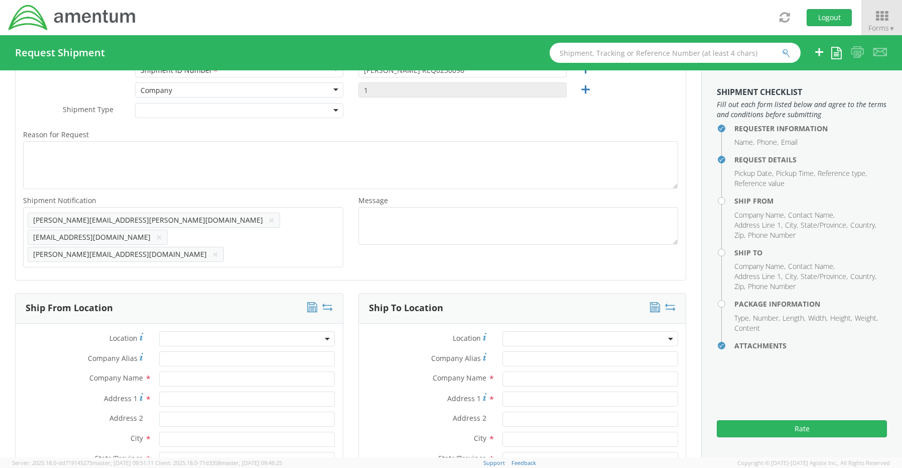
scroll to position [384, 0]
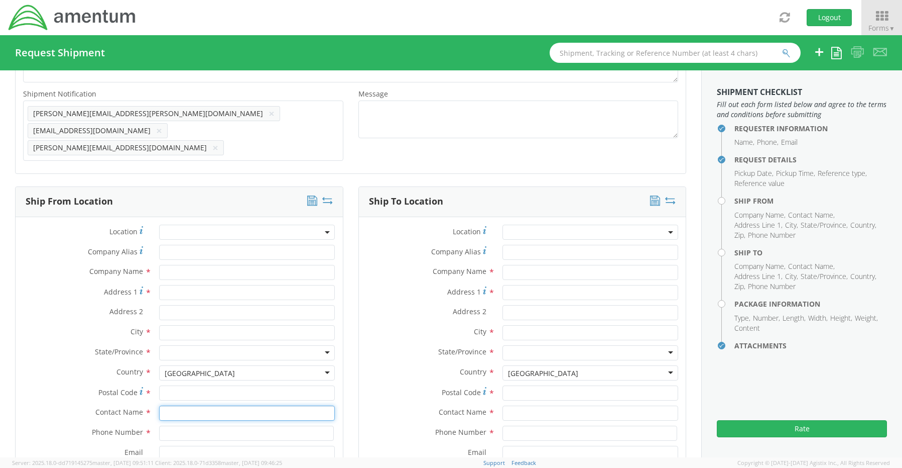
click at [190, 405] on div "Contact Name *" at bounding box center [179, 415] width 327 height 20
type input "sene"
click at [200, 452] on span "Amentum Services, Inc." at bounding box center [204, 457] width 79 height 10
type input "Amentum Services, Inc."
type input "[STREET_ADDRESS]"
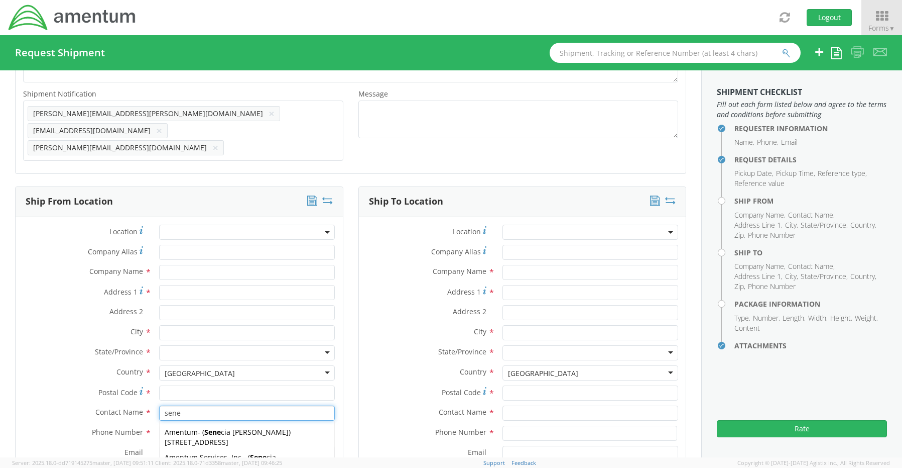
type input "[GEOGRAPHIC_DATA]"
type input "76177"
type input "[PERSON_NAME]"
type input "[PHONE_NUMBER]"
type input "[EMAIL_ADDRESS][PERSON_NAME][DOMAIN_NAME]"
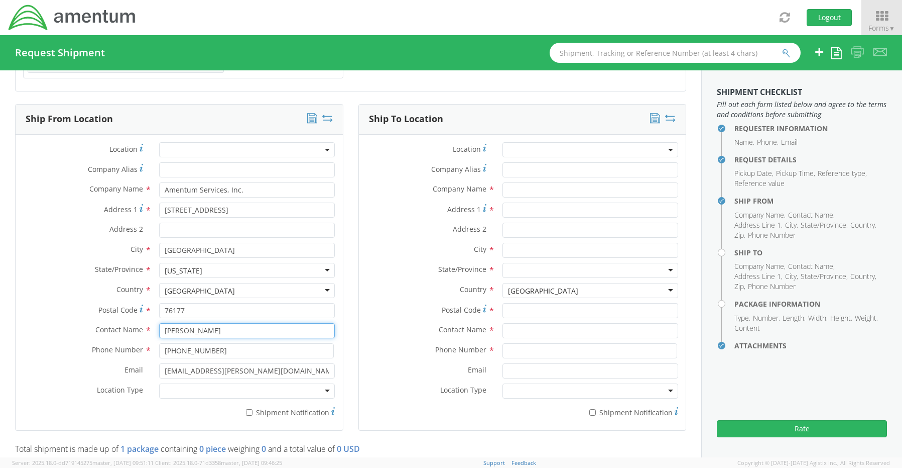
scroll to position [484, 0]
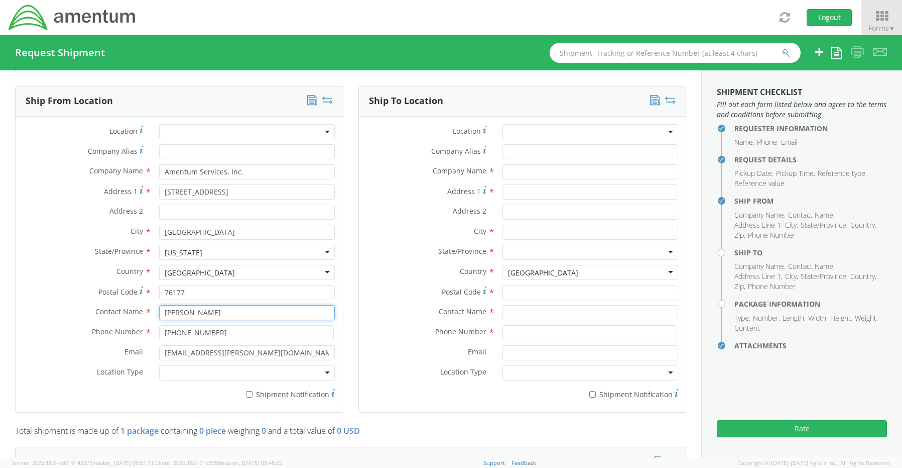
type input "[PERSON_NAME]"
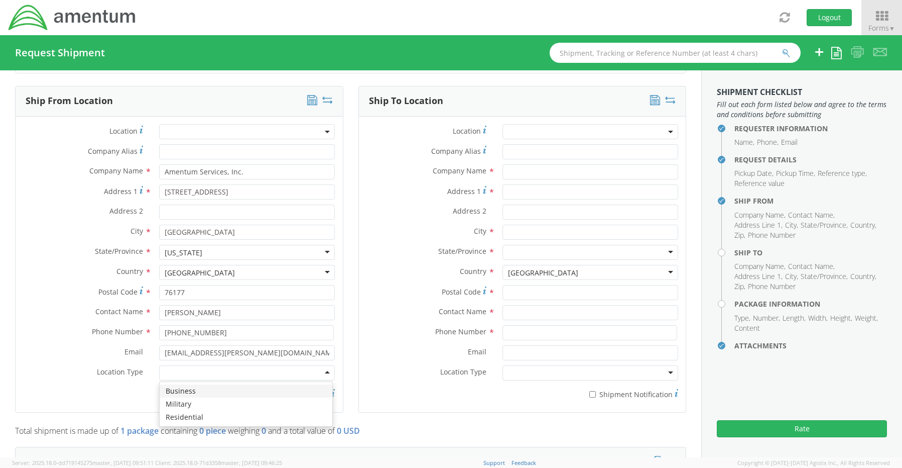
drag, startPoint x: 176, startPoint y: 354, endPoint x: 180, endPoint y: 361, distance: 8.5
click at [178, 365] on div at bounding box center [247, 372] width 176 height 15
click at [249, 391] on input "* Shipment Notification" at bounding box center [249, 394] width 7 height 7
checkbox input "true"
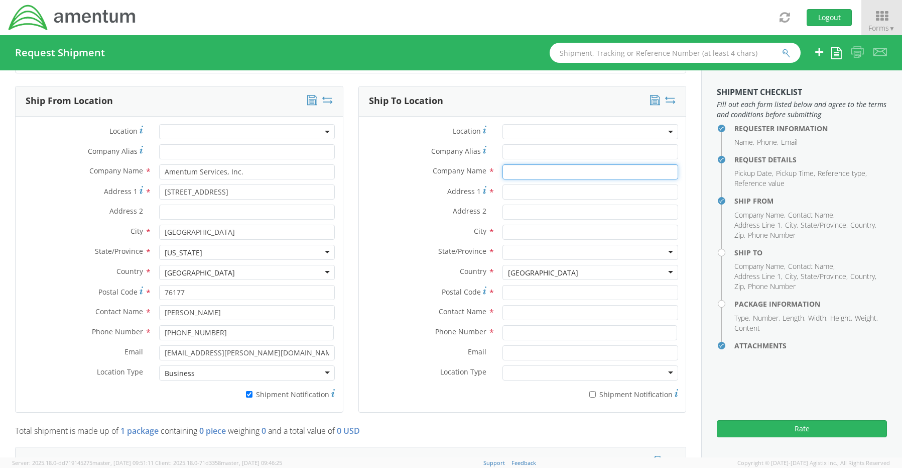
click at [526, 164] on input "text" at bounding box center [591, 171] width 176 height 15
paste input "[PERSON_NAME]"
type input "Amentum / [PERSON_NAME]"
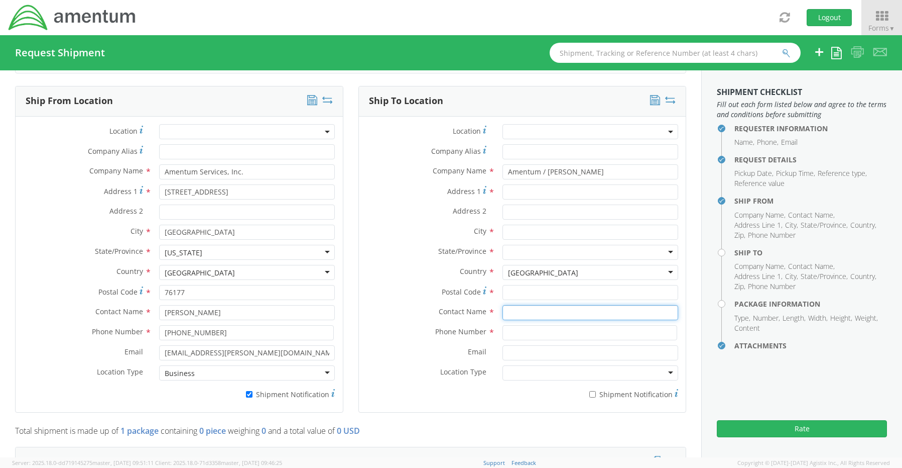
click at [512, 305] on input "text" at bounding box center [591, 312] width 176 height 15
paste input "[PERSON_NAME]"
type input "[PERSON_NAME]"
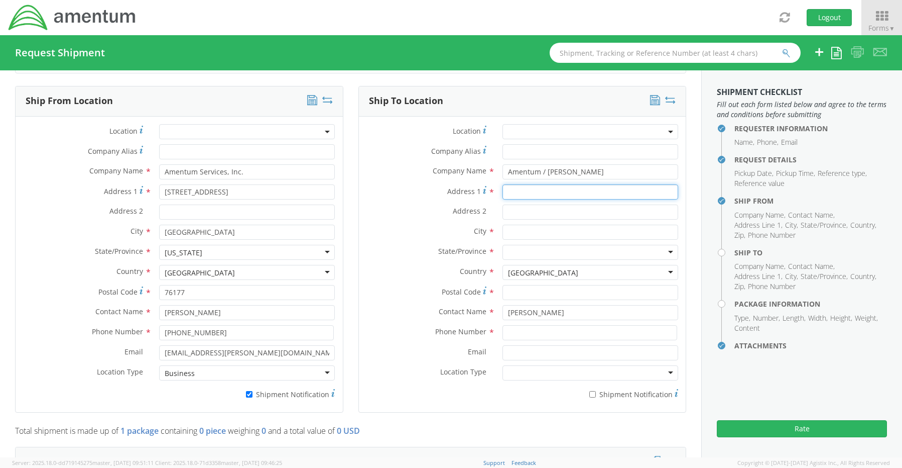
click at [527, 184] on input "Address 1 *" at bounding box center [591, 191] width 176 height 15
paste input "[STREET_ADDRESS]"
type input "[STREET_ADDRESS]"
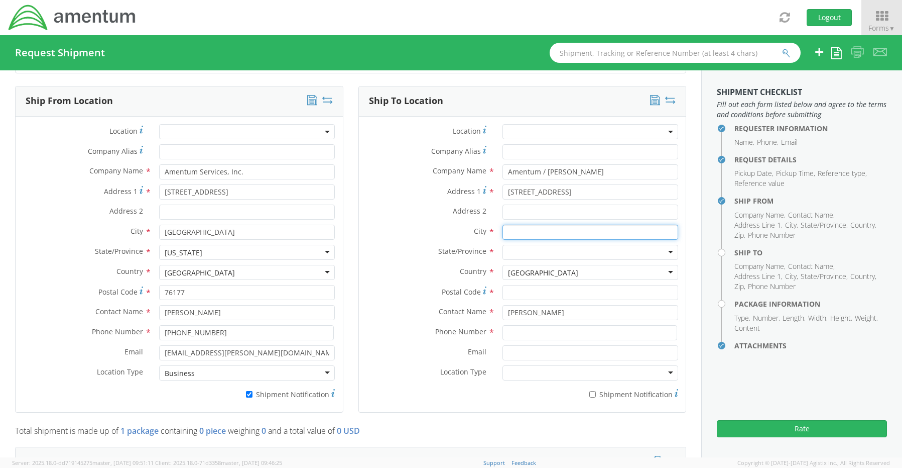
click at [512, 224] on input "text" at bounding box center [591, 231] width 176 height 15
paste input "Pensacola,"
type input "Pensacola"
drag, startPoint x: 407, startPoint y: 207, endPoint x: 437, endPoint y: 216, distance: 31.6
click at [410, 224] on label "City *" at bounding box center [427, 230] width 136 height 13
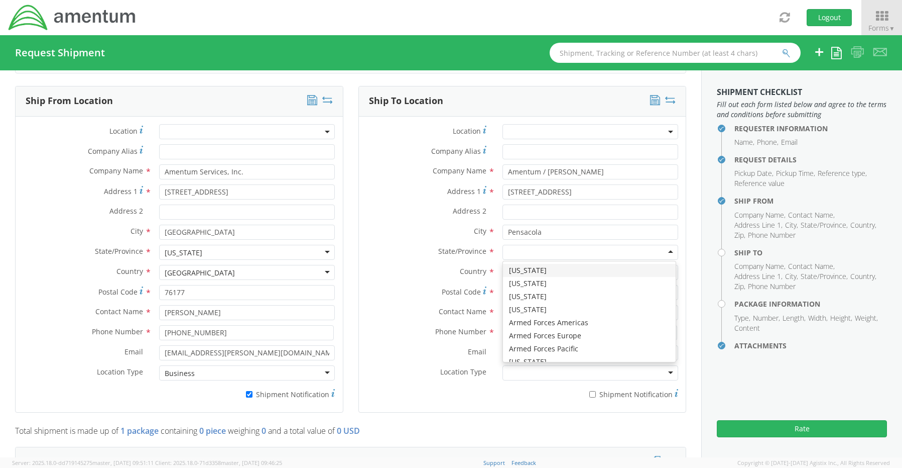
click at [526, 245] on div at bounding box center [591, 252] width 176 height 15
type input "f"
click at [397, 265] on label "Country *" at bounding box center [427, 271] width 136 height 13
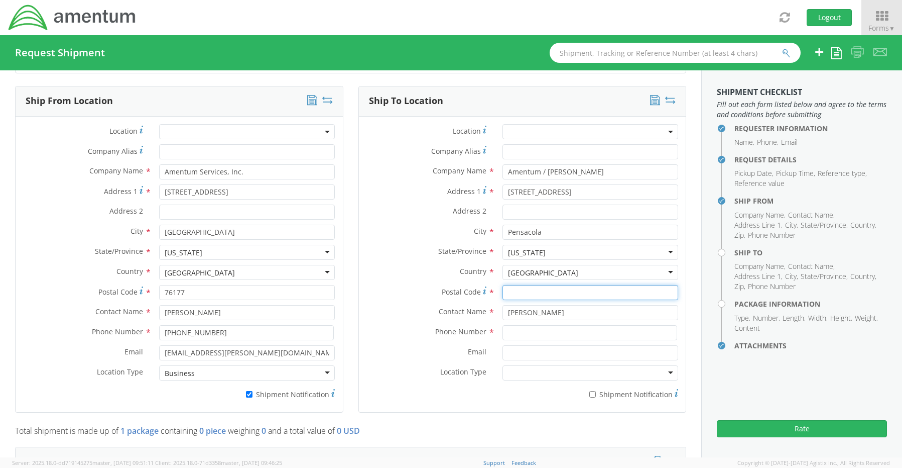
click at [520, 285] on input "Postal Code *" at bounding box center [591, 292] width 176 height 15
paste input "32533"
type input "32533"
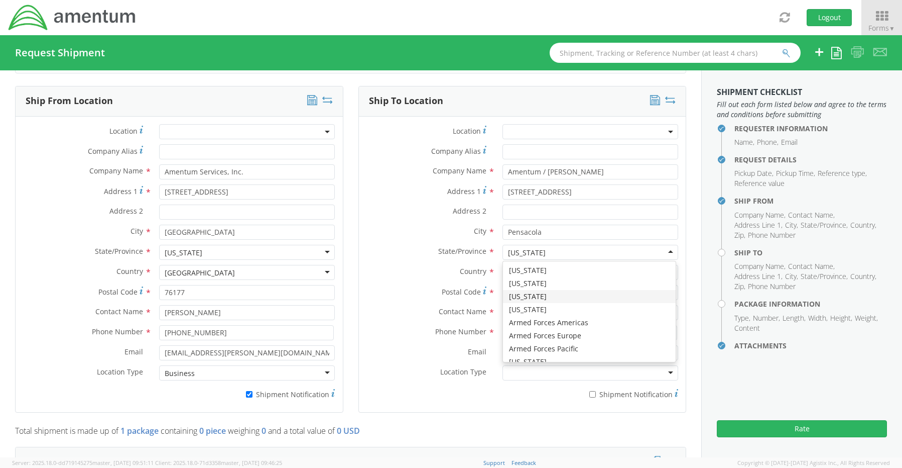
click at [524, 248] on div "[US_STATE]" at bounding box center [527, 253] width 38 height 10
drag, startPoint x: 543, startPoint y: 236, endPoint x: 513, endPoint y: 234, distance: 30.2
click at [513, 245] on div "[US_STATE]" at bounding box center [591, 252] width 176 height 15
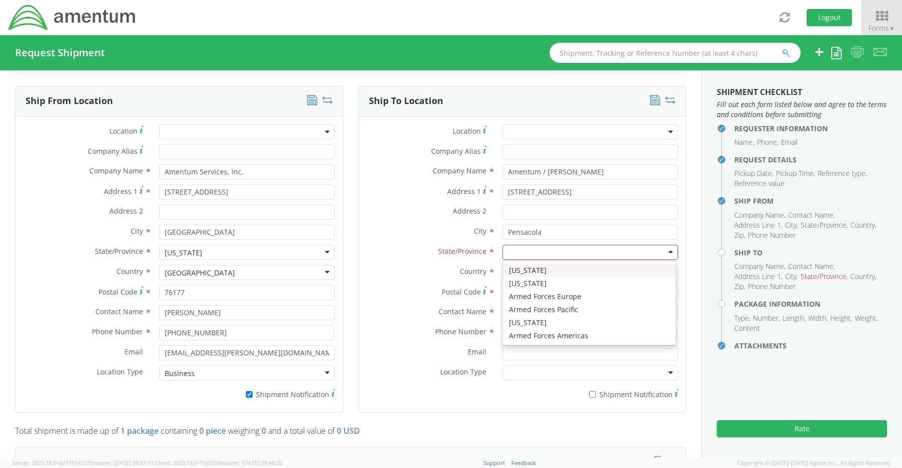
scroll to position [0, 0]
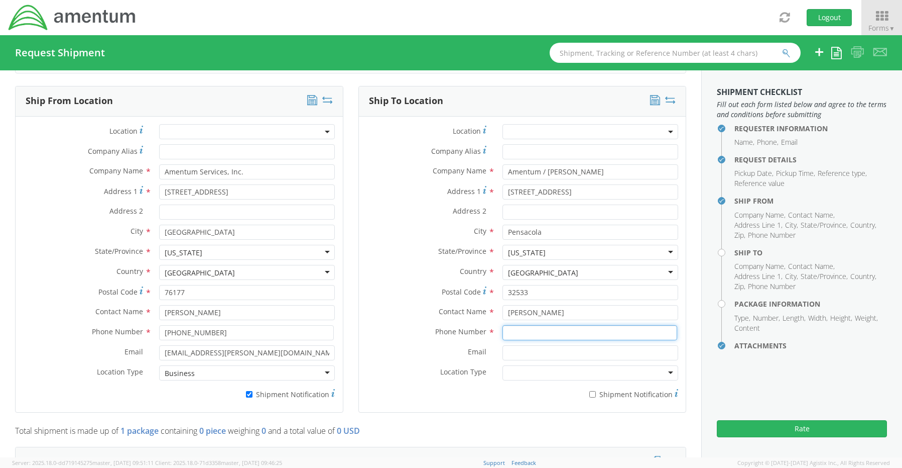
click at [525, 325] on input at bounding box center [590, 332] width 175 height 15
paste input "[PHONE_NUMBER]"
click at [526, 345] on input "Email *" at bounding box center [591, 352] width 176 height 15
paste input "[EMAIL_ADDRESS][DOMAIN_NAME]"
click at [590, 391] on input "* Shipment Notification" at bounding box center [593, 394] width 7 height 7
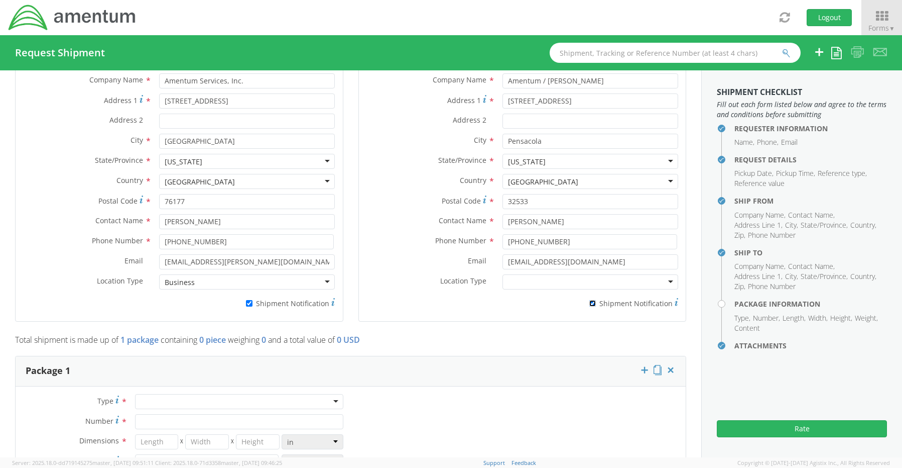
scroll to position [685, 0]
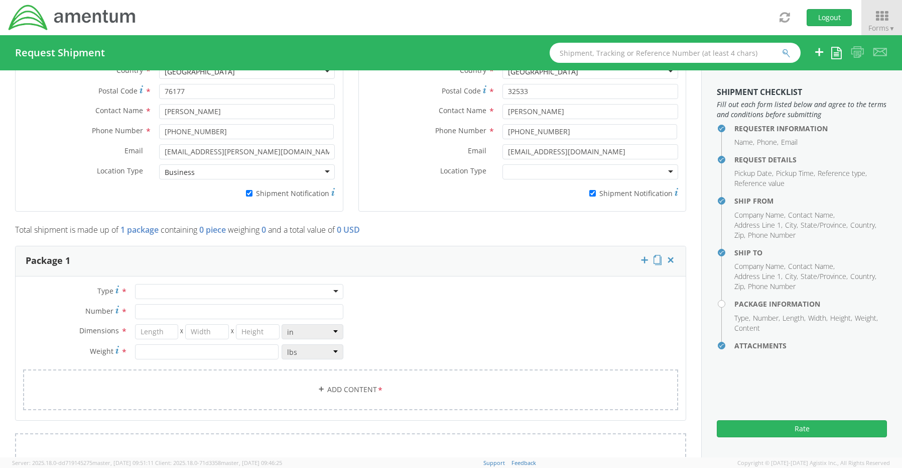
click at [163, 284] on div at bounding box center [239, 291] width 208 height 15
click at [160, 304] on input "Number *" at bounding box center [239, 311] width 208 height 15
click at [346, 372] on link "Add Content *" at bounding box center [350, 389] width 655 height 41
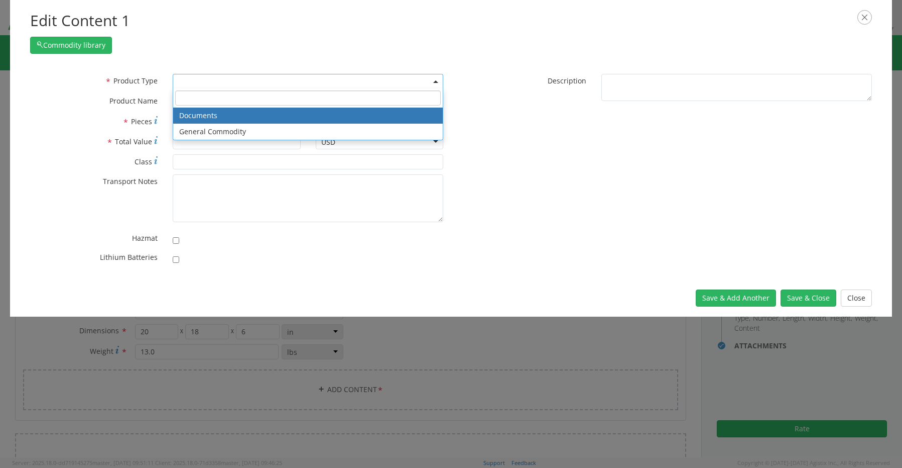
click at [186, 79] on span at bounding box center [308, 81] width 271 height 15
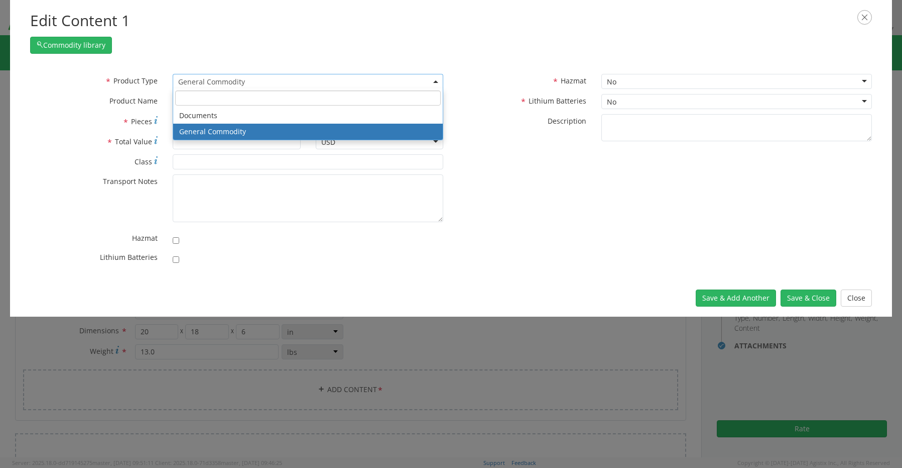
drag, startPoint x: 267, startPoint y: 84, endPoint x: 151, endPoint y: 87, distance: 116.0
click at [151, 87] on div "* Product Type Documents General Commodity General Commodity Documents General …" at bounding box center [237, 81] width 429 height 15
click at [241, 102] on input "search" at bounding box center [308, 97] width 266 height 15
click at [248, 100] on input "search" at bounding box center [308, 97] width 266 height 15
paste input "Laptop: CORP026770/SN: DD2D0B4 (RITM0239419)"
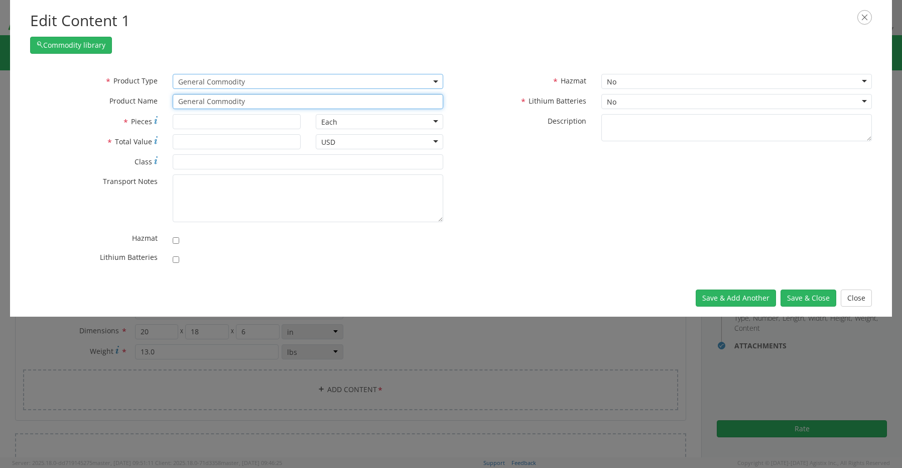
click at [247, 105] on input "General Commodity" at bounding box center [308, 101] width 271 height 15
drag, startPoint x: 283, startPoint y: 102, endPoint x: 82, endPoint y: 95, distance: 200.5
click at [83, 95] on div "* Product Name General Commodity unable to find any results that match the curr…" at bounding box center [237, 101] width 429 height 15
paste input "Laptop: CORP026770/SN: DD2D0B4 (RITM0239419)"
click at [175, 258] on input "checkbox" at bounding box center [176, 259] width 7 height 7
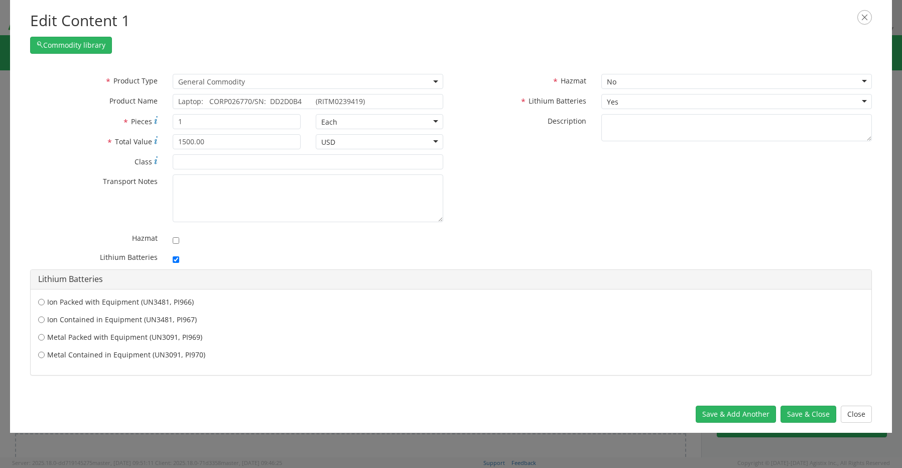
click at [81, 318] on label "Ion Contained in Equipment (UN3481, PI967)" at bounding box center [451, 319] width 826 height 10
click at [45, 318] on input "Ion Contained in Equipment (UN3481, PI967)" at bounding box center [41, 319] width 7 height 10
click at [813, 418] on button "Save & Close" at bounding box center [809, 413] width 56 height 17
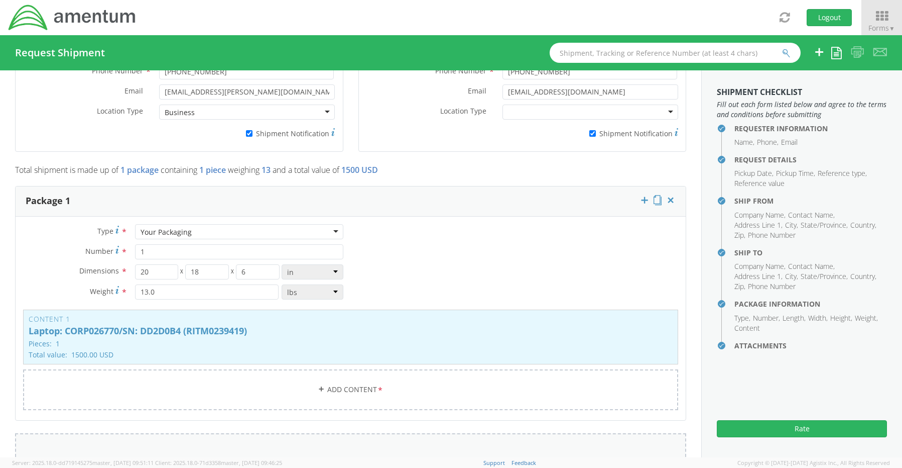
scroll to position [836, 0]
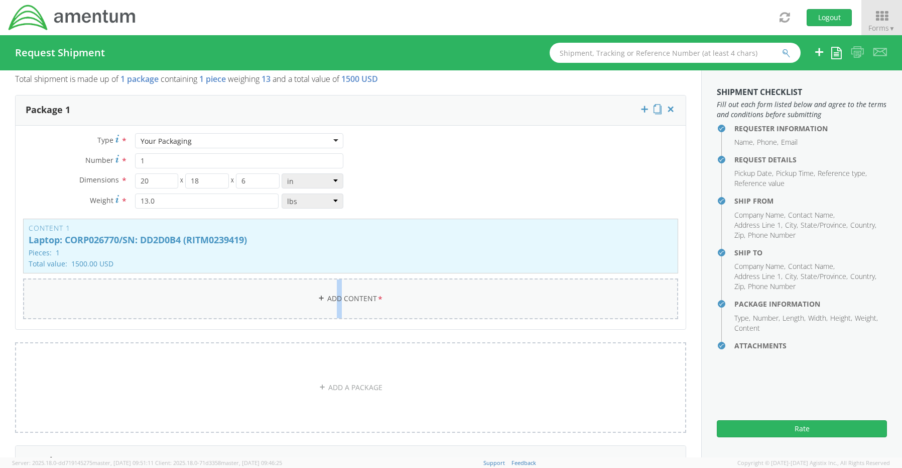
click at [336, 282] on link "Add Content *" at bounding box center [350, 298] width 655 height 41
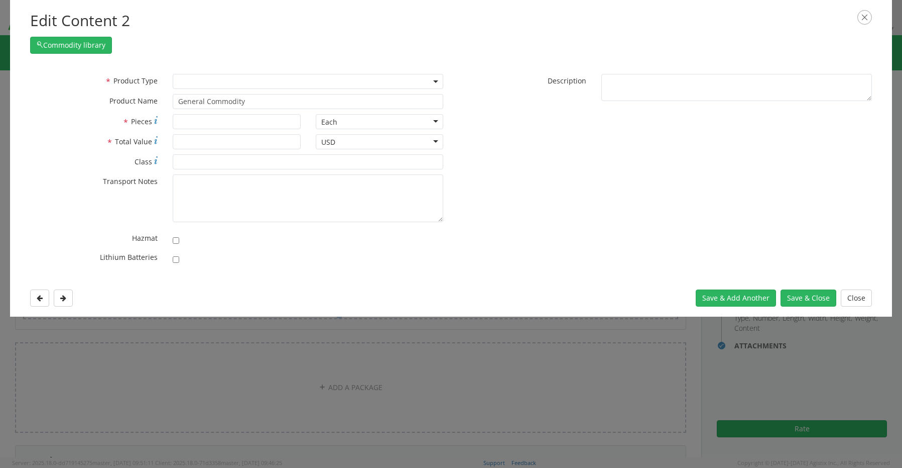
click at [190, 82] on span at bounding box center [308, 81] width 271 height 15
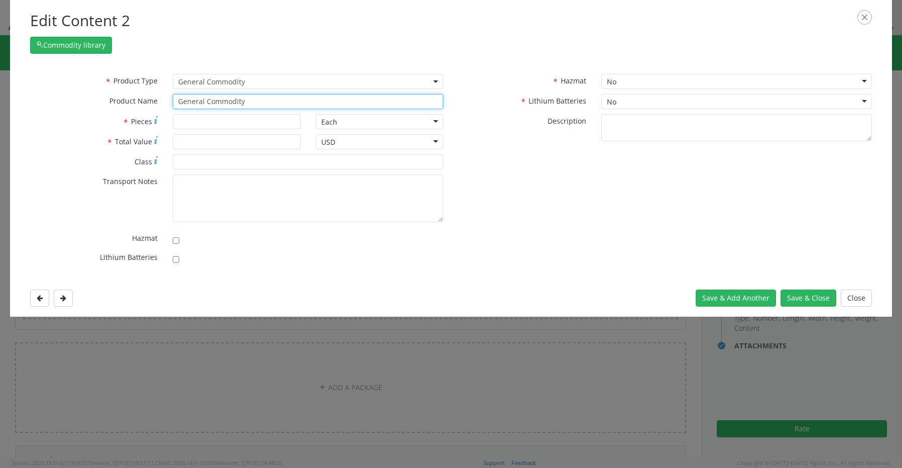
drag, startPoint x: 265, startPoint y: 107, endPoint x: 137, endPoint y: 98, distance: 128.3
click at [146, 98] on div "* Product Name General Commodity unable to find any results that match the curr…" at bounding box center [237, 101] width 429 height 15
paste input "Dock: 27Q2364 (RITM0239418"
drag, startPoint x: 199, startPoint y: 103, endPoint x: 210, endPoint y: 106, distance: 11.5
click at [200, 103] on input "Dock: 27Q2364 (RITM0239418" at bounding box center [308, 101] width 271 height 15
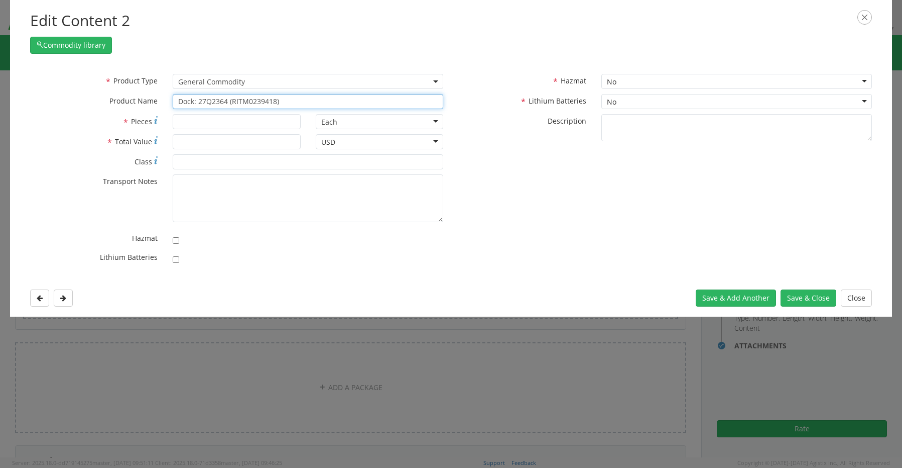
click at [294, 104] on input "Dock: 27Q2364 (RITM0239418)" at bounding box center [308, 101] width 271 height 15
paste input "KB/Mouse"
click at [323, 104] on input "Dock: 27Q2364 (RITM0239418) KB/Mouse" at bounding box center [308, 101] width 271 height 15
click at [331, 100] on input "Dock: 27Q2364 (RITM0239418) KB/Mouse" at bounding box center [308, 101] width 271 height 15
paste input "RITM0239420)"
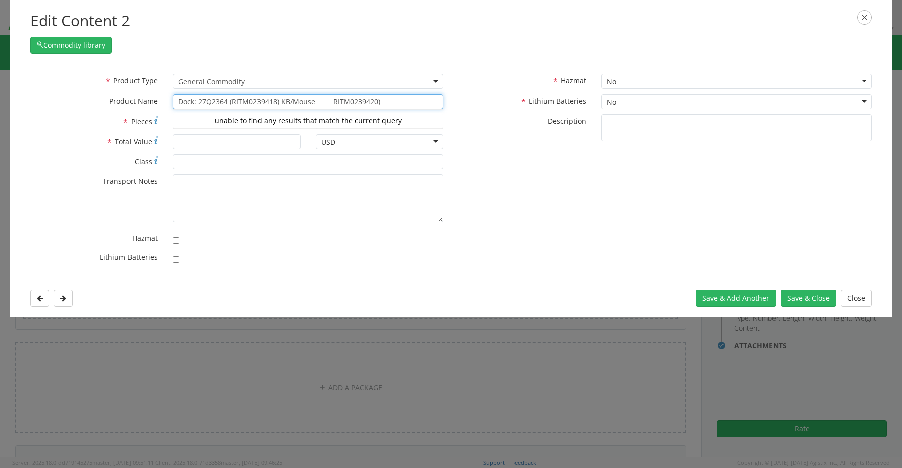
click at [319, 101] on input "Dock: 27Q2364 (RITM0239418) KB/Mouse RITM0239420)" at bounding box center [308, 101] width 271 height 15
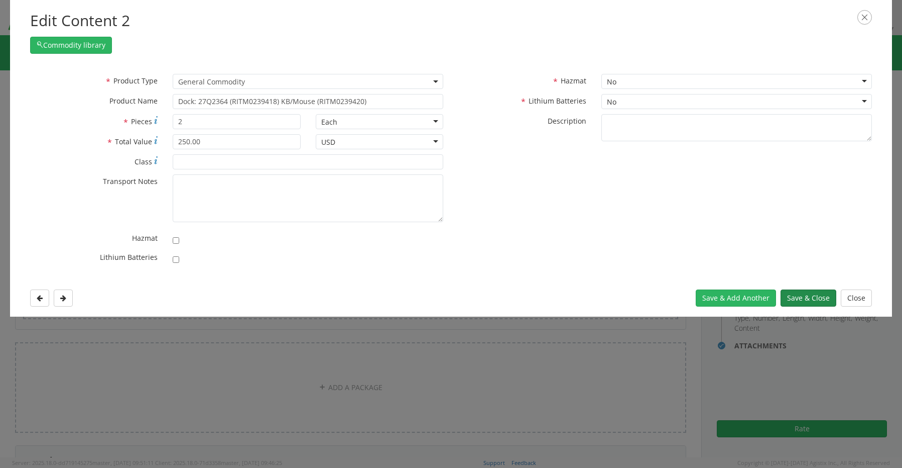
click at [802, 295] on button "Save & Close" at bounding box center [809, 297] width 56 height 17
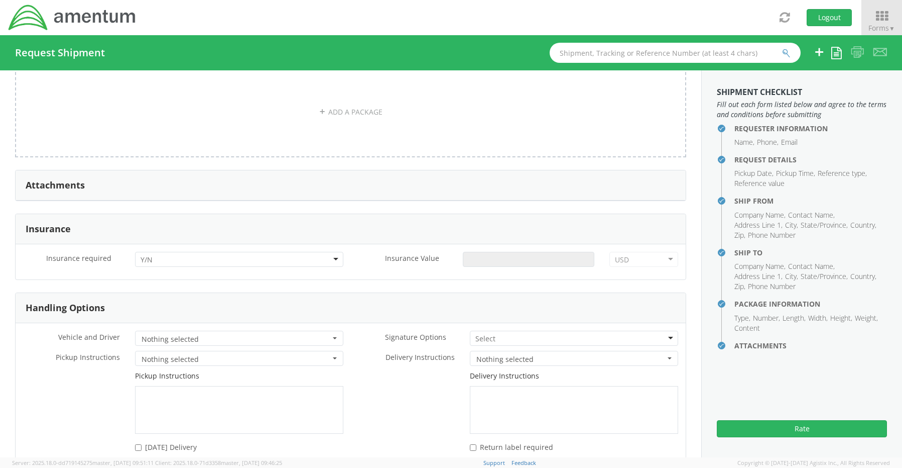
scroll to position [1187, 0]
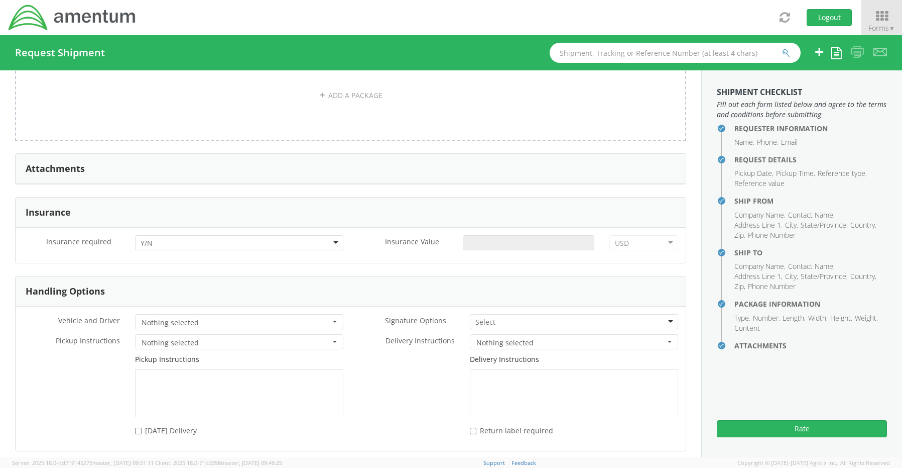
click at [161, 235] on div at bounding box center [239, 242] width 208 height 15
drag, startPoint x: 164, startPoint y: 260, endPoint x: 237, endPoint y: 257, distance: 72.4
click at [468, 235] on input "Insurance Value *" at bounding box center [529, 242] width 132 height 15
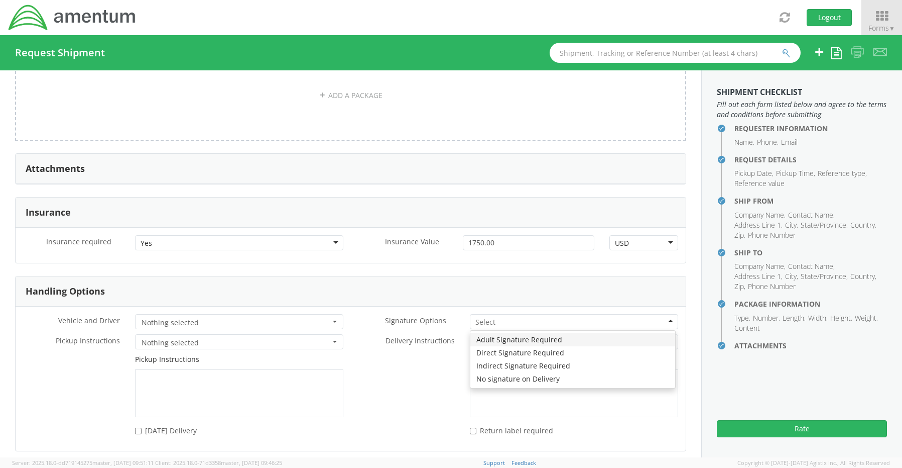
click at [482, 317] on input "select-one" at bounding box center [487, 322] width 22 height 10
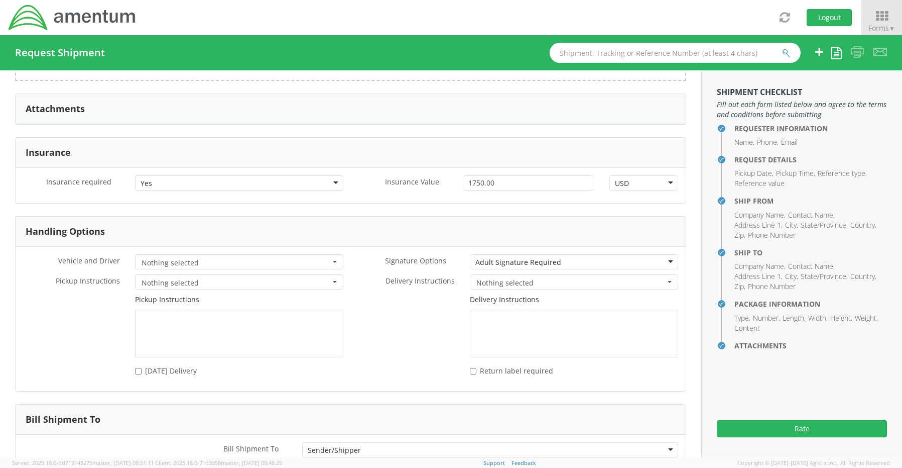
scroll to position [1296, 0]
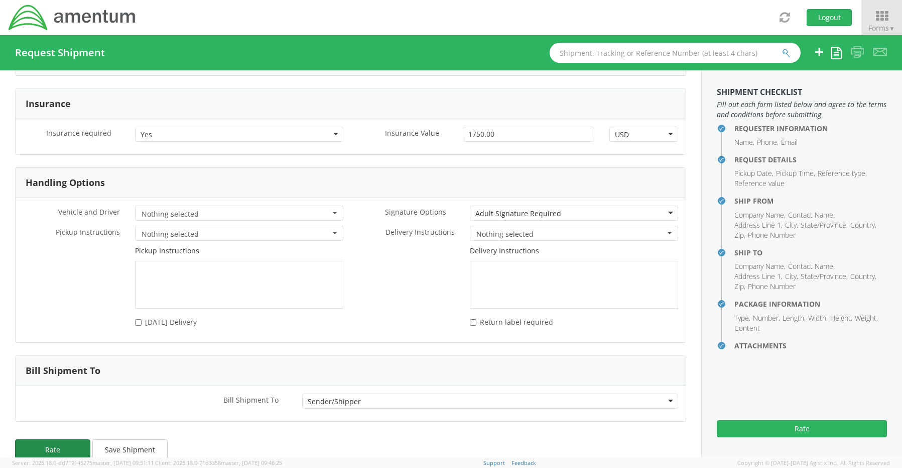
click at [83, 439] on button "Rate" at bounding box center [52, 449] width 75 height 20
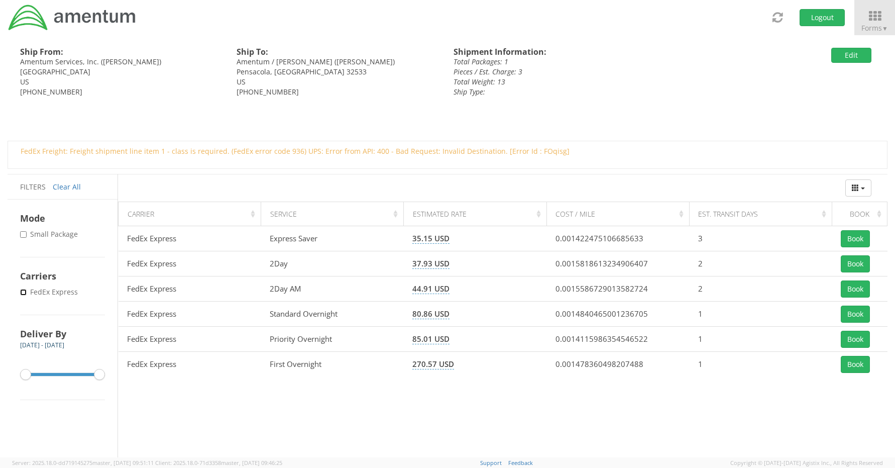
click at [25, 291] on input "* FedEx Express" at bounding box center [23, 292] width 7 height 7
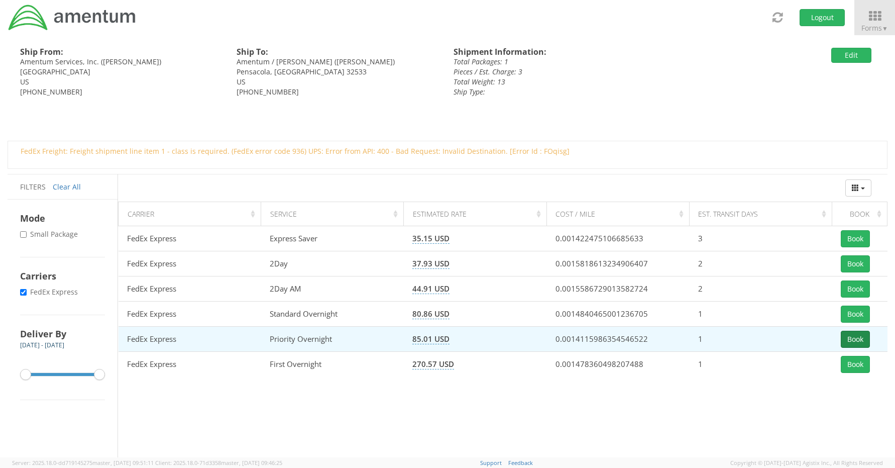
click at [855, 342] on button "Book" at bounding box center [855, 338] width 29 height 17
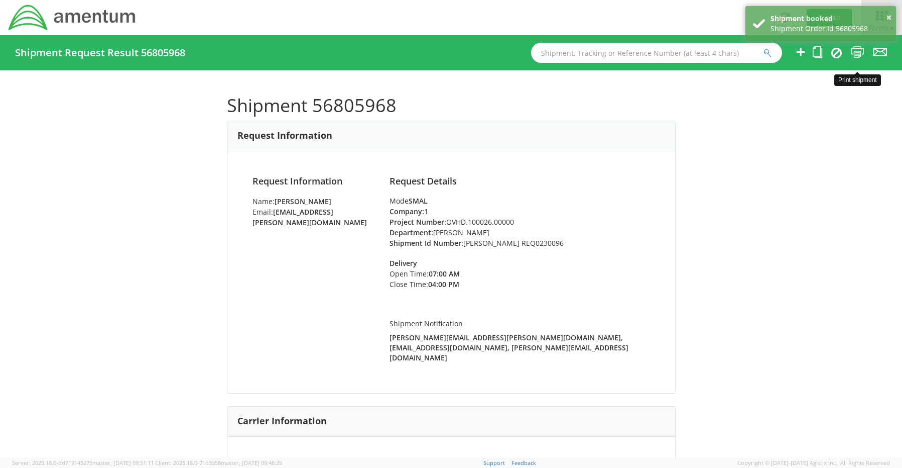
click at [858, 50] on icon at bounding box center [858, 52] width 14 height 13
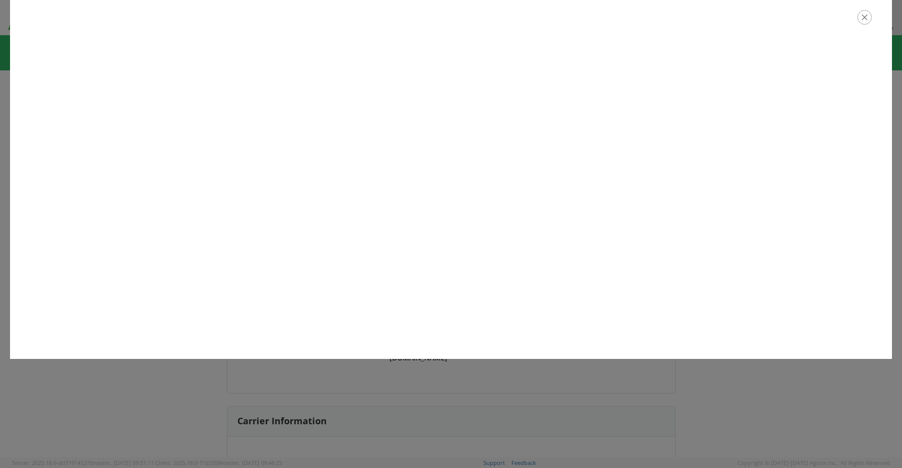
click at [862, 14] on icon "button" at bounding box center [865, 17] width 15 height 15
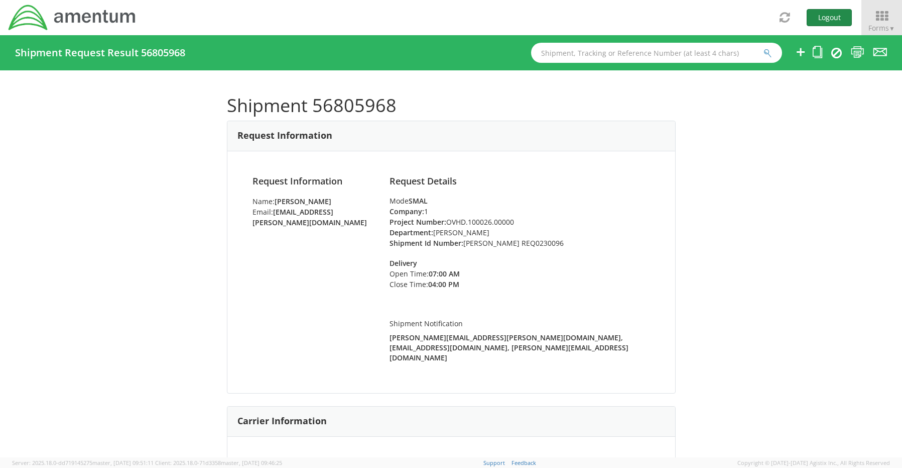
click at [820, 18] on button "Logout" at bounding box center [829, 17] width 45 height 17
